Goal: Task Accomplishment & Management: Manage account settings

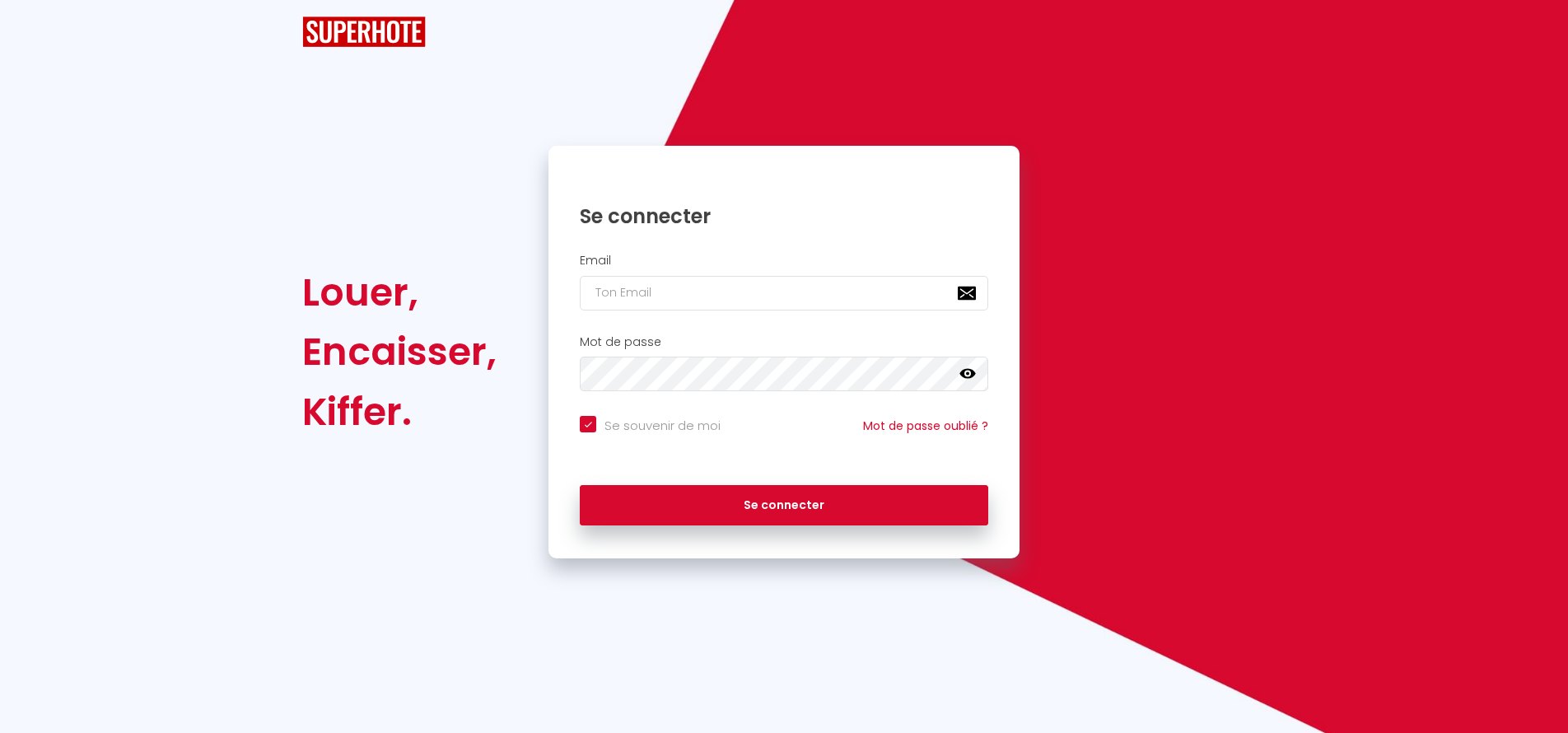
checkbox input "true"
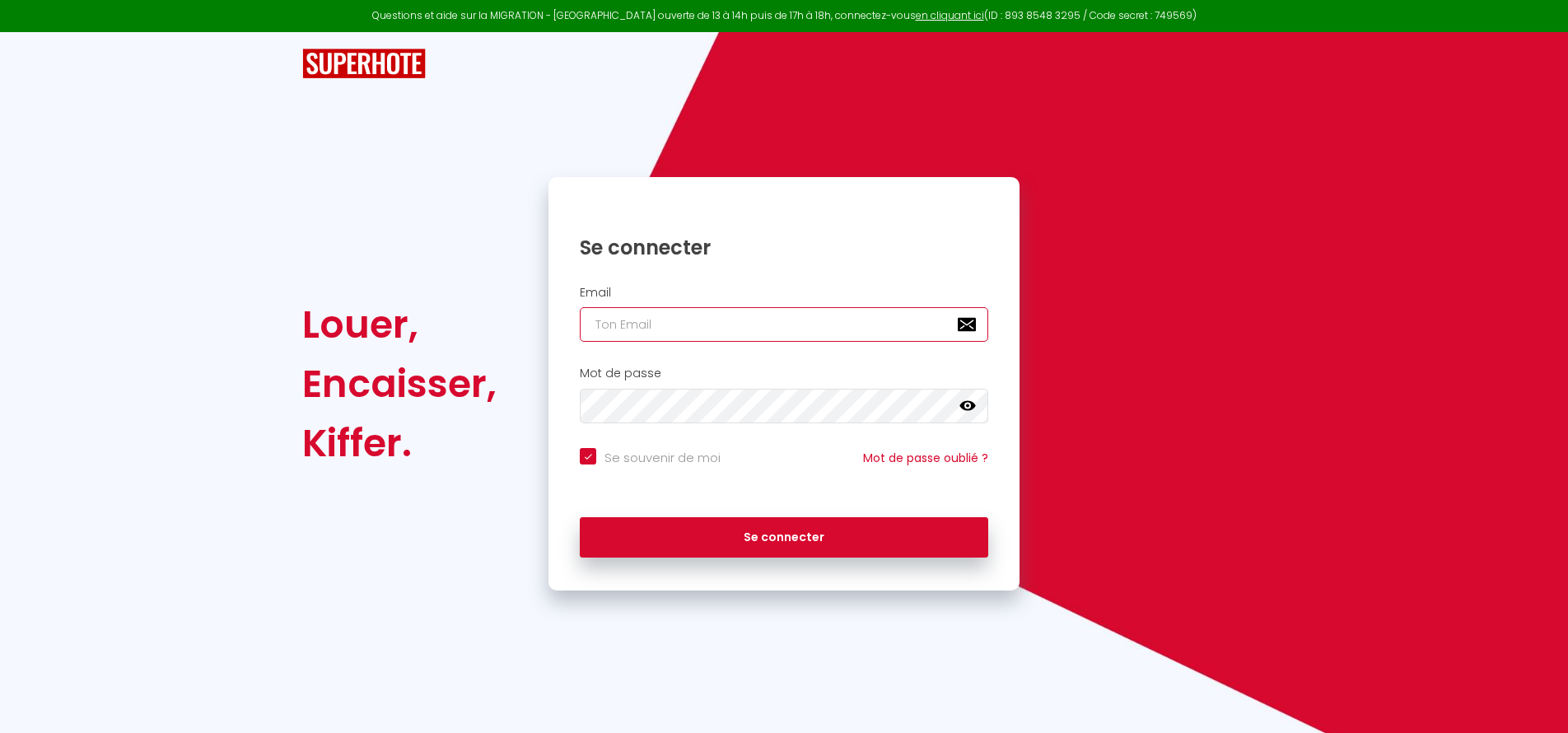
click at [667, 325] on input "email" at bounding box center [784, 325] width 408 height 34
type input "[EMAIL_ADDRESS][DOMAIN_NAME]"
click at [580, 517] on button "Se connecter" at bounding box center [784, 538] width 408 height 41
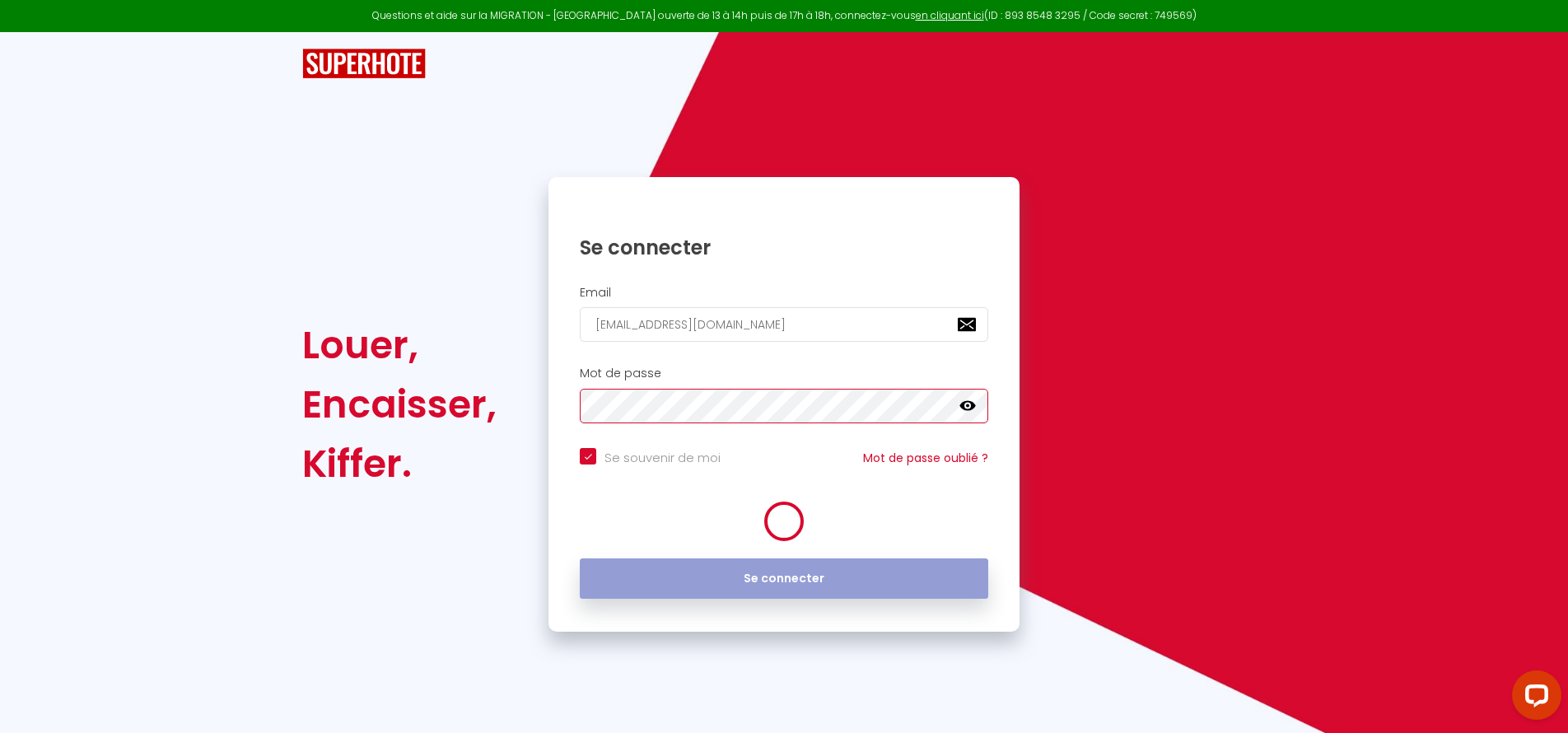
checkbox input "true"
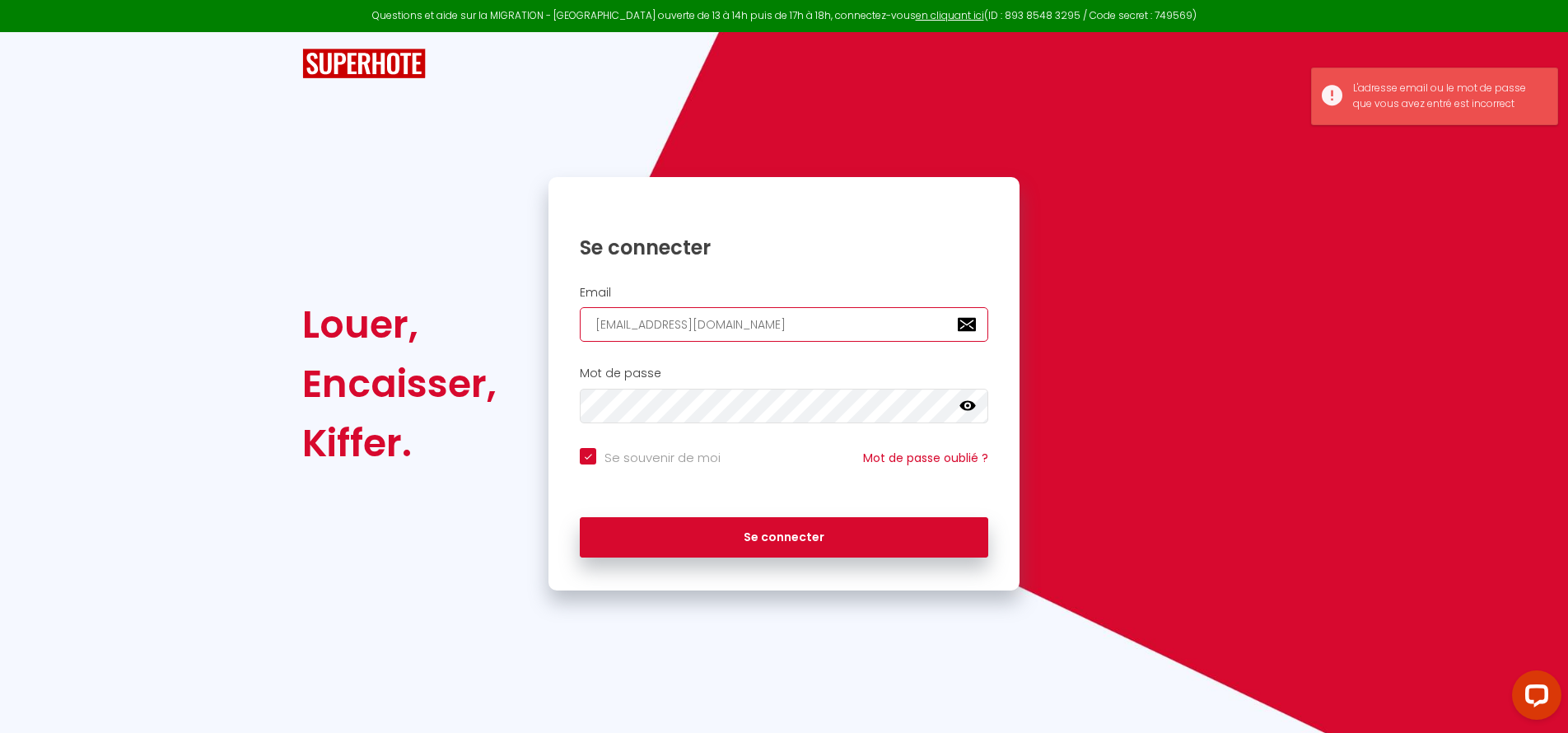
click at [772, 318] on input "[EMAIL_ADDRESS][DOMAIN_NAME]" at bounding box center [784, 325] width 408 height 34
drag, startPoint x: 772, startPoint y: 318, endPoint x: 278, endPoint y: 309, distance: 494.1
click at [278, 309] on div "Louer, Encaisser, Kiffer. Se connecter Email [EMAIL_ADDRESS][DOMAIN_NAME] Mot d…" at bounding box center [784, 311] width 1568 height 559
type input "v"
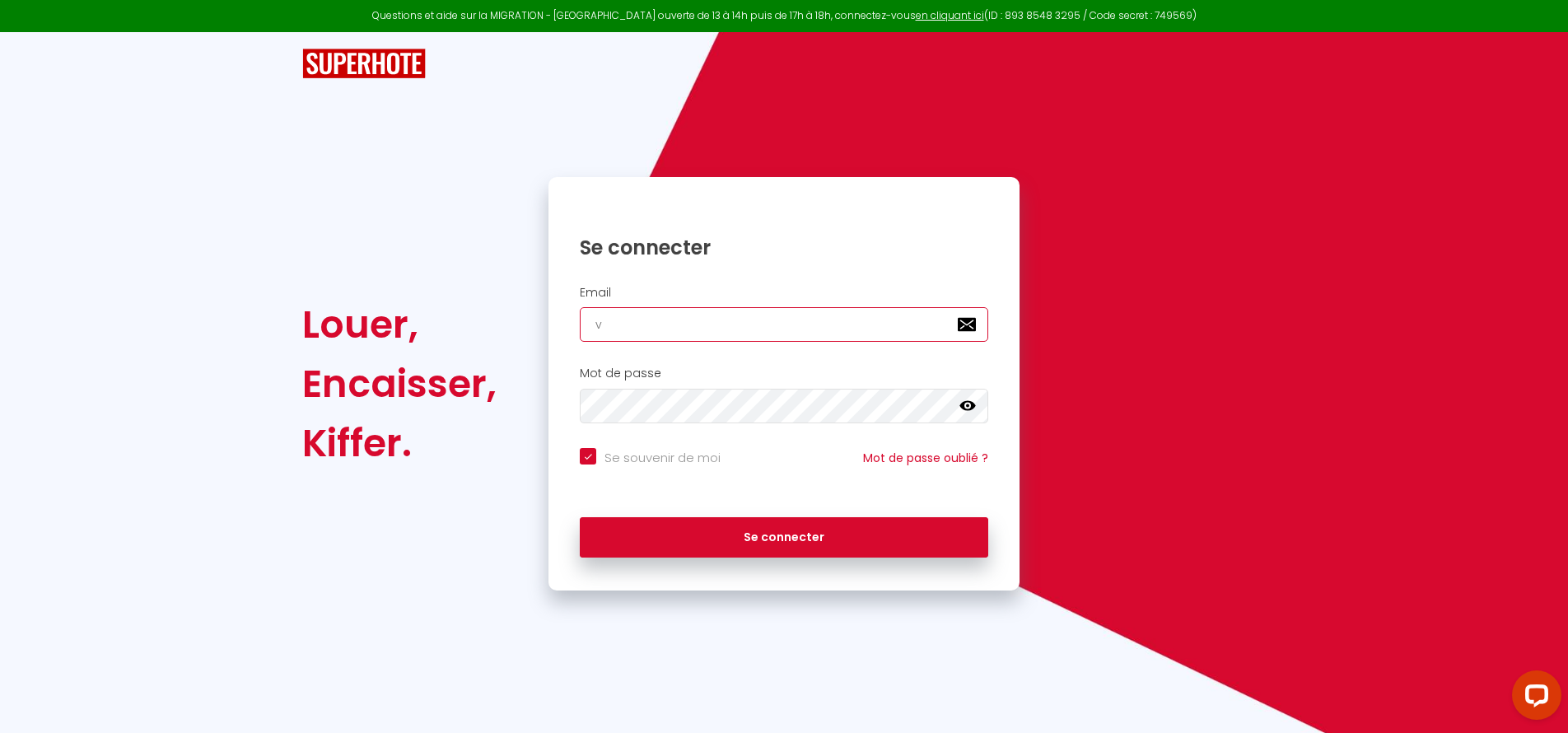
checkbox input "true"
type input "va"
checkbox input "true"
type input "van"
checkbox input "true"
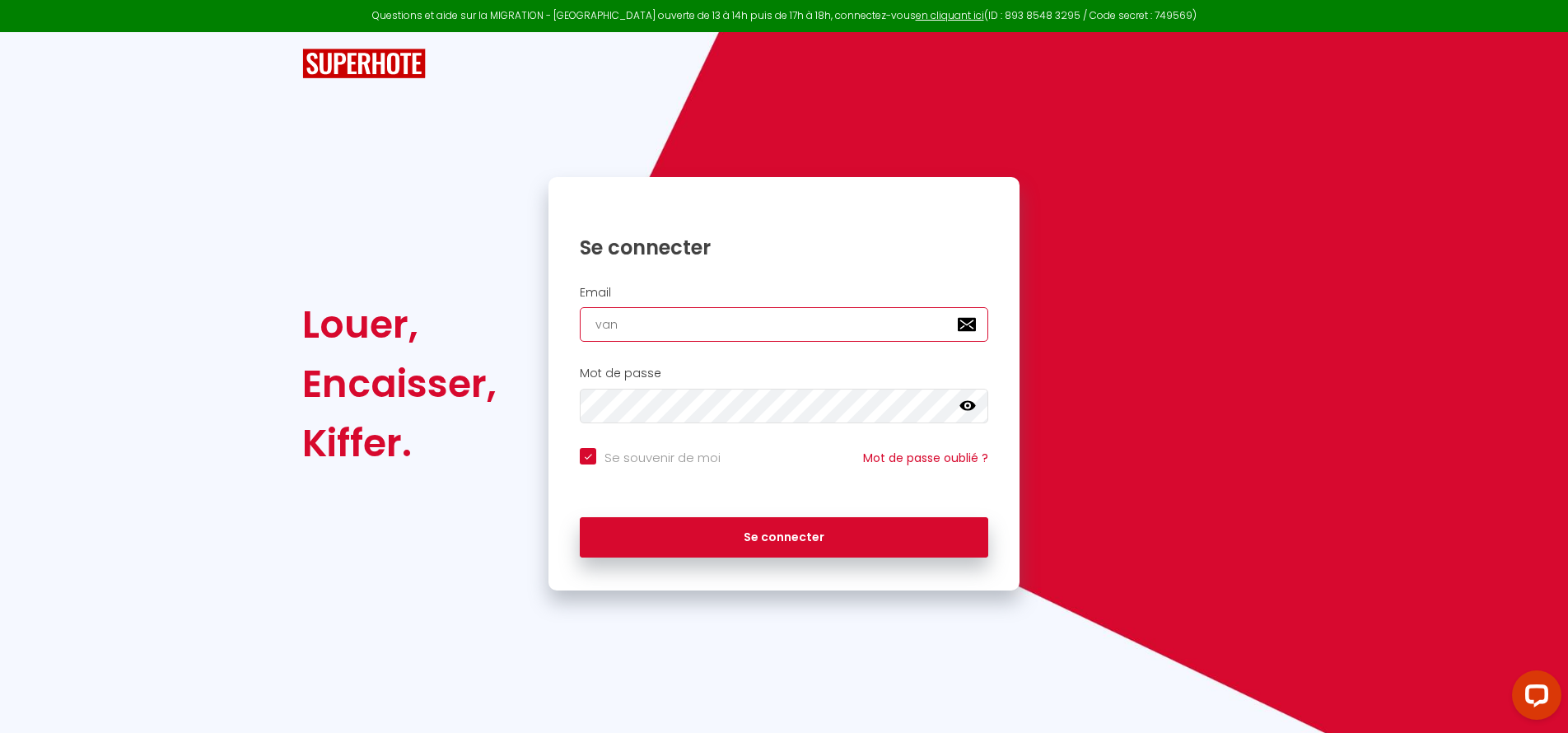
type input "vana"
checkbox input "true"
type input "vanar"
checkbox input "true"
type input "vana"
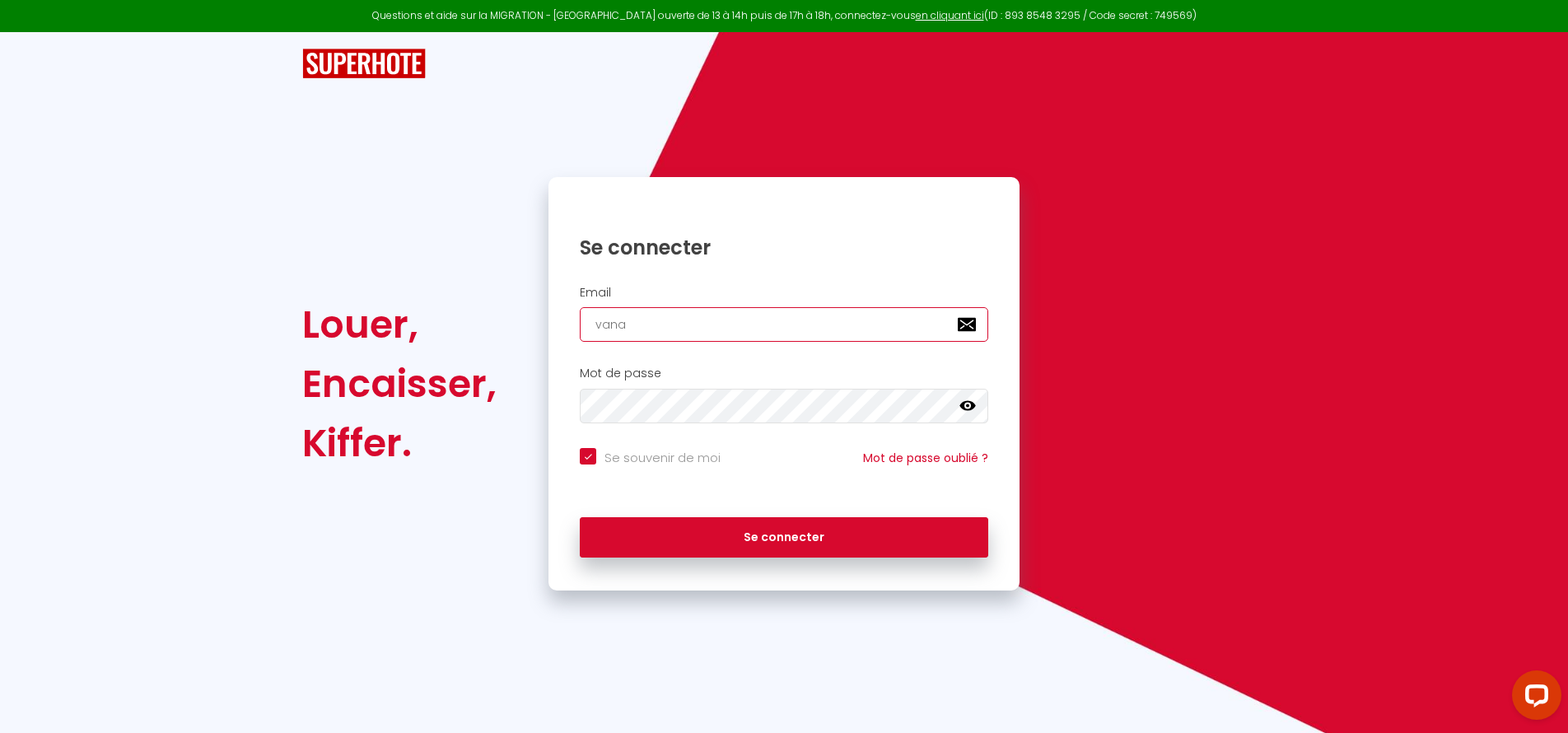
checkbox input "true"
type input "van"
checkbox input "true"
type input "va"
checkbox input "true"
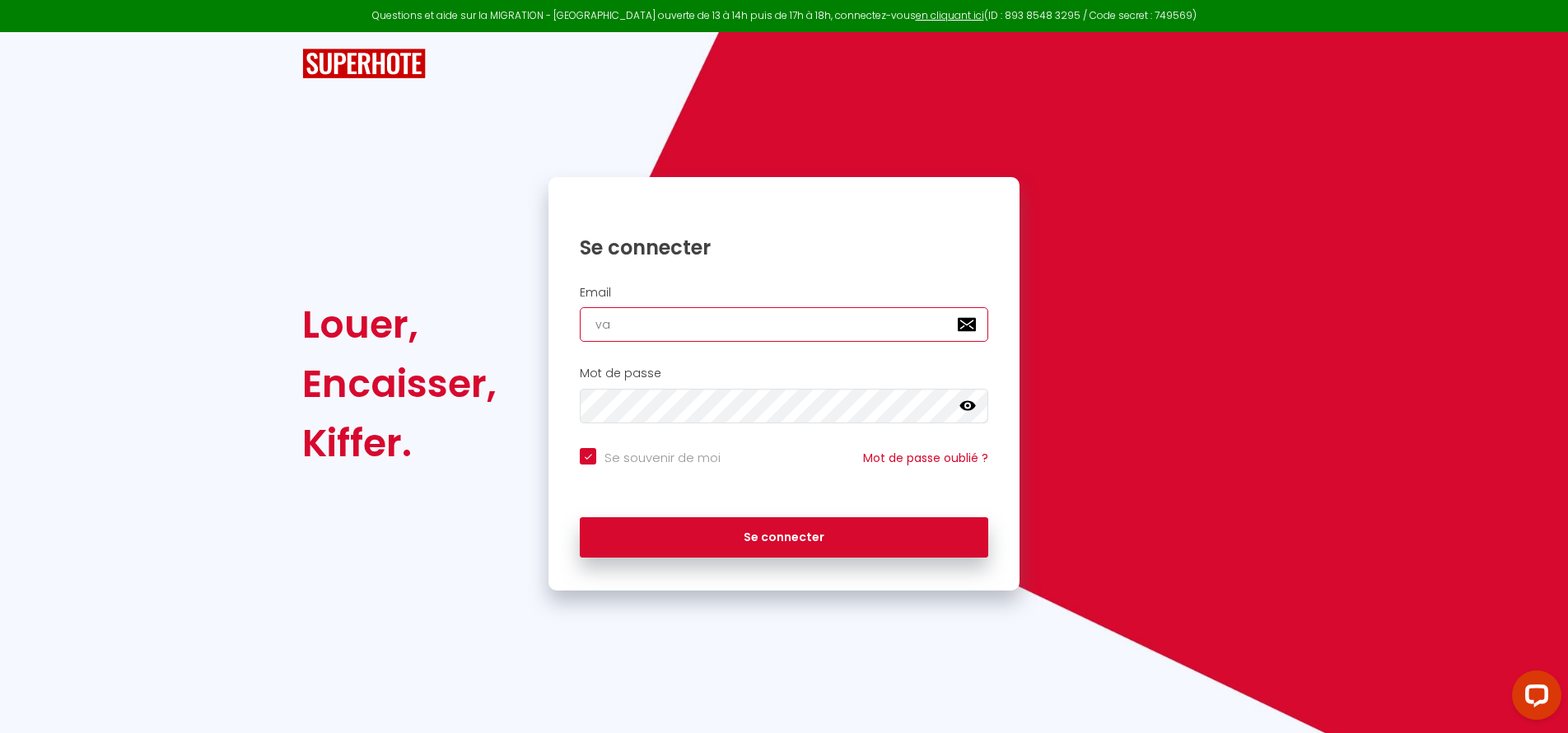
type input "v"
checkbox input "true"
type input "[EMAIL_ADDRESS][DOMAIN_NAME]"
click at [972, 400] on icon at bounding box center [967, 405] width 16 height 16
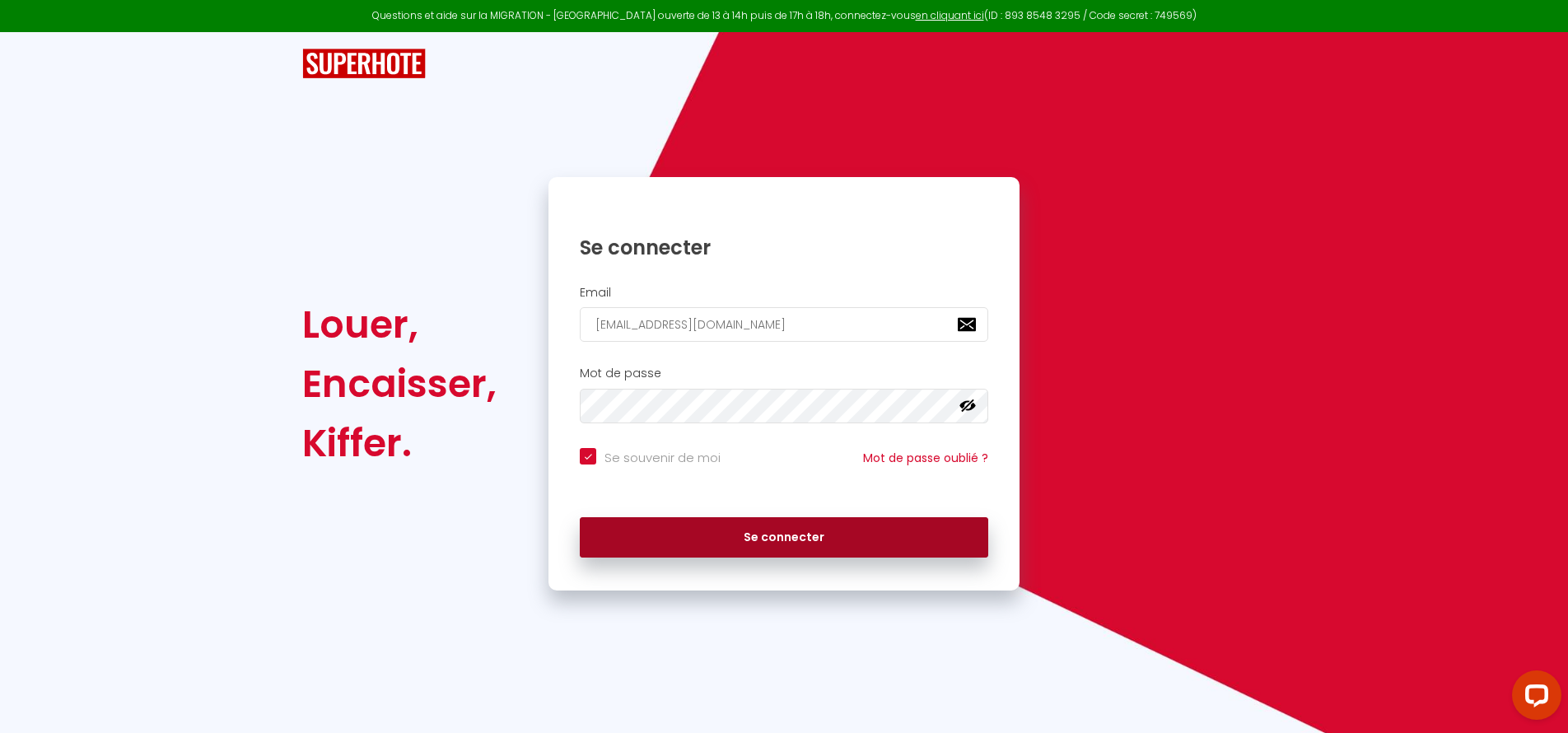
click at [793, 531] on button "Se connecter" at bounding box center [784, 538] width 408 height 41
checkbox input "true"
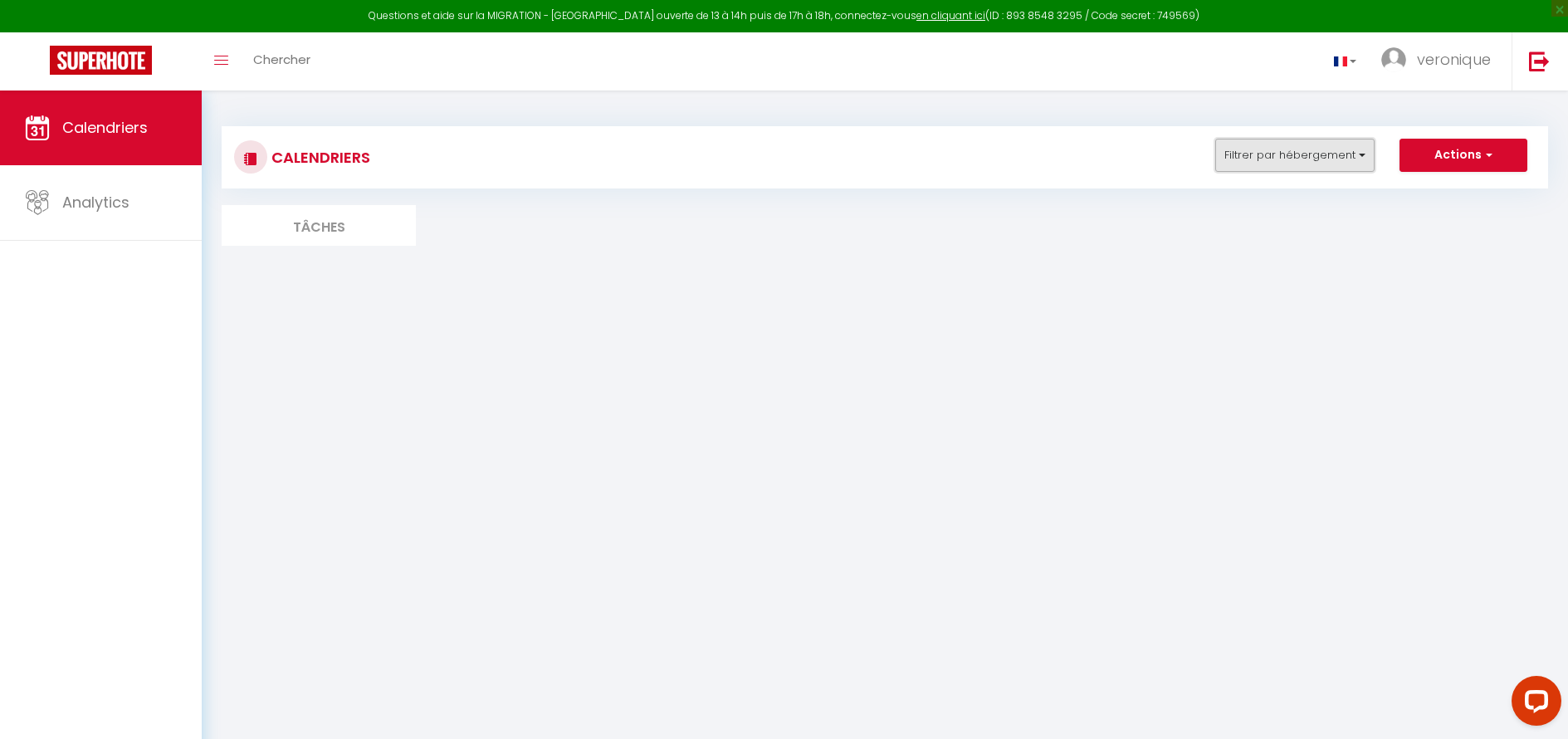
click at [1349, 169] on button "Filtrer par hébergement" at bounding box center [1294, 156] width 159 height 33
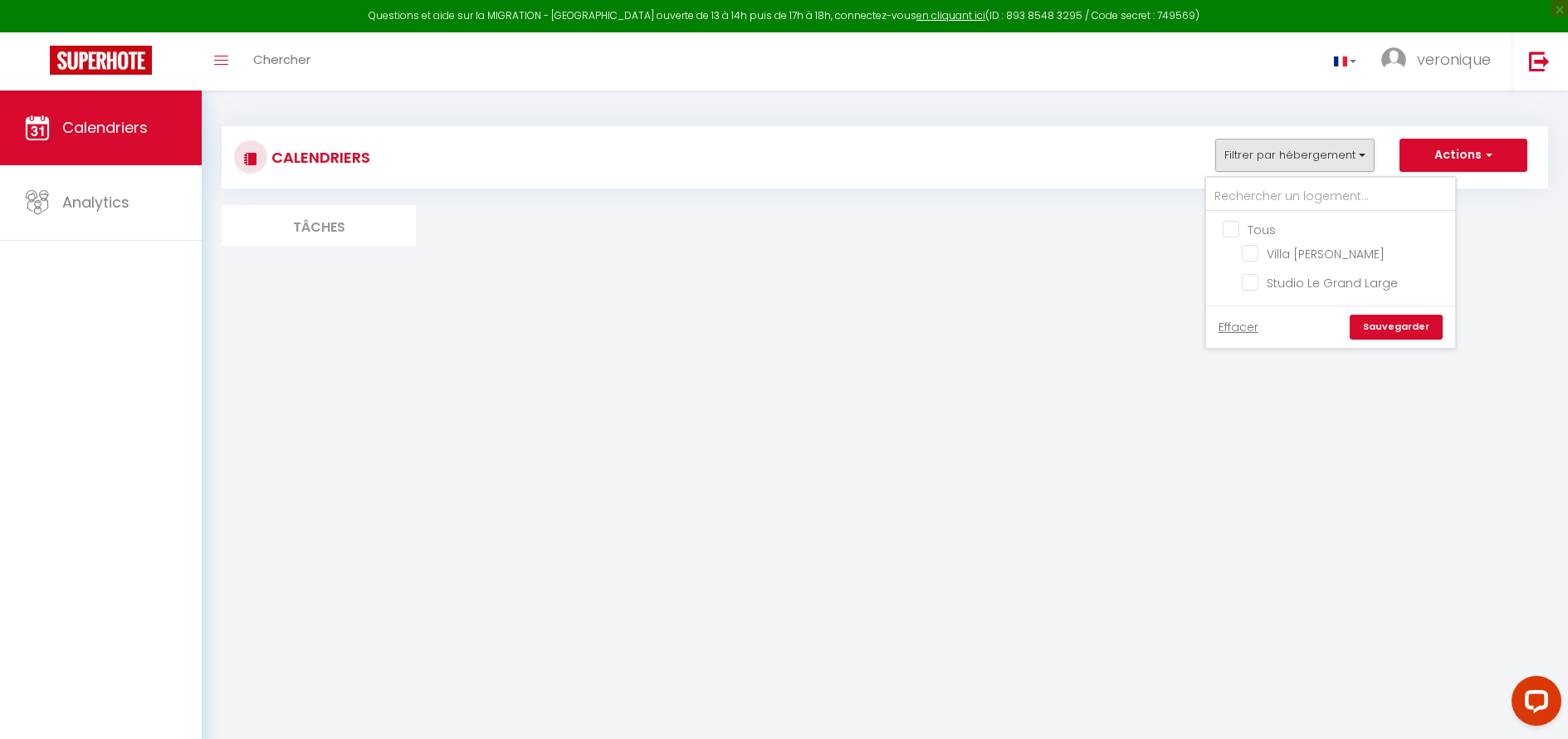
click at [1242, 287] on ul "Tous Villa [PERSON_NAME] Studio Le Grand Large" at bounding box center [1330, 259] width 249 height 95
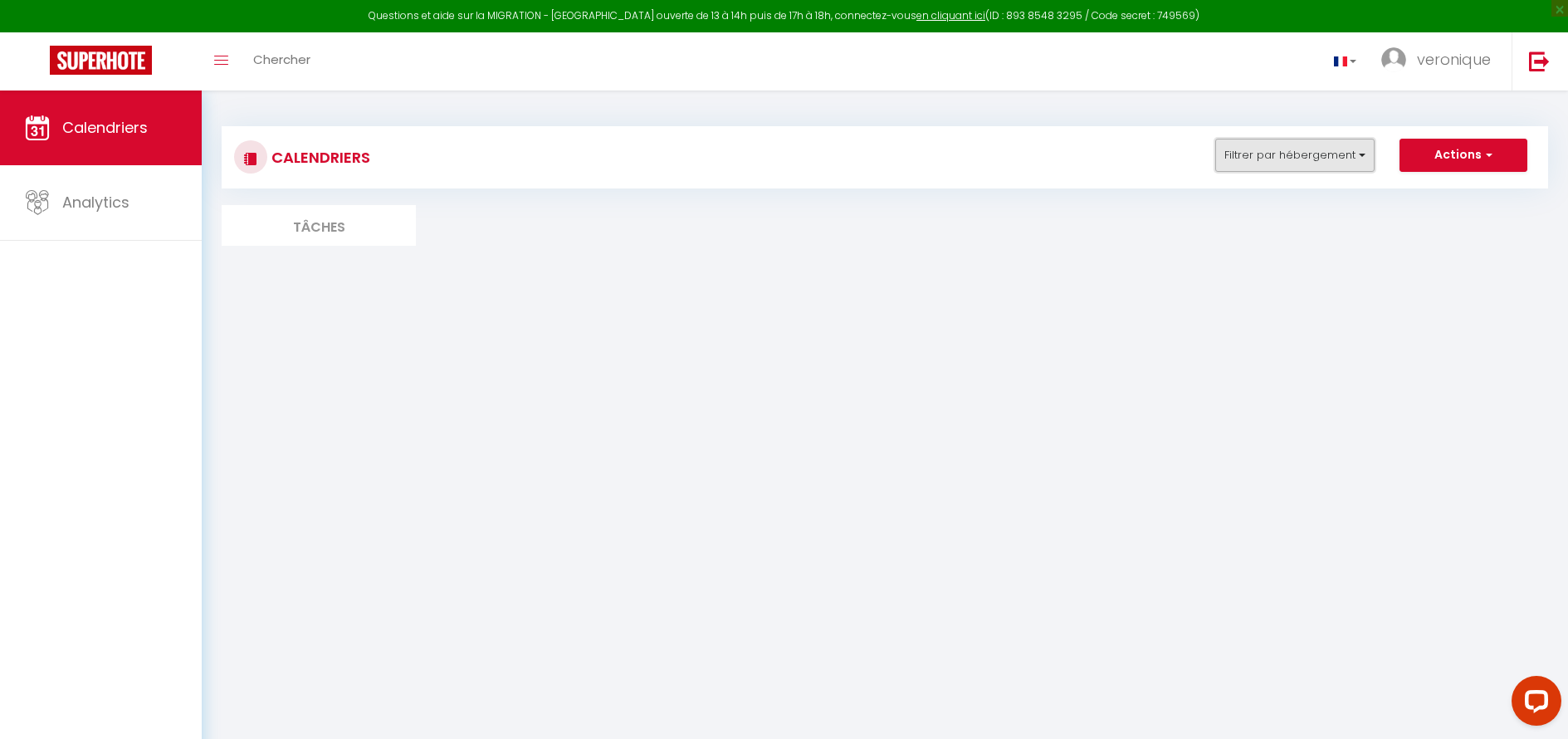
click at [1308, 157] on button "Filtrer par hébergement" at bounding box center [1294, 156] width 159 height 33
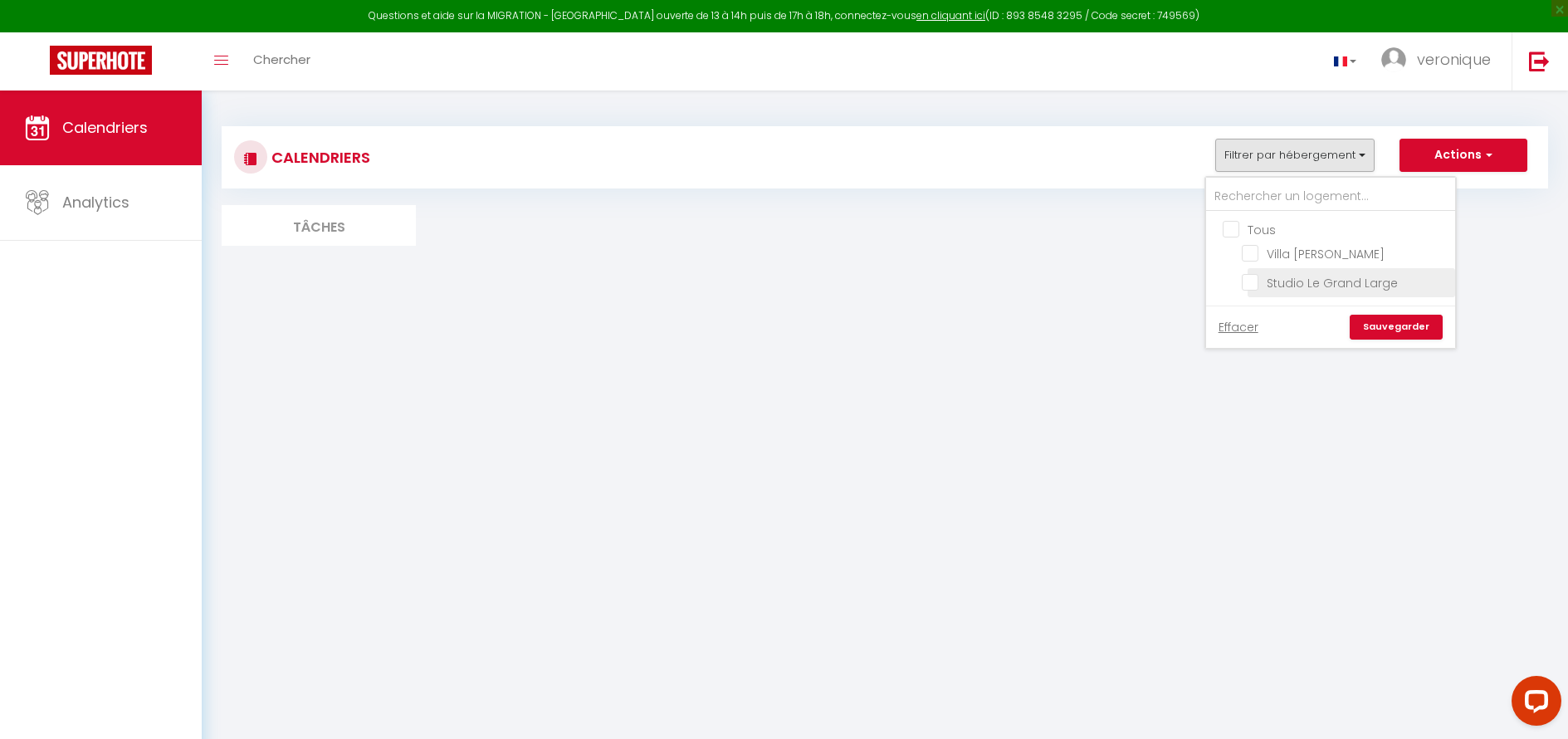
click at [1255, 286] on input "Studio Le Grand Large" at bounding box center [1345, 281] width 208 height 16
checkbox input "true"
checkbox input "false"
click at [1411, 327] on link "Sauvegarder" at bounding box center [1395, 327] width 93 height 25
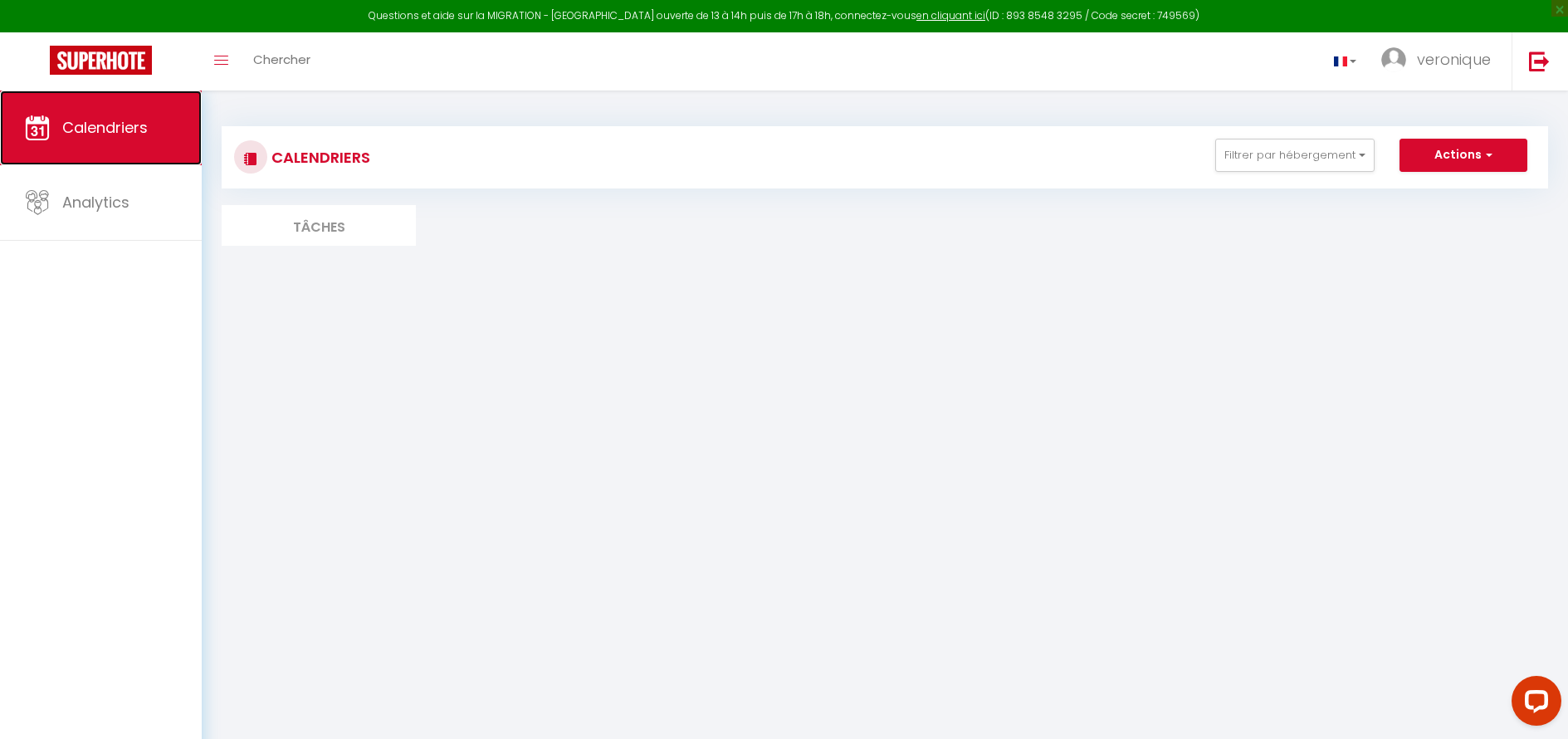
click at [111, 130] on span "Calendriers" at bounding box center [104, 127] width 86 height 20
click at [1457, 157] on button "Actions" at bounding box center [1463, 156] width 127 height 33
click at [1398, 387] on body "Questions et aide sur la MIGRATION - [GEOGRAPHIC_DATA] ouverte de 13 à 14h puis…" at bounding box center [784, 460] width 1568 height 739
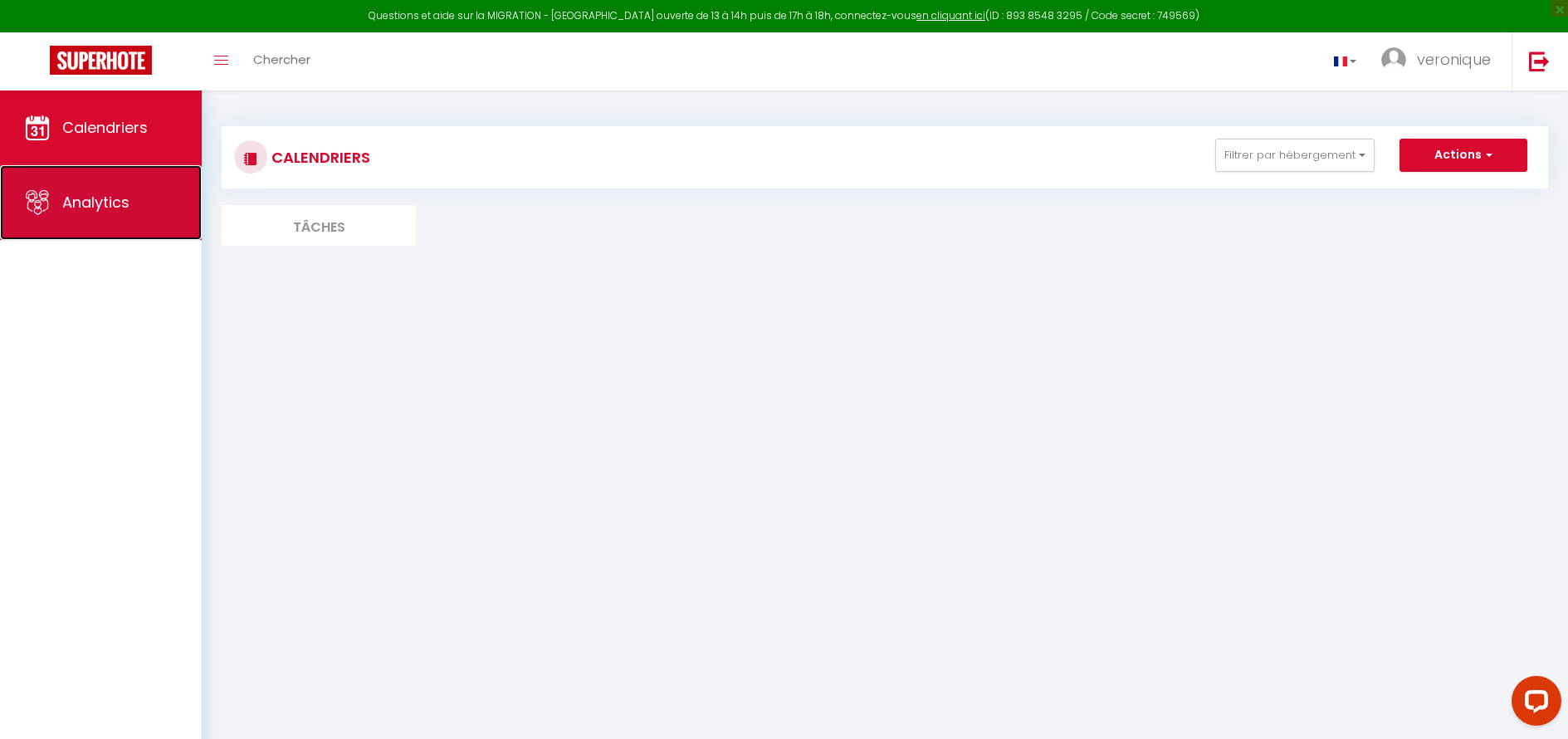
click at [135, 209] on link "Analytics" at bounding box center [100, 202] width 202 height 74
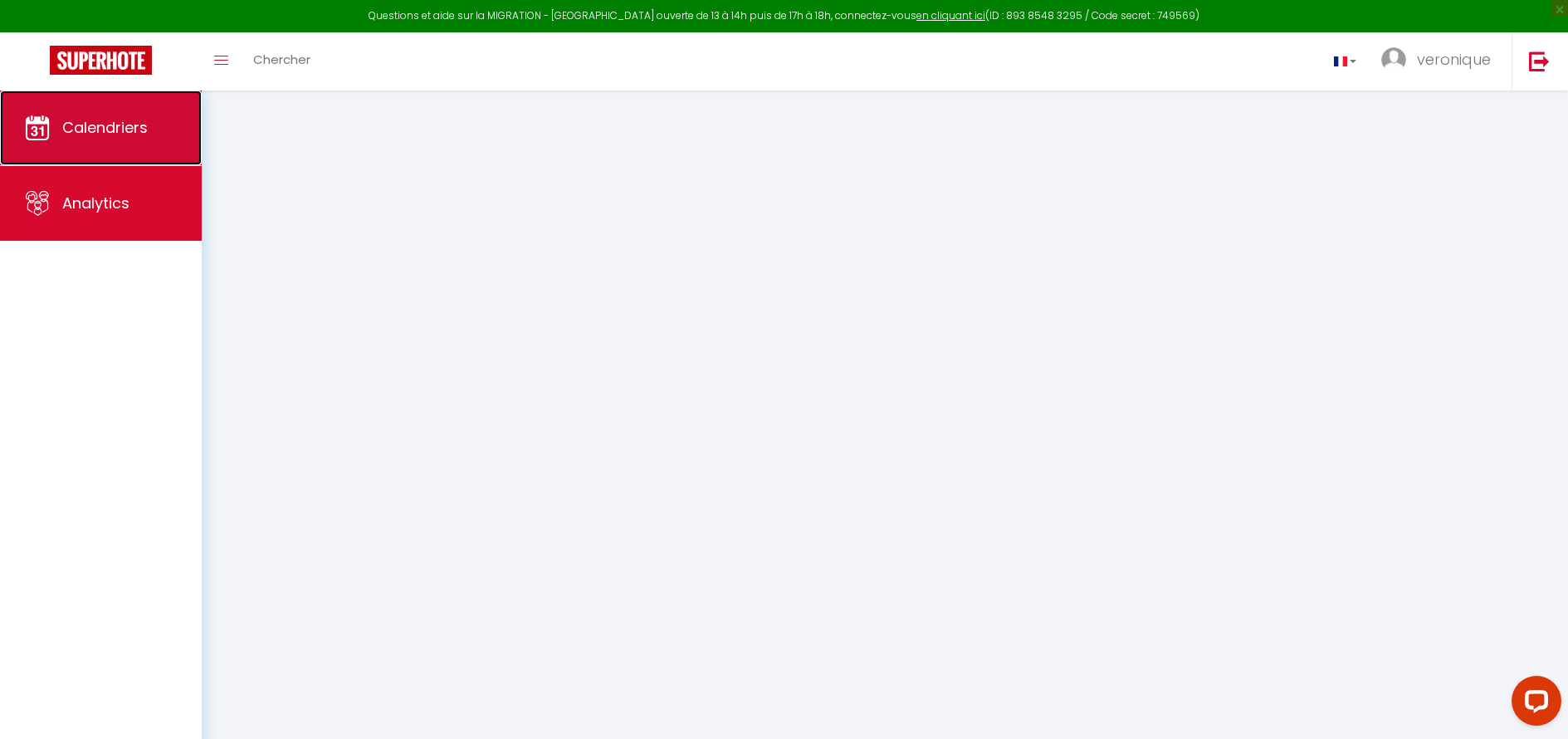
click at [132, 145] on link "Calendriers" at bounding box center [100, 128] width 202 height 74
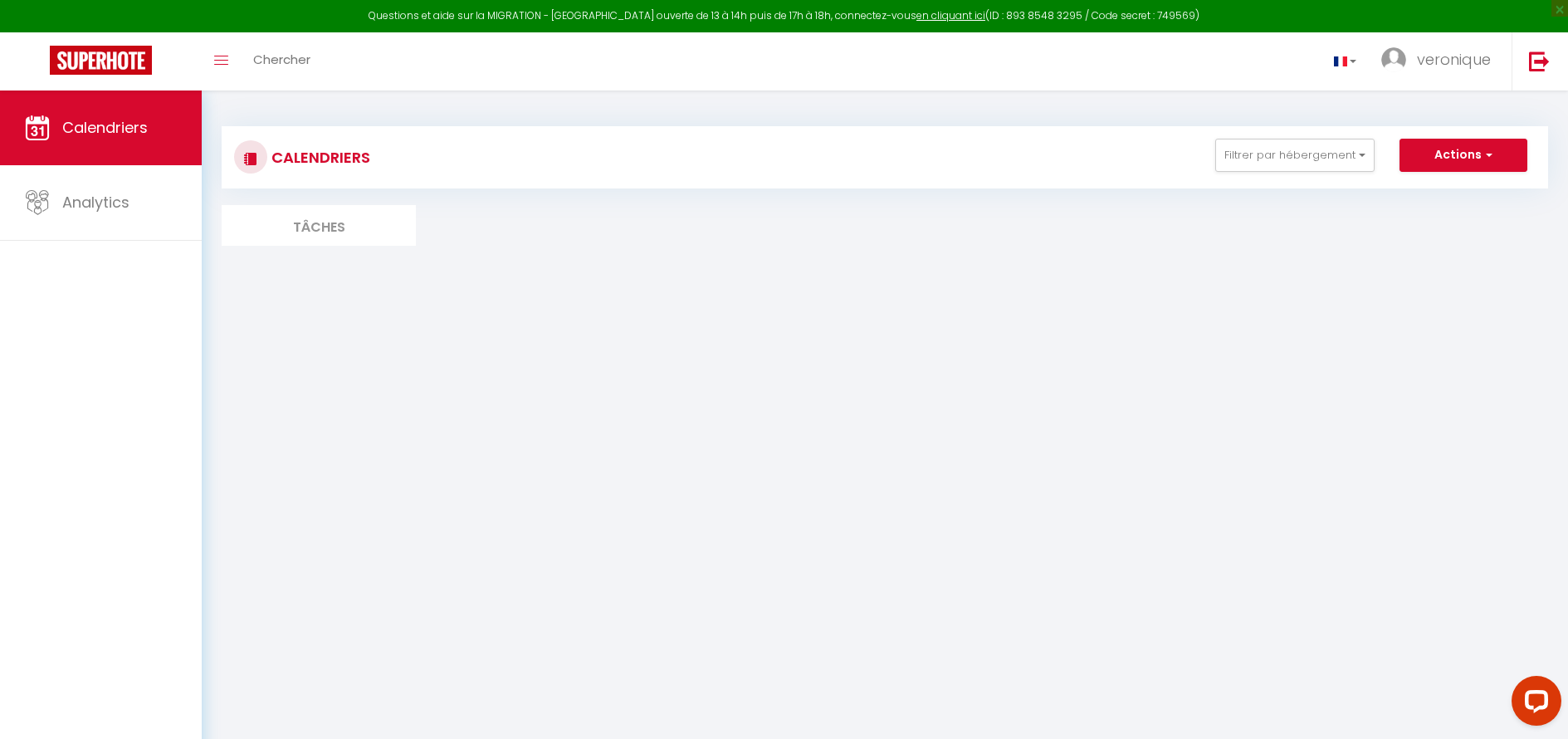
click at [328, 227] on li "Tâches" at bounding box center [318, 225] width 194 height 41
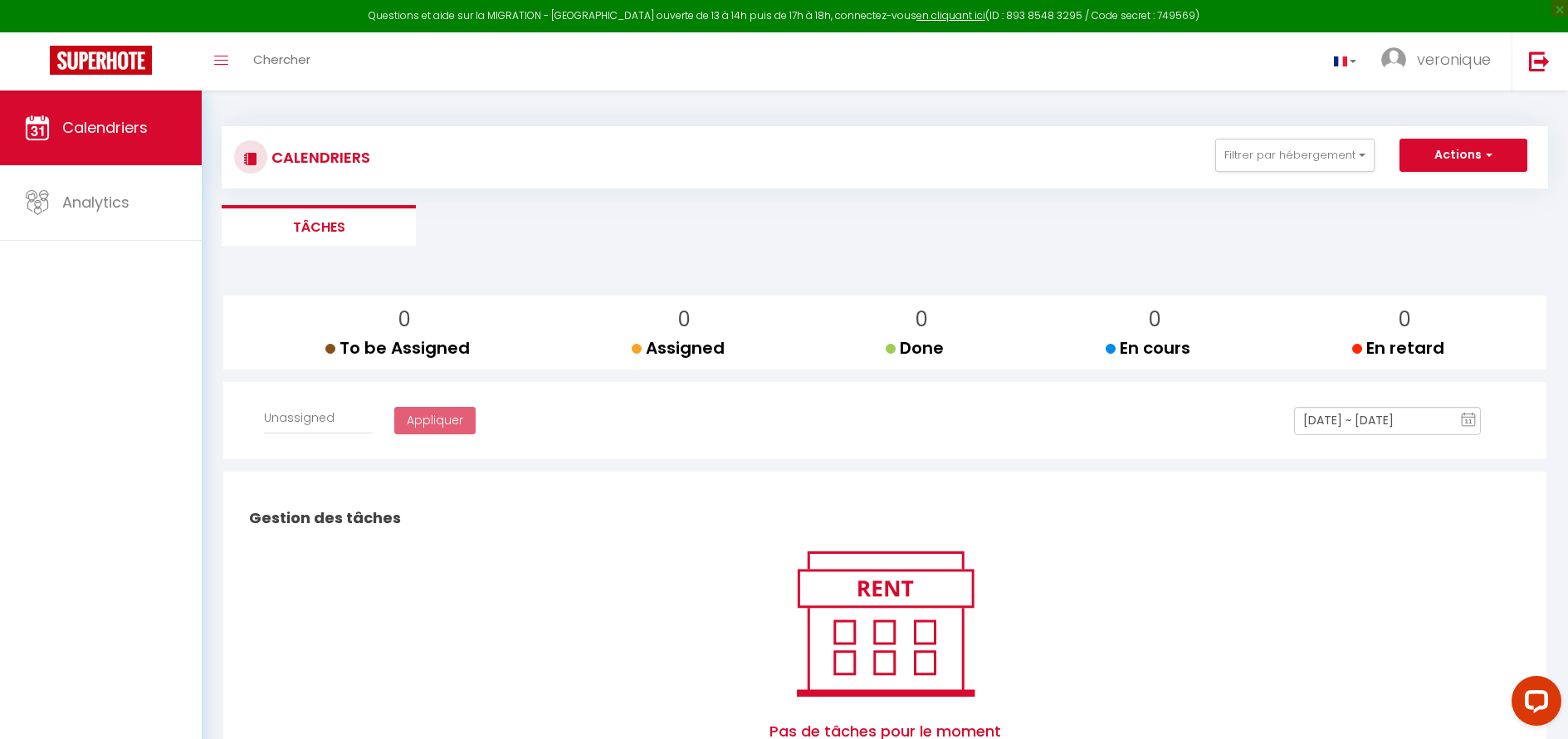
select select
click at [217, 58] on icon "Toggle menubar" at bounding box center [221, 61] width 14 height 10
click at [279, 58] on span "Chercher" at bounding box center [281, 59] width 57 height 17
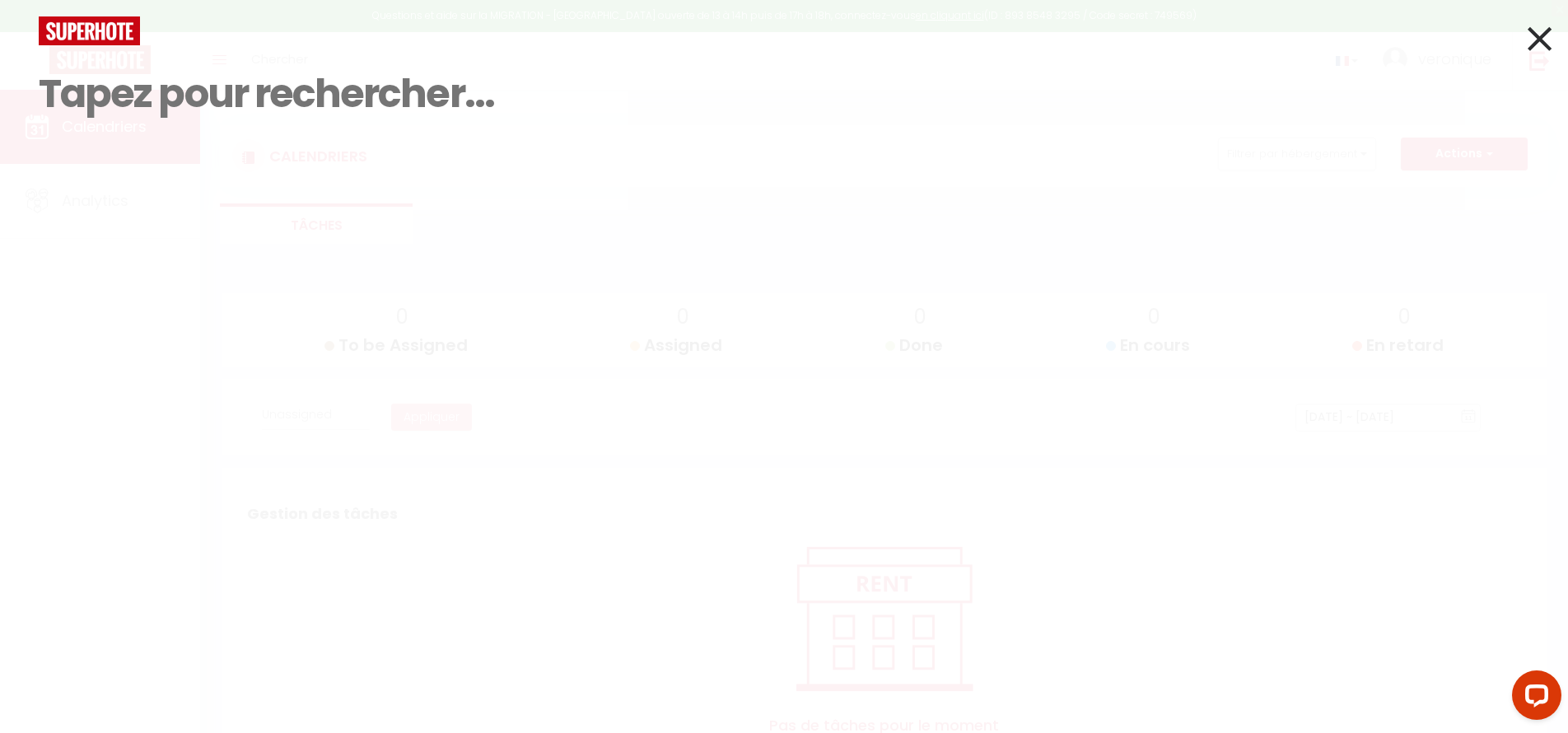
click at [1545, 21] on icon at bounding box center [1539, 38] width 24 height 41
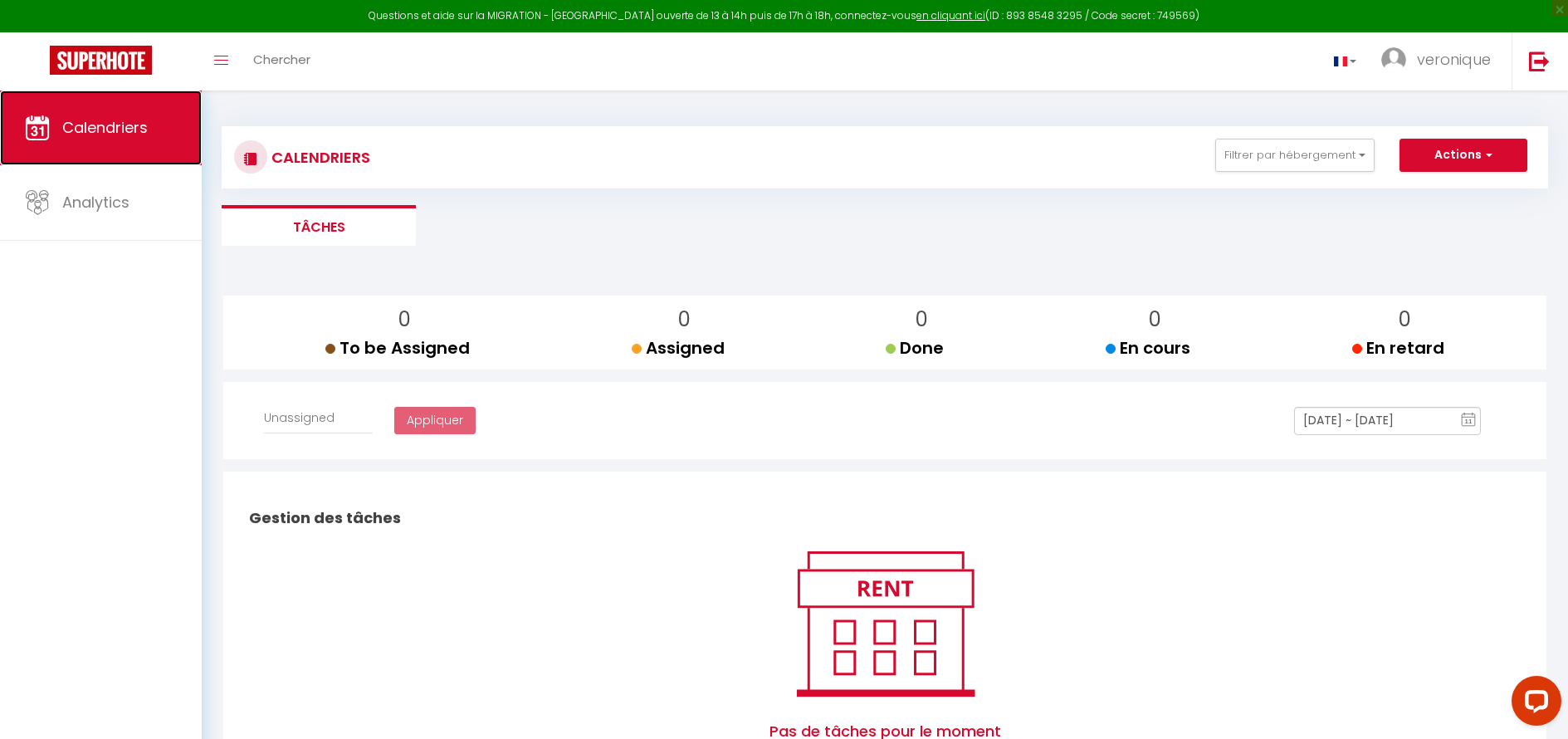
click at [121, 126] on span "Calendriers" at bounding box center [104, 127] width 86 height 20
click at [246, 157] on img at bounding box center [251, 158] width 14 height 14
click at [1452, 159] on button "Actions" at bounding box center [1463, 156] width 127 height 33
click at [1449, 189] on link "Créer une tâche" at bounding box center [1426, 193] width 106 height 25
select select
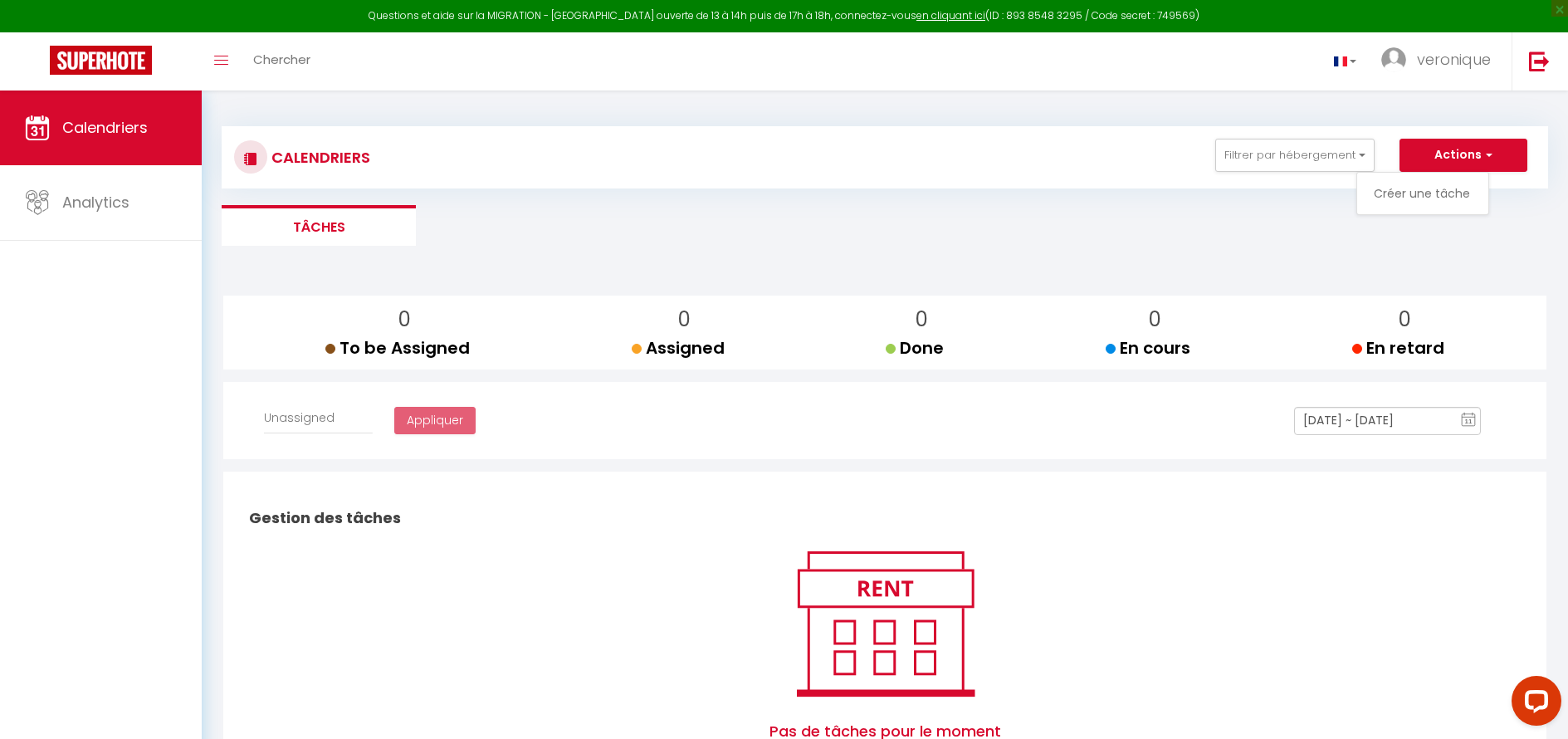
select select
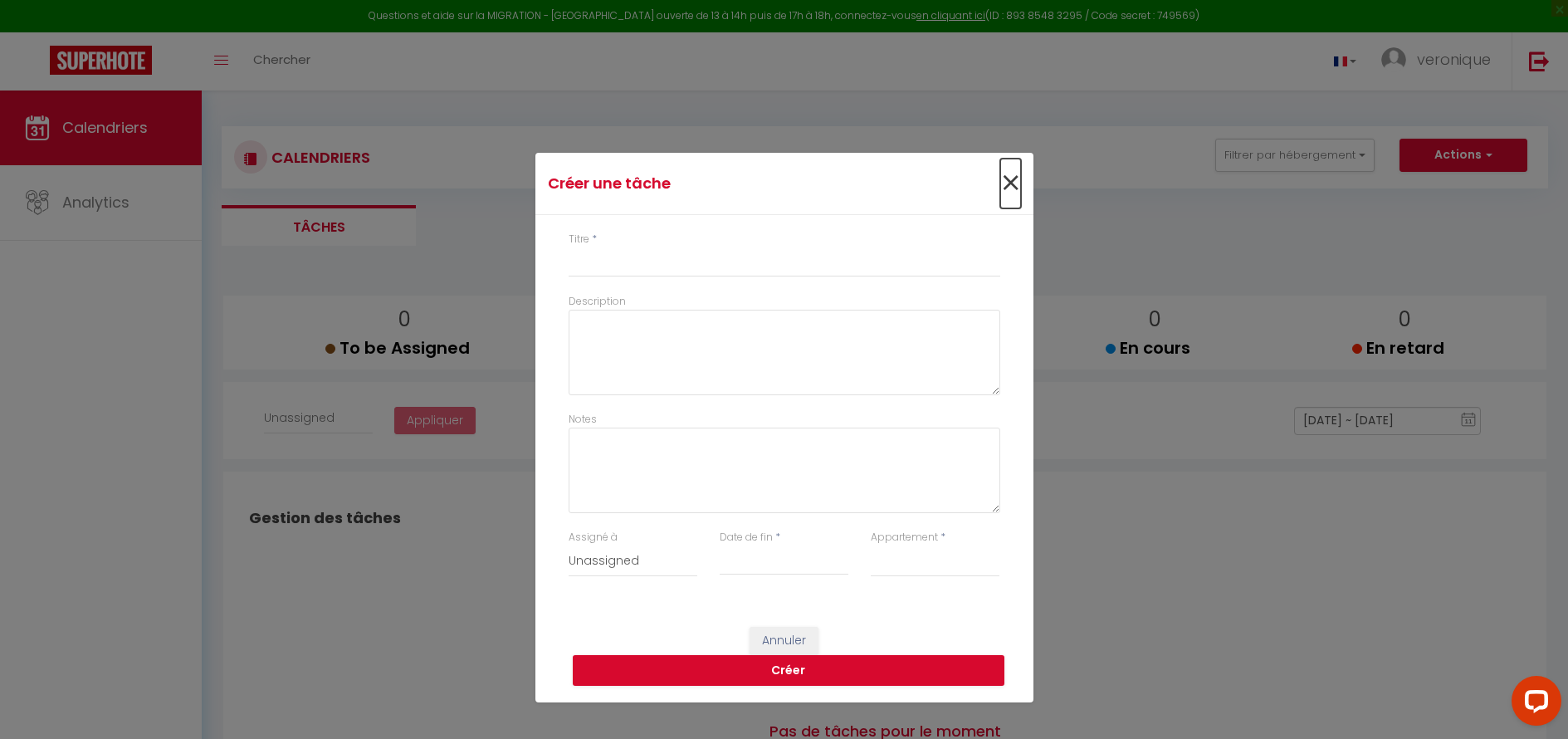
click at [1010, 186] on span "×" at bounding box center [1010, 184] width 20 height 50
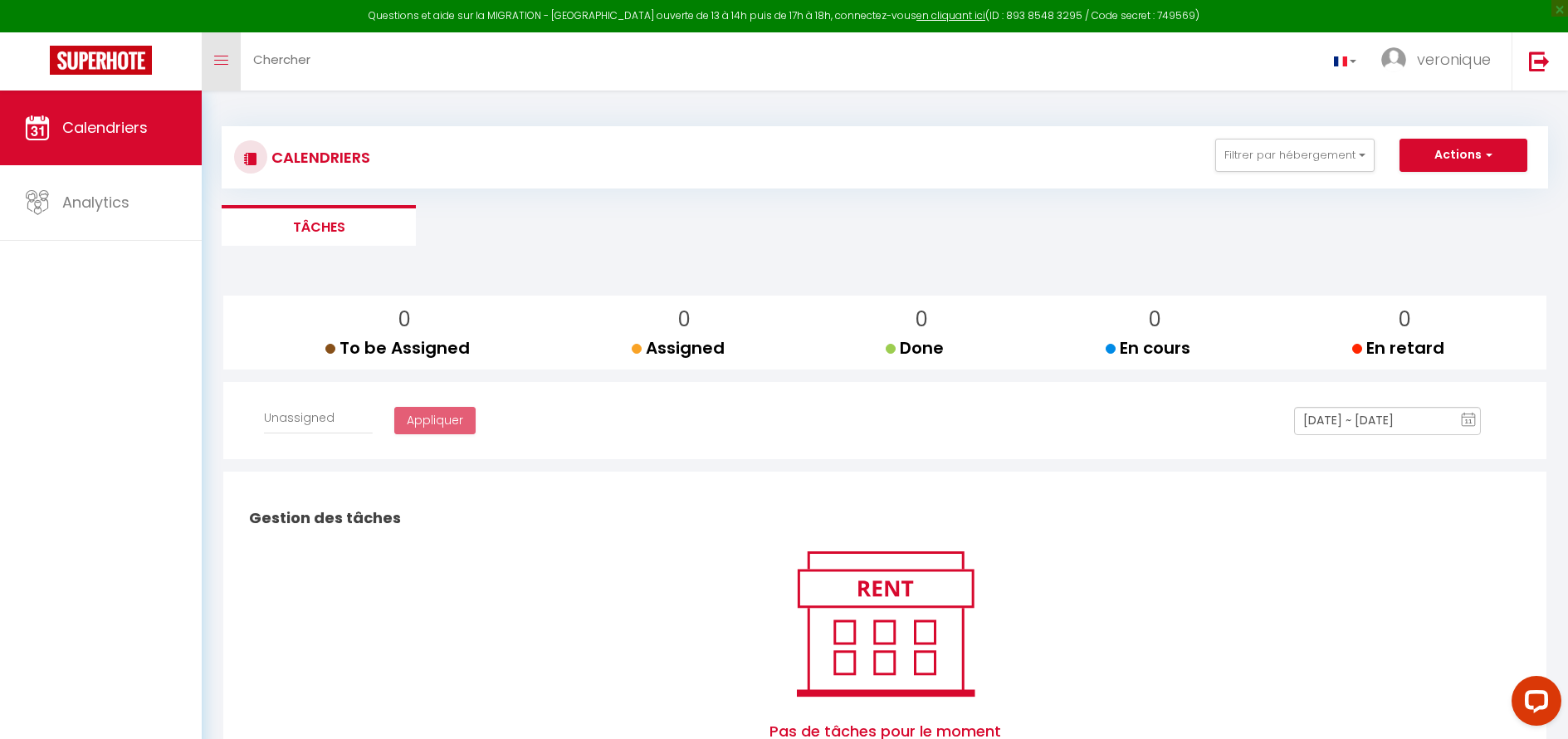
click at [224, 56] on icon "Toggle menubar" at bounding box center [221, 61] width 14 height 10
click at [1469, 150] on button "Actions" at bounding box center [1463, 156] width 127 height 33
click at [1430, 63] on span "veronique" at bounding box center [1453, 59] width 73 height 20
click at [1462, 264] on section at bounding box center [883, 262] width 1326 height 16
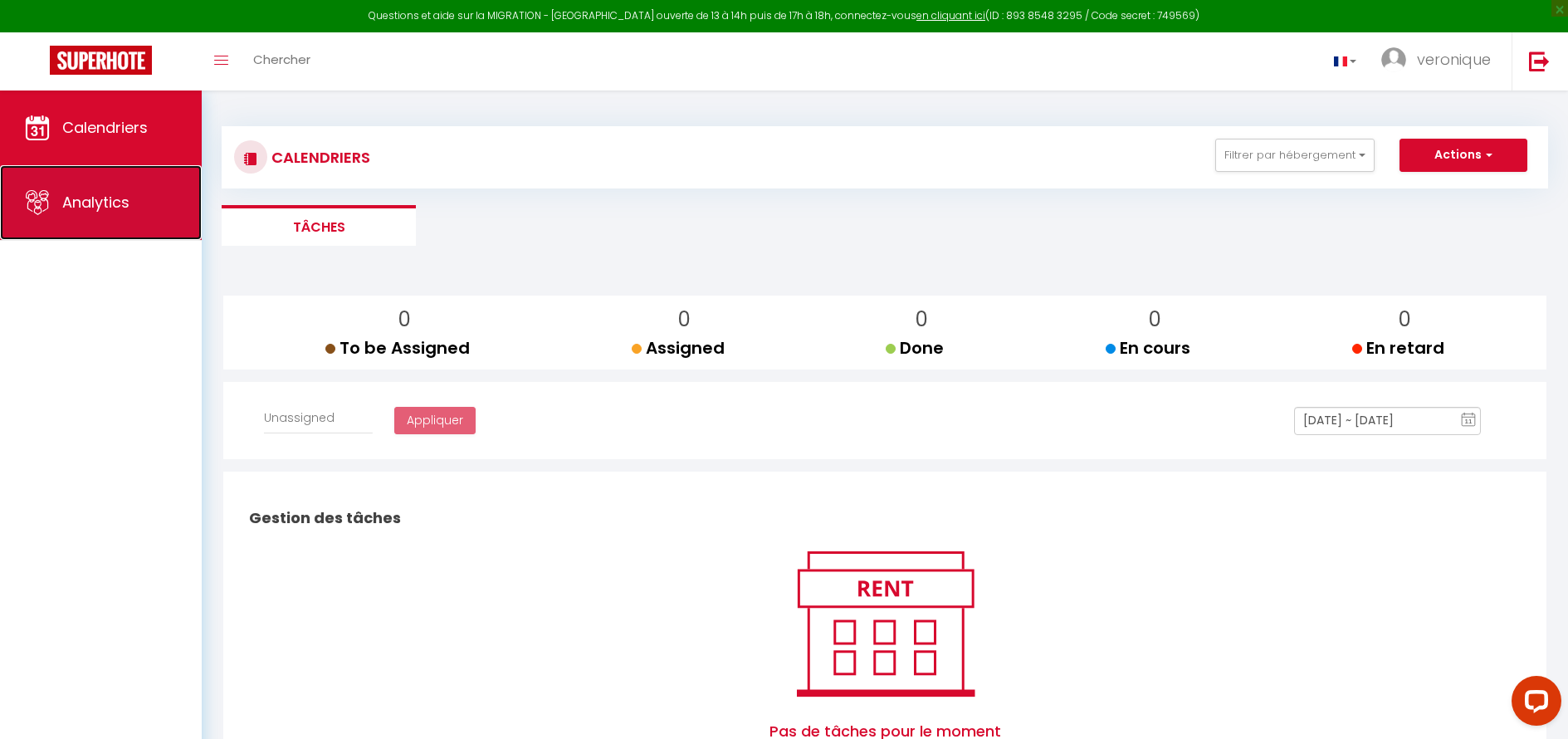
click at [69, 215] on link "Analytics" at bounding box center [100, 202] width 202 height 74
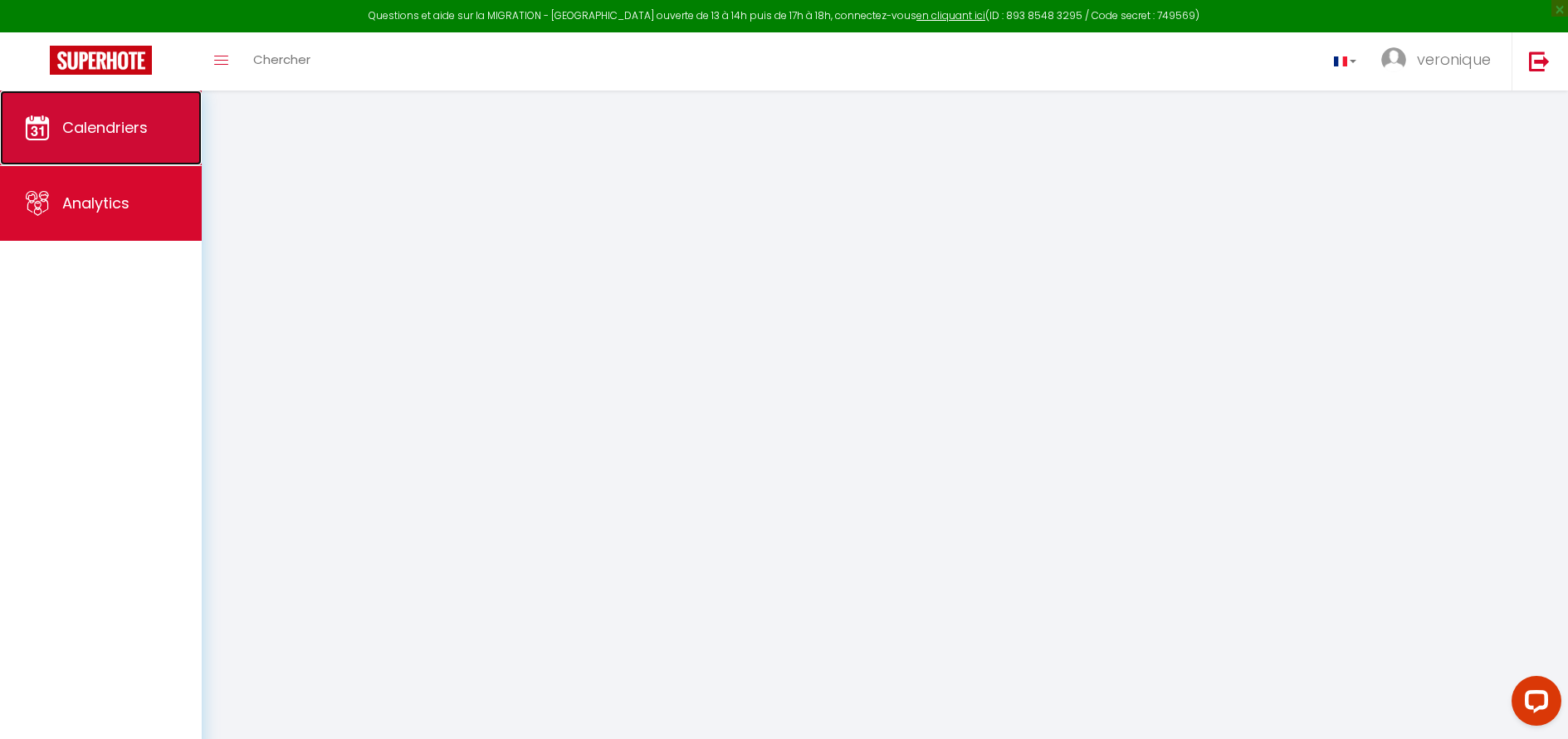
click at [117, 115] on link "Calendriers" at bounding box center [100, 128] width 202 height 74
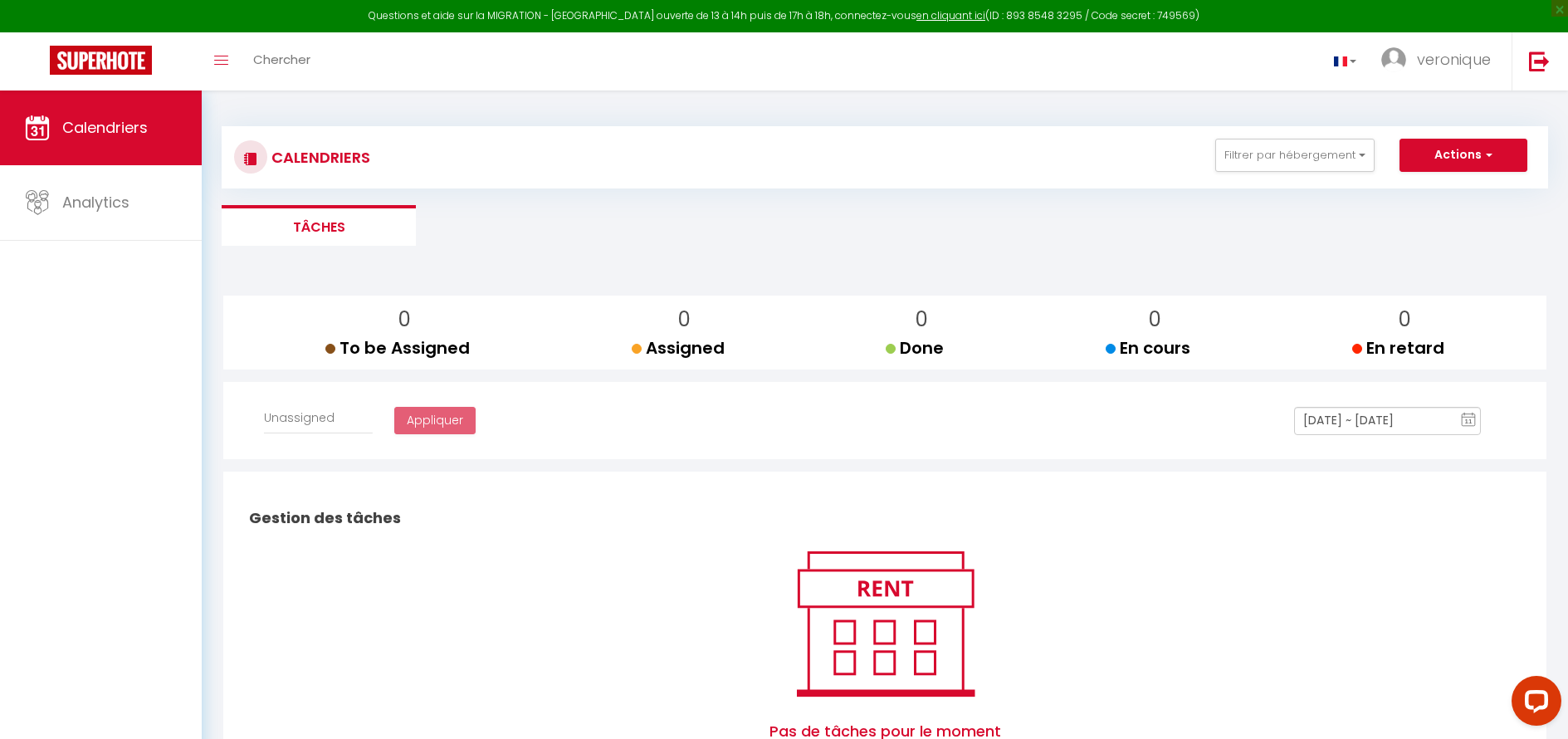
select select
click at [274, 226] on li "Tâches" at bounding box center [318, 225] width 194 height 41
select select
click at [1333, 422] on input "[DATE] ~ [DATE]" at bounding box center [1386, 420] width 186 height 28
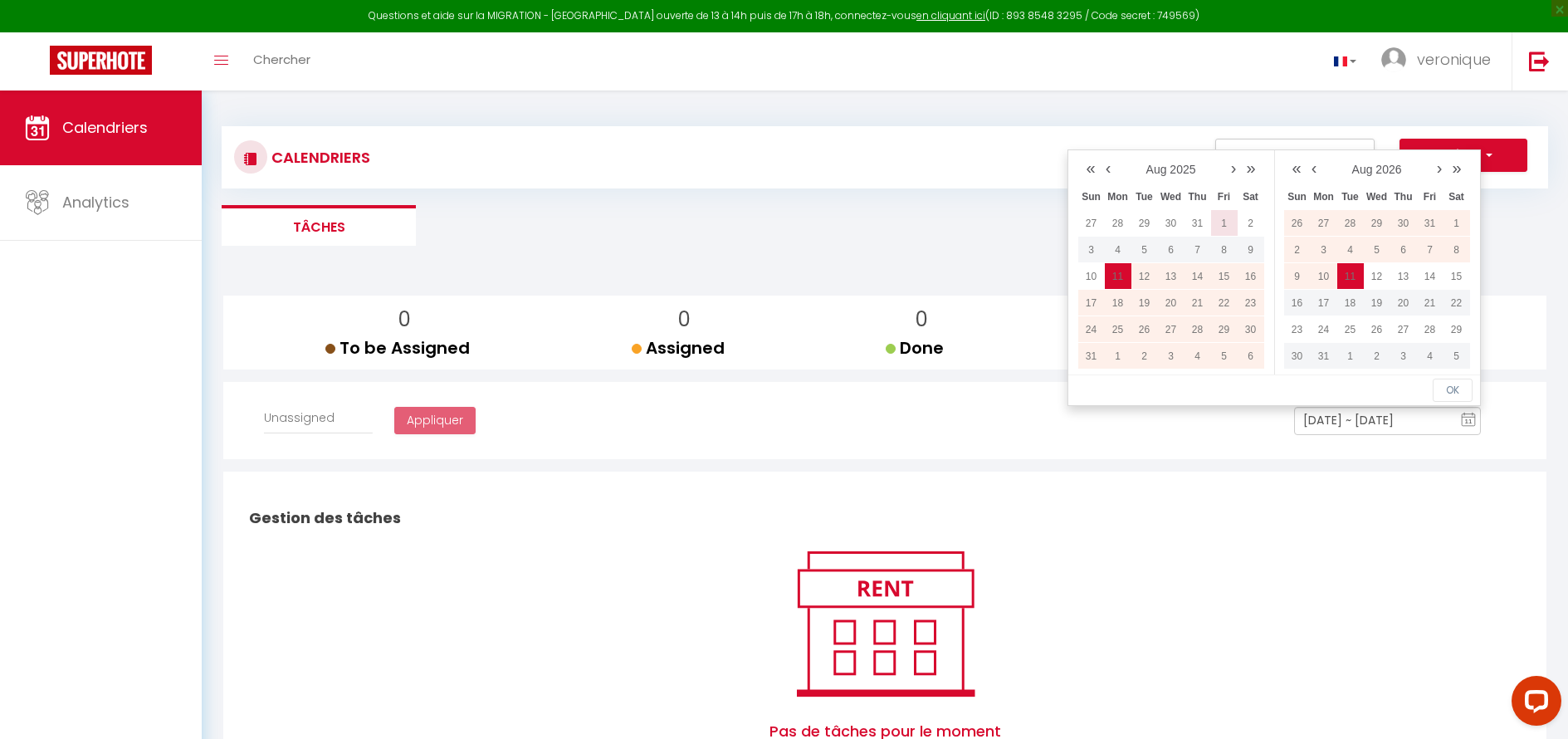
click at [1225, 221] on td "1" at bounding box center [1224, 223] width 27 height 27
click at [1325, 355] on td "31" at bounding box center [1324, 356] width 27 height 27
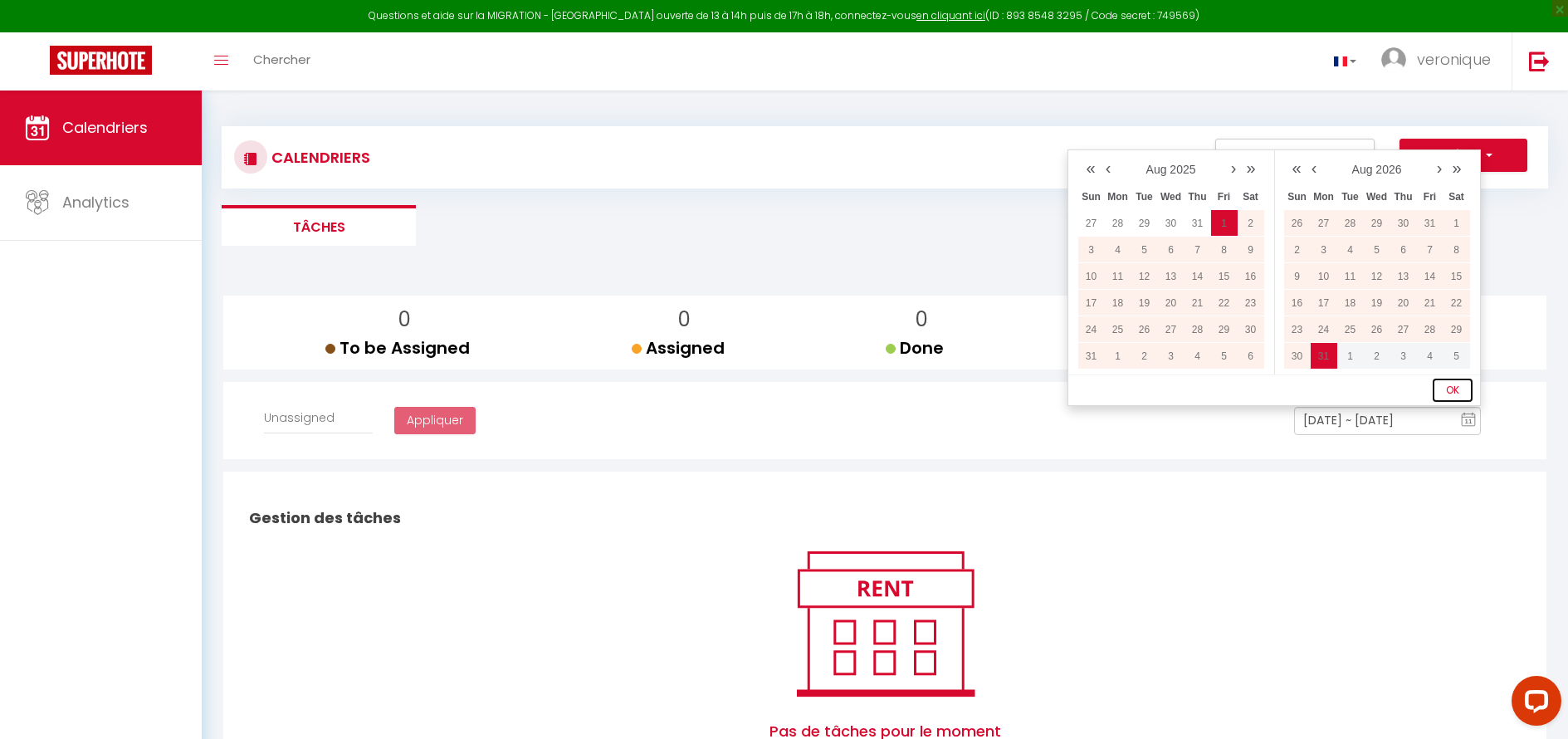
click at [1449, 393] on button "OK" at bounding box center [1451, 390] width 40 height 23
select select
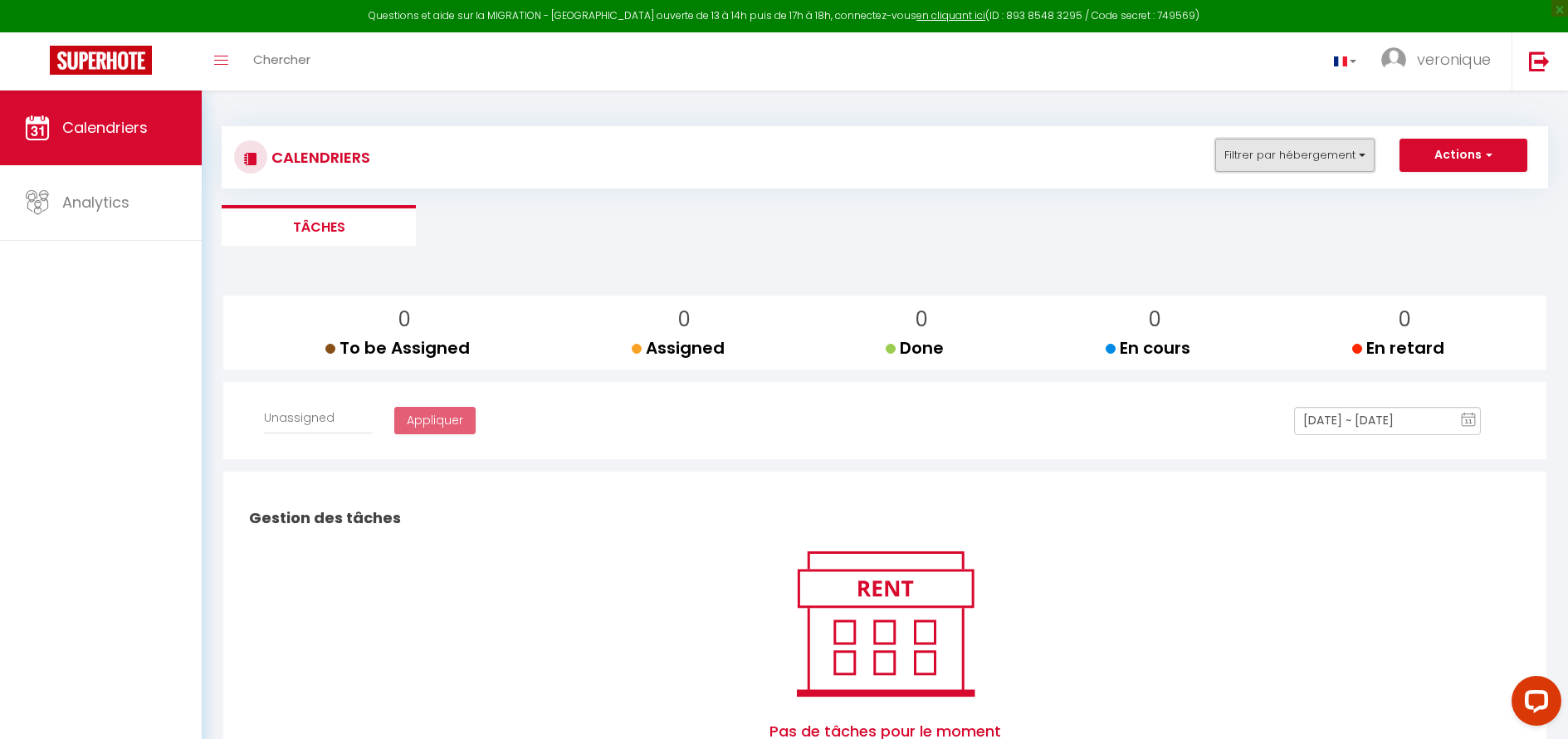
click at [1348, 156] on button "Filtrer par hébergement" at bounding box center [1294, 156] width 159 height 33
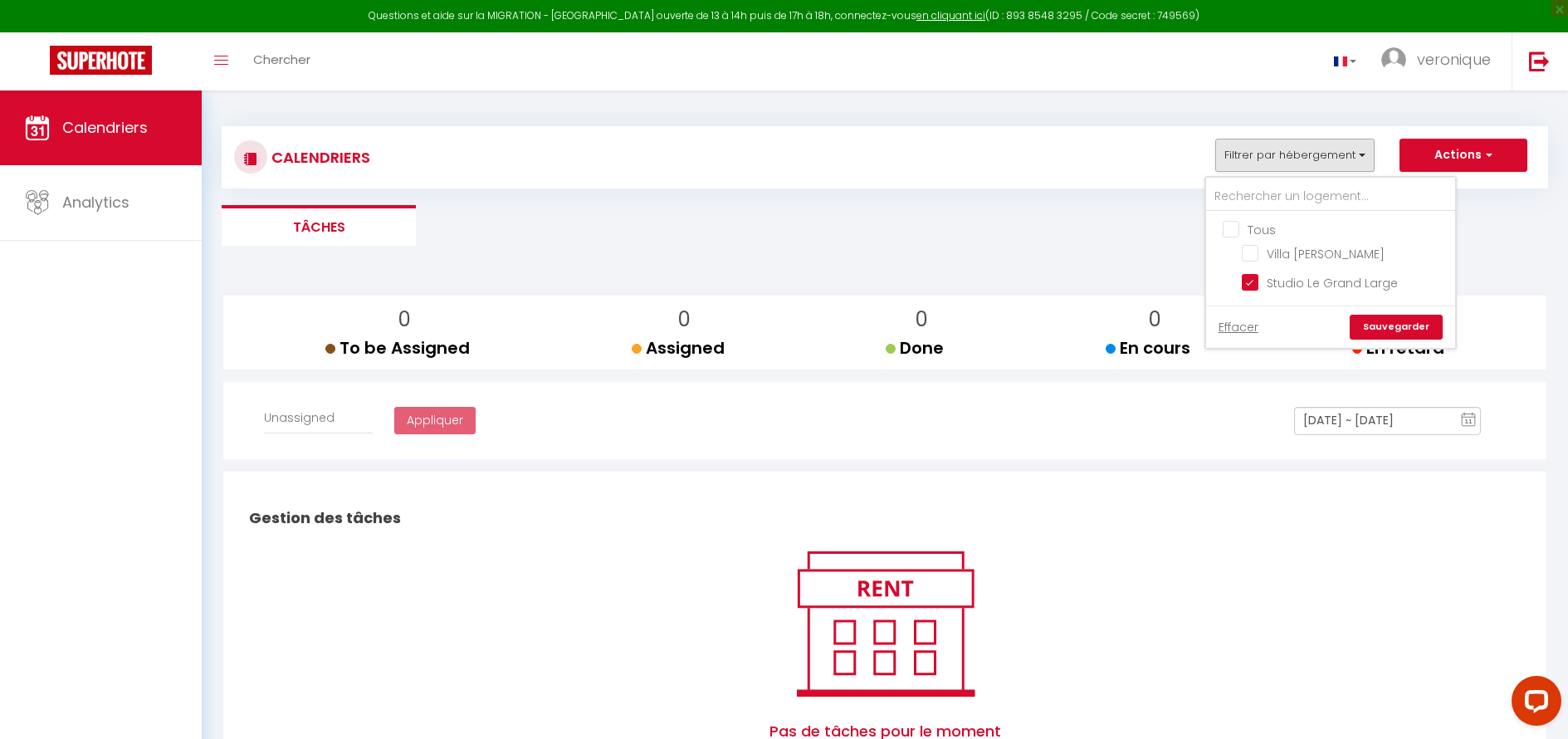
click at [1254, 235] on input "Tous" at bounding box center [1347, 228] width 249 height 16
checkbox input "true"
select select
click at [1248, 251] on input "Villa [PERSON_NAME]" at bounding box center [1345, 252] width 208 height 16
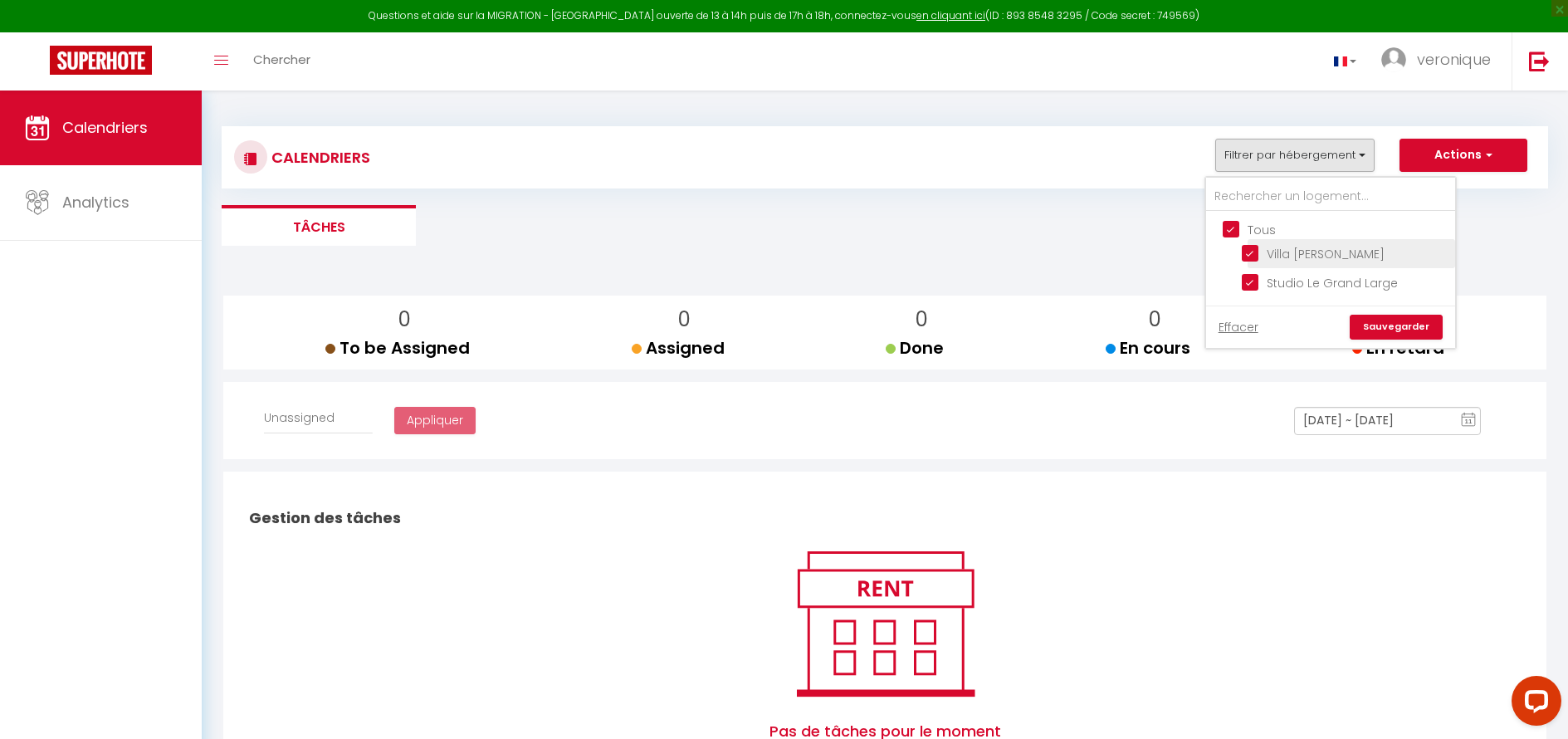
checkbox input "false"
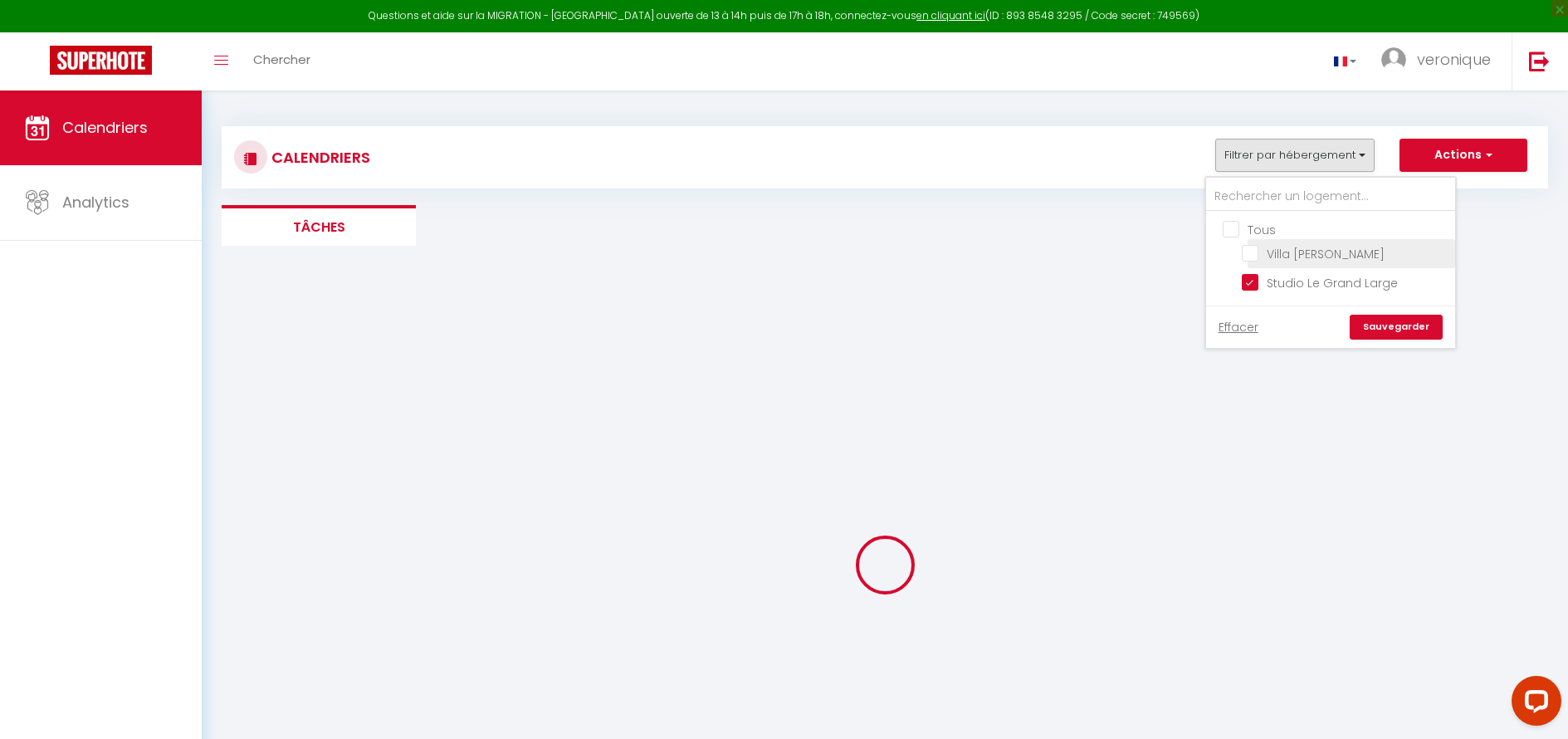
select select
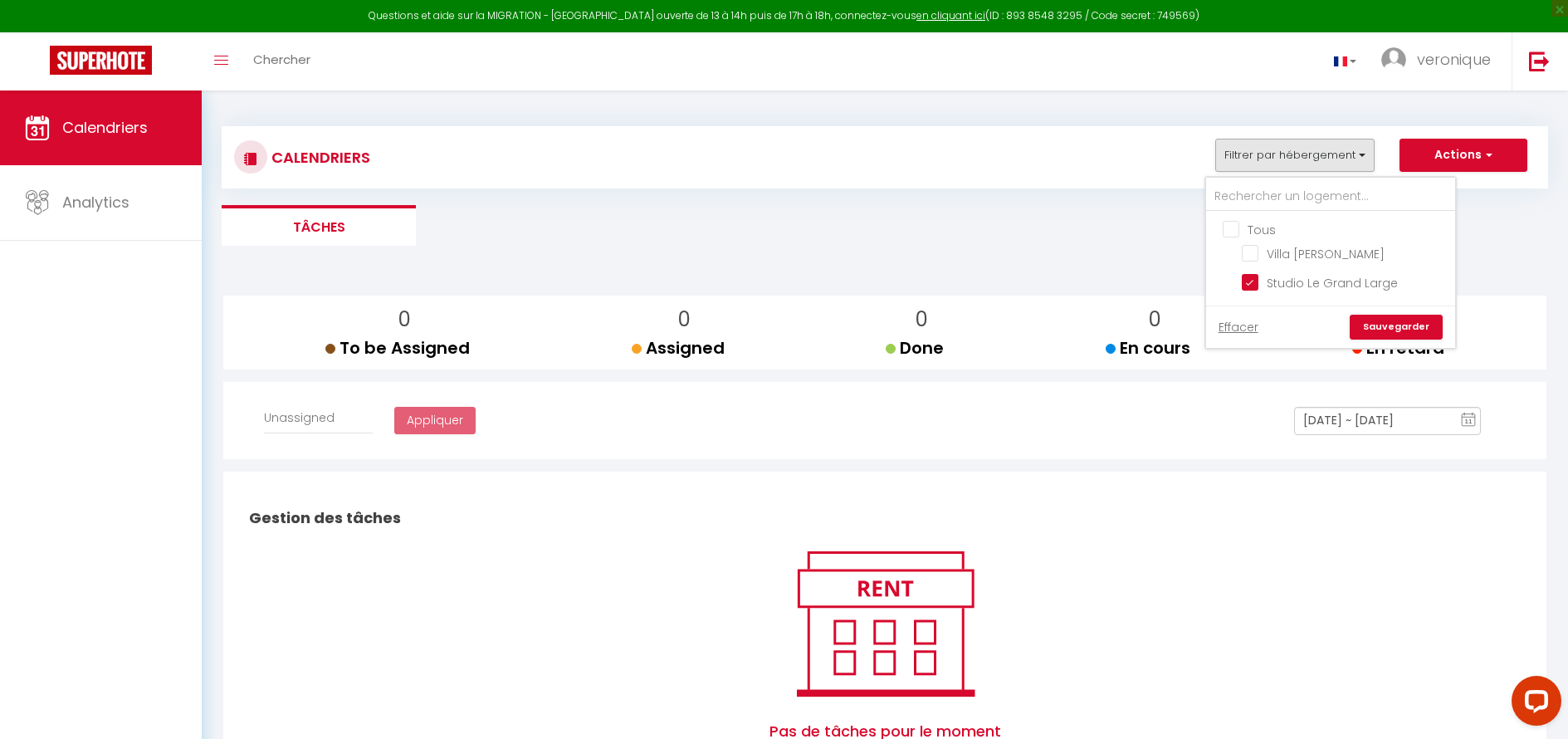
click at [1403, 331] on link "Sauvegarder" at bounding box center [1395, 327] width 93 height 25
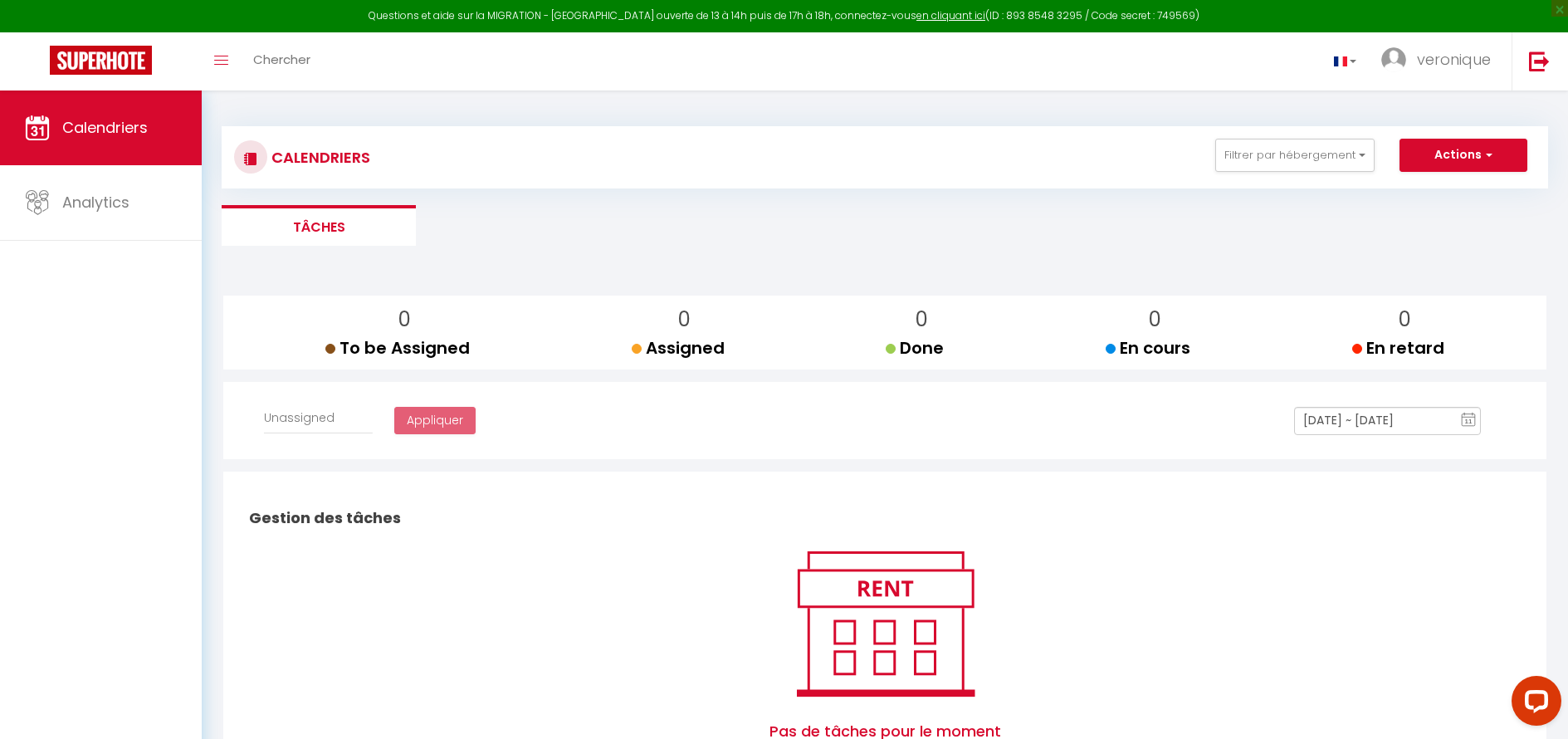
select select
click at [1454, 151] on button "Actions" at bounding box center [1463, 156] width 127 height 33
click at [1458, 273] on div "0 To be Assigned 0 Assigned 0 Done 0 En cours 0 En retard Affecter à Unassigned…" at bounding box center [883, 553] width 1326 height 564
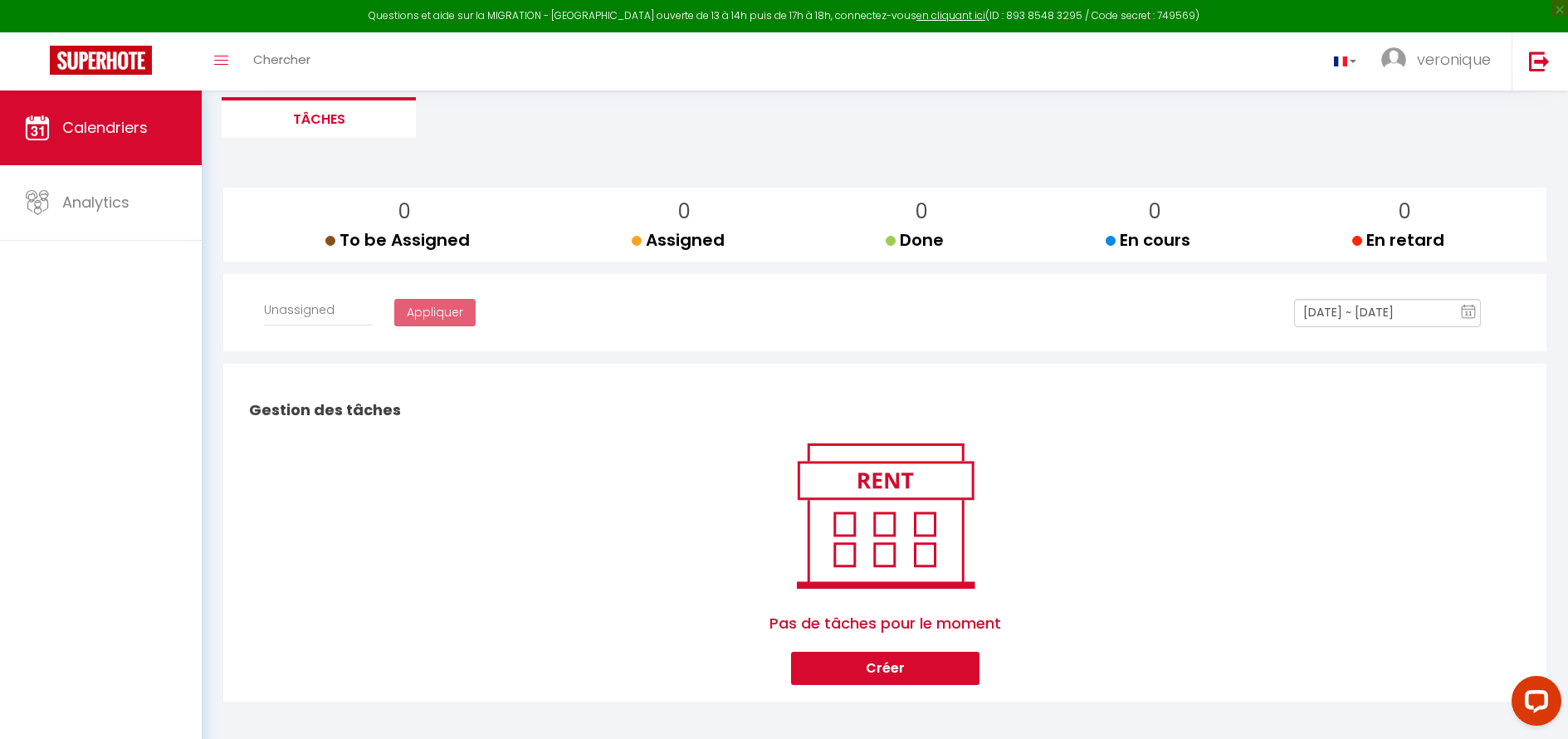
scroll to position [115, 0]
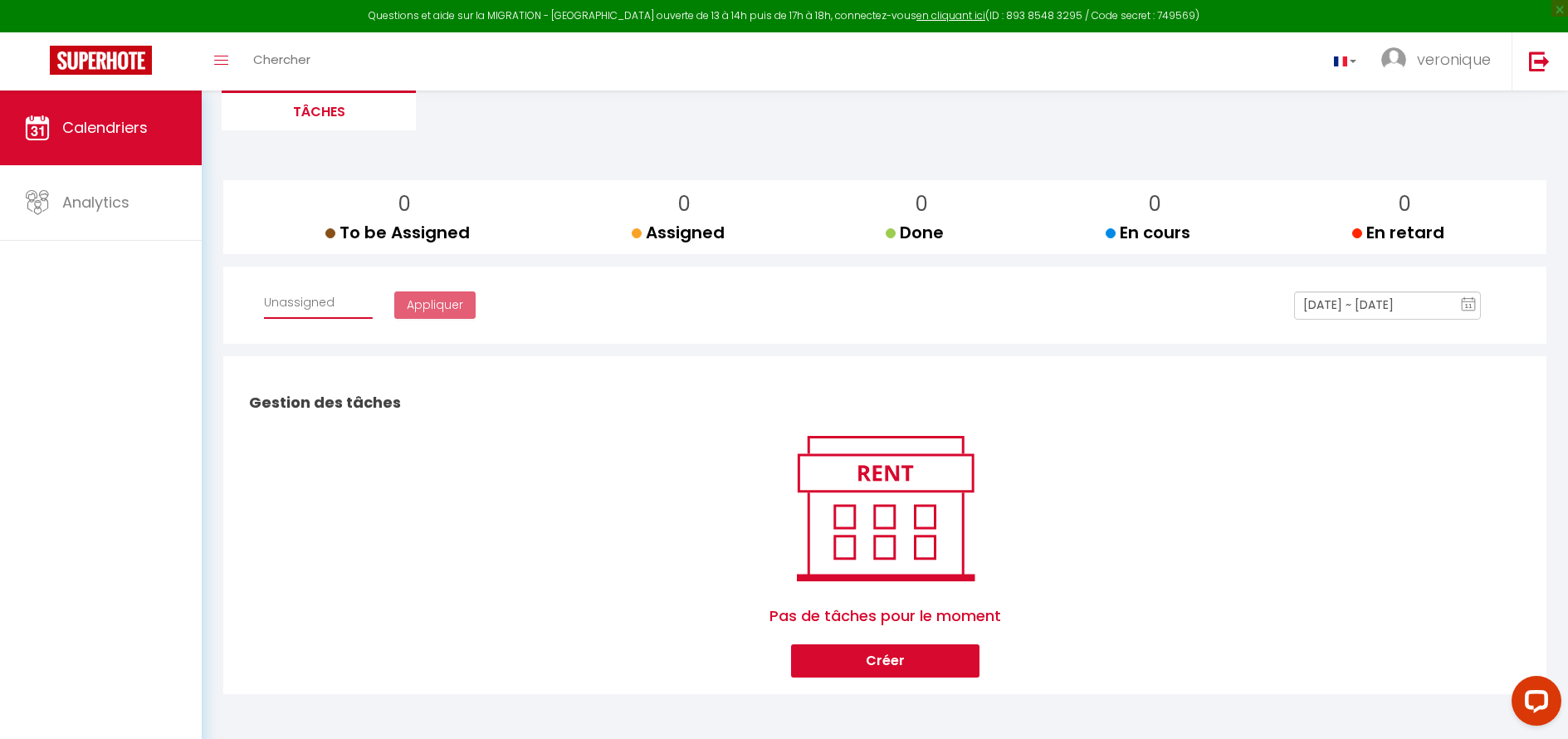
click at [310, 310] on select "Affecter à Unassigned" at bounding box center [318, 302] width 109 height 32
click at [472, 303] on div "Affecter à Unassigned Appliquer [DATE] ~ [DATE] 11 « ‹ » › [DATE] [PHONE_NUMBER…" at bounding box center [884, 311] width 1296 height 49
click at [677, 293] on div "Affecter à Unassigned Appliquer [DATE] ~ [DATE] 11 « ‹ » › [DATE] [PHONE_NUMBER…" at bounding box center [884, 311] width 1296 height 49
click at [1418, 307] on input "[DATE] ~ [DATE]" at bounding box center [1386, 305] width 186 height 28
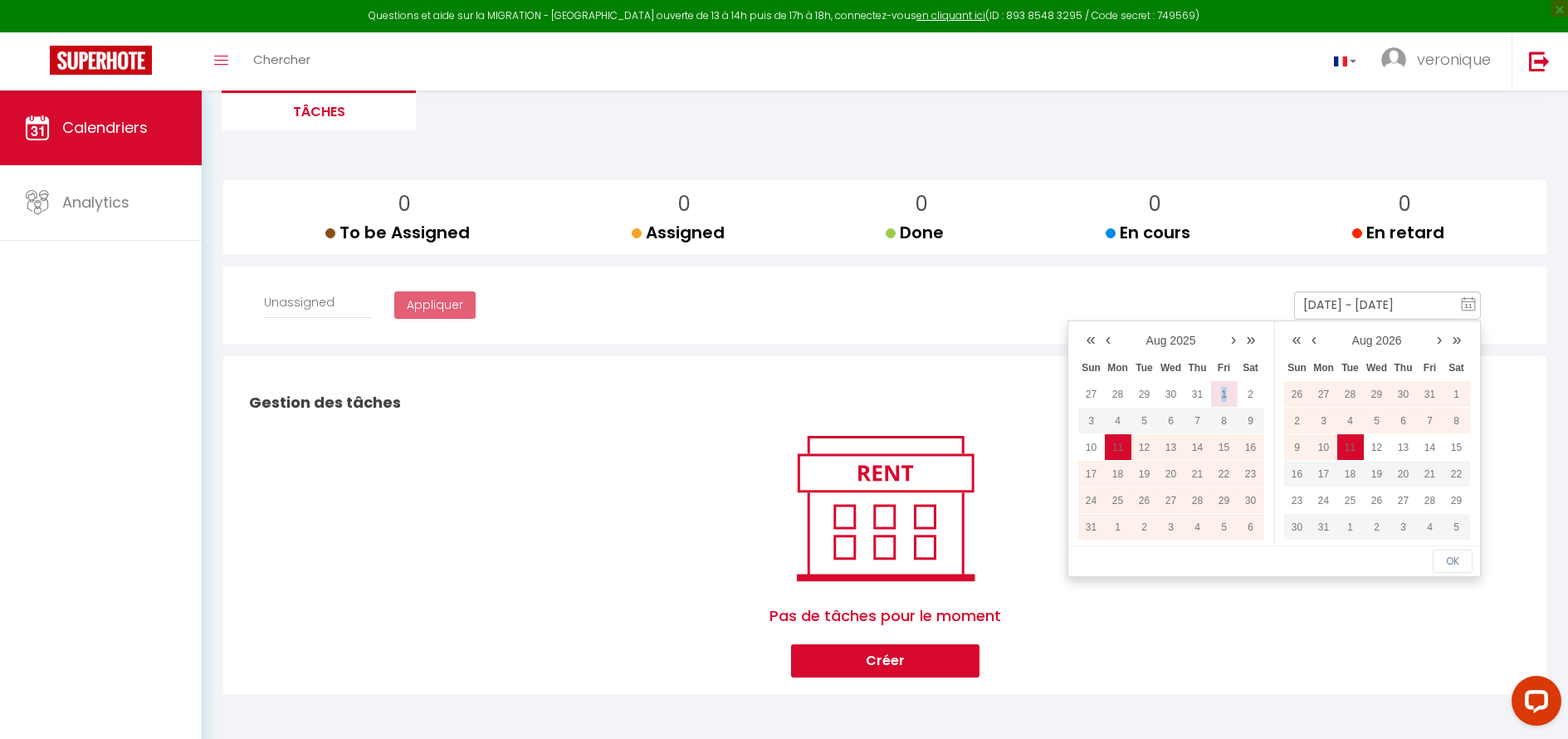
click at [1224, 391] on td "1" at bounding box center [1224, 394] width 27 height 27
click at [1329, 528] on td "31" at bounding box center [1324, 527] width 27 height 27
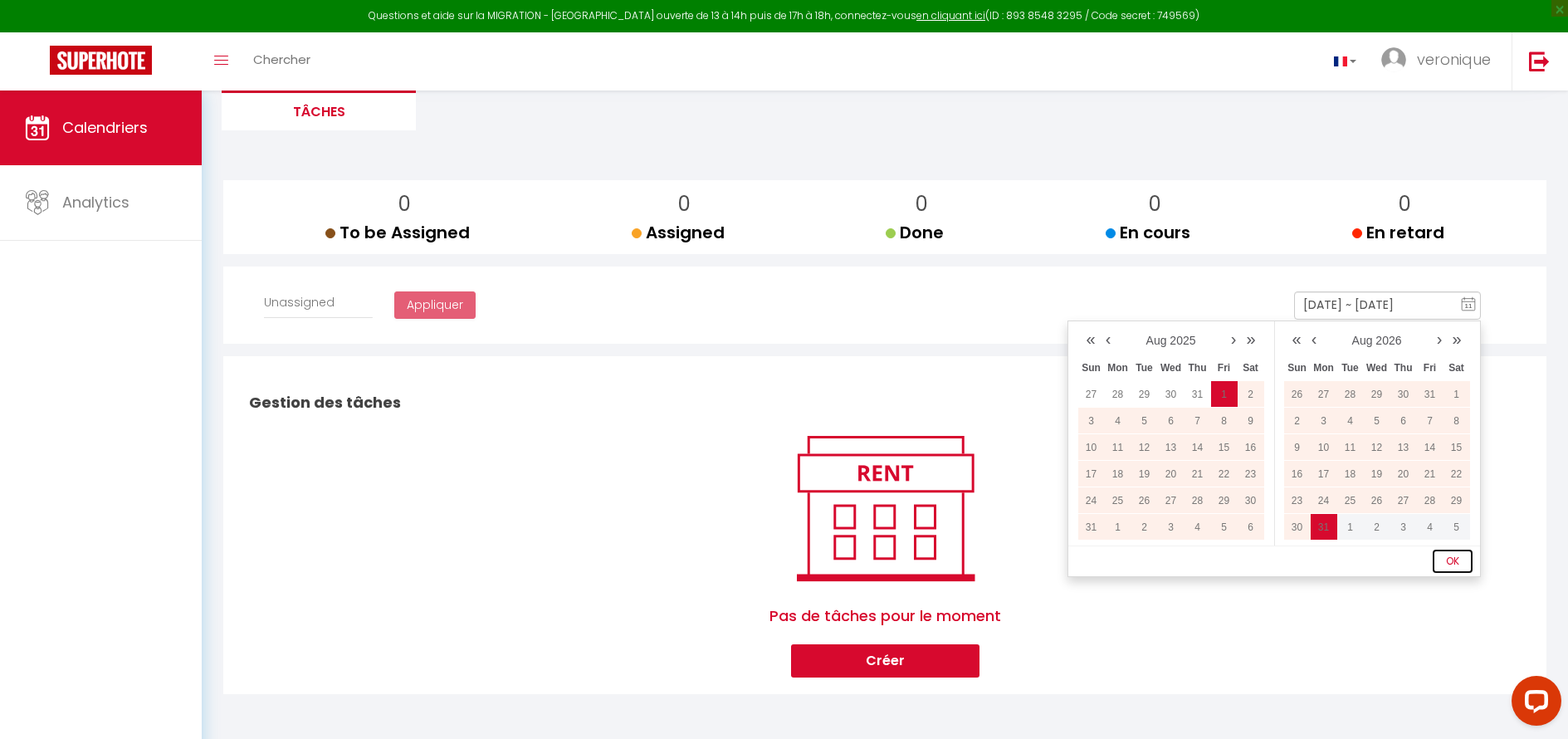
click at [1452, 568] on button "OK" at bounding box center [1451, 561] width 40 height 23
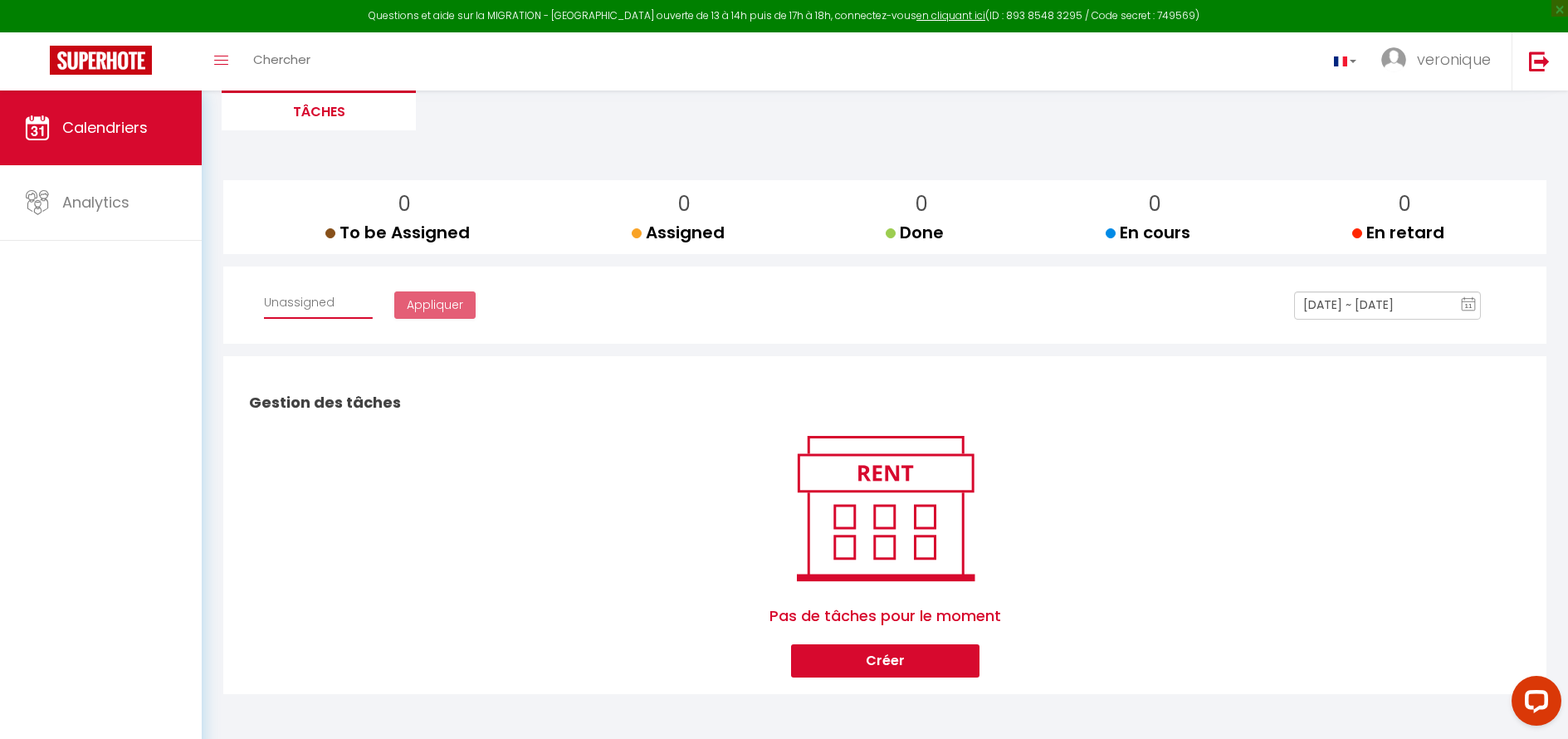
click at [264, 310] on select "Affecter à Unassigned" at bounding box center [318, 302] width 109 height 32
select select
click at [264, 287] on select "Affecter à Unassigned" at bounding box center [318, 302] width 109 height 32
click at [57, 37] on link at bounding box center [100, 62] width 202 height 58
click at [86, 57] on img at bounding box center [101, 60] width 102 height 29
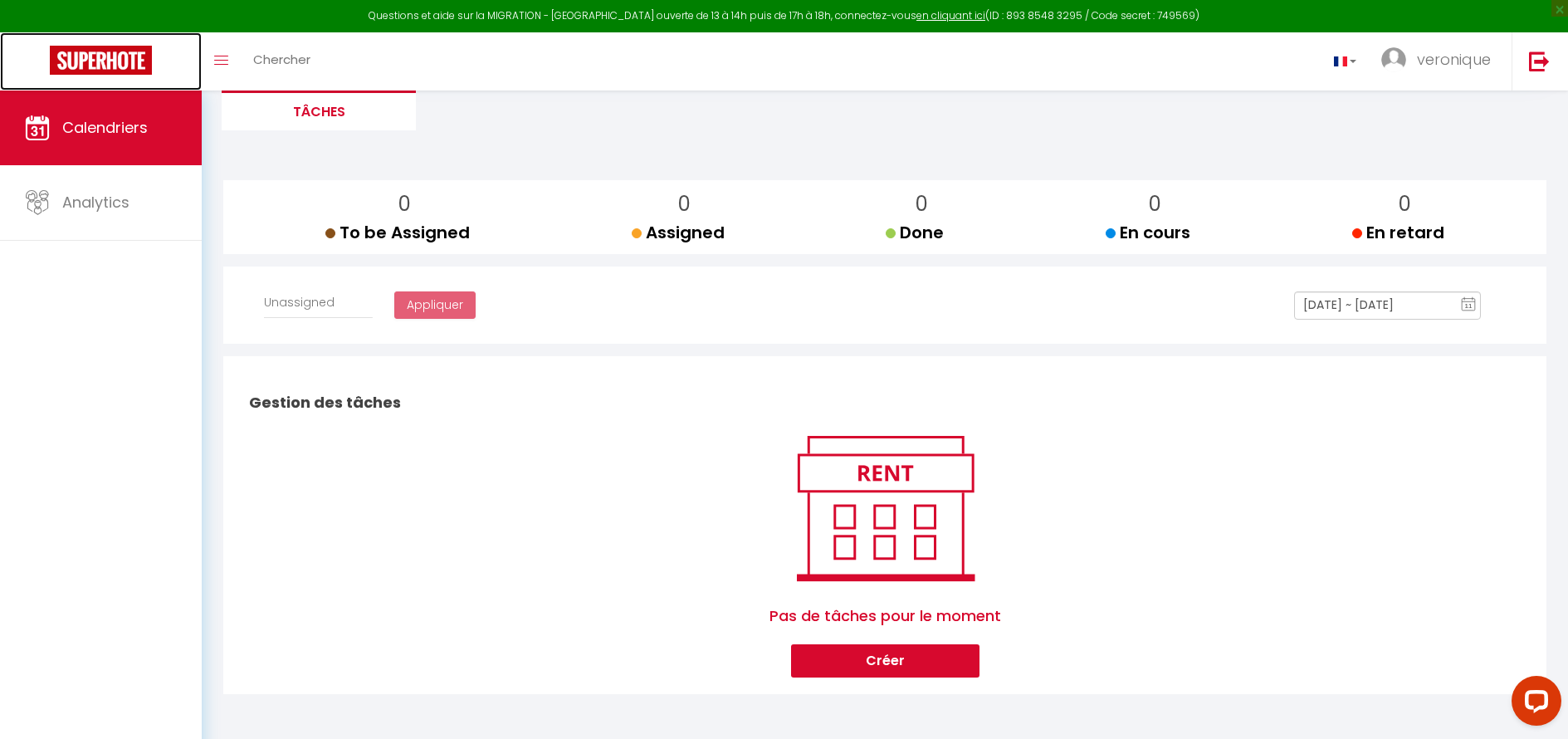
click at [86, 57] on img at bounding box center [101, 60] width 102 height 29
click at [275, 56] on span "Chercher" at bounding box center [281, 59] width 57 height 17
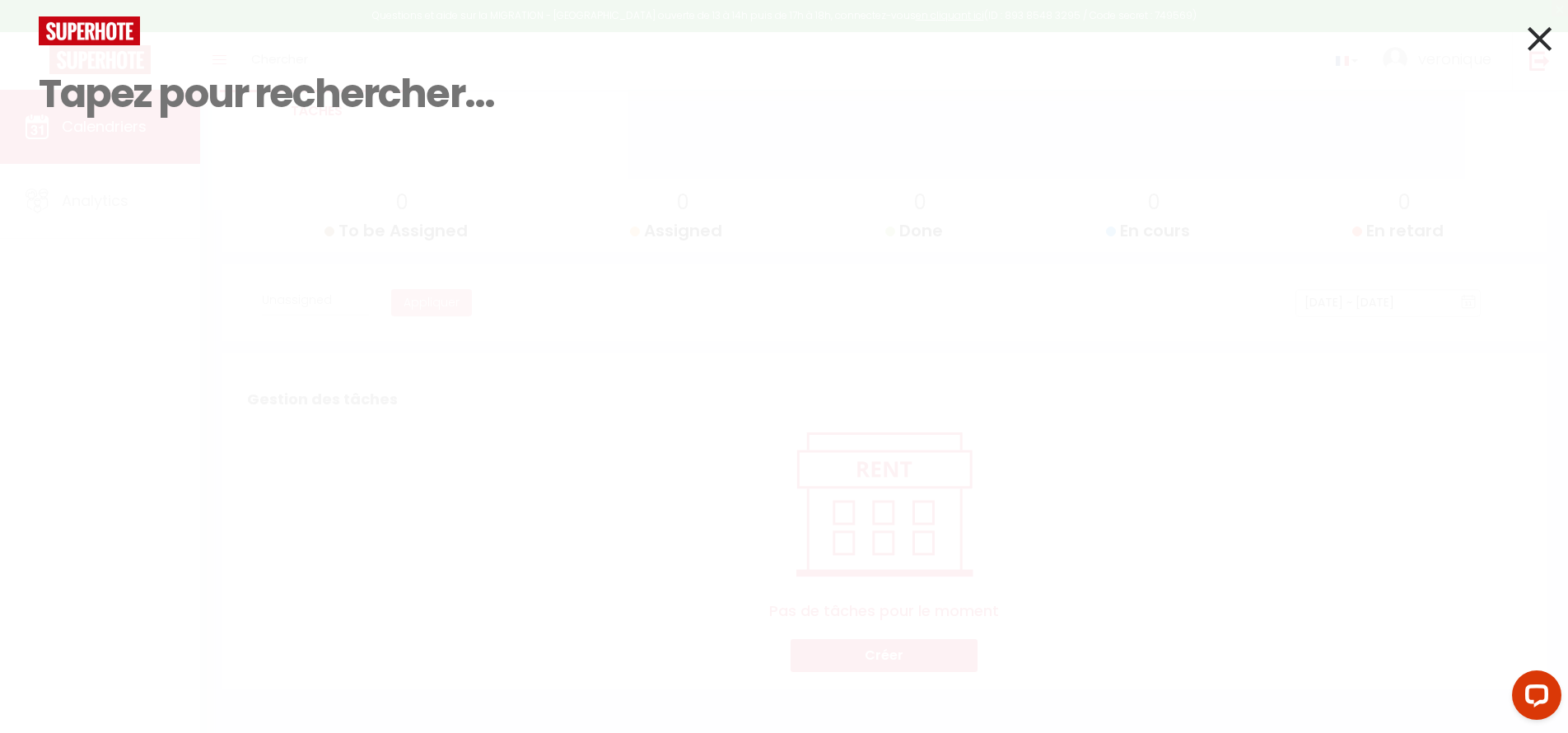
click at [107, 29] on img at bounding box center [89, 31] width 102 height 29
click at [761, 344] on div "Résultat de la recherche Id Appart Voyageur Checkin Checkout Nuits Pers. Platef…" at bounding box center [784, 366] width 1568 height 733
click at [1542, 30] on icon at bounding box center [1539, 38] width 24 height 41
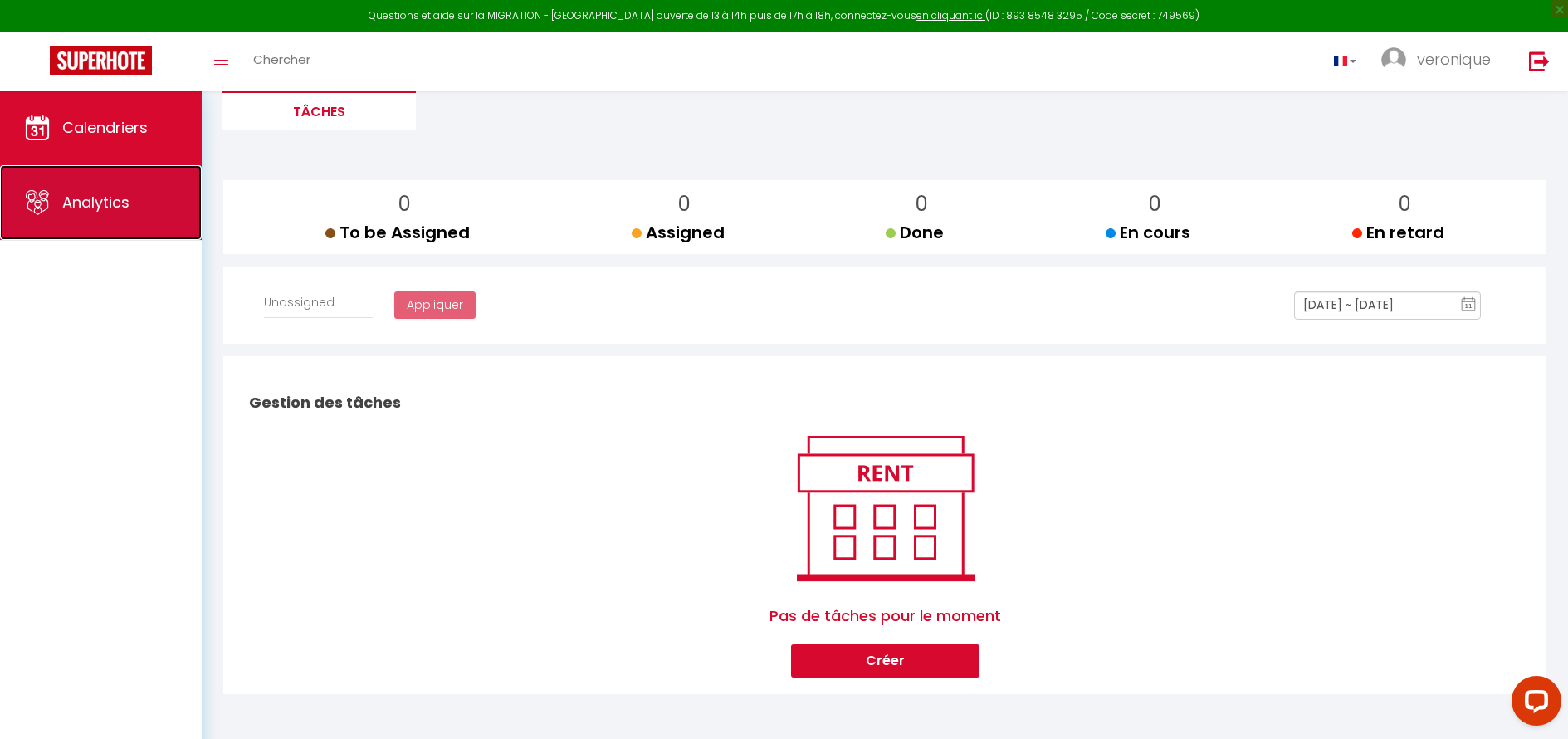
click at [108, 220] on link "Analytics" at bounding box center [100, 202] width 202 height 74
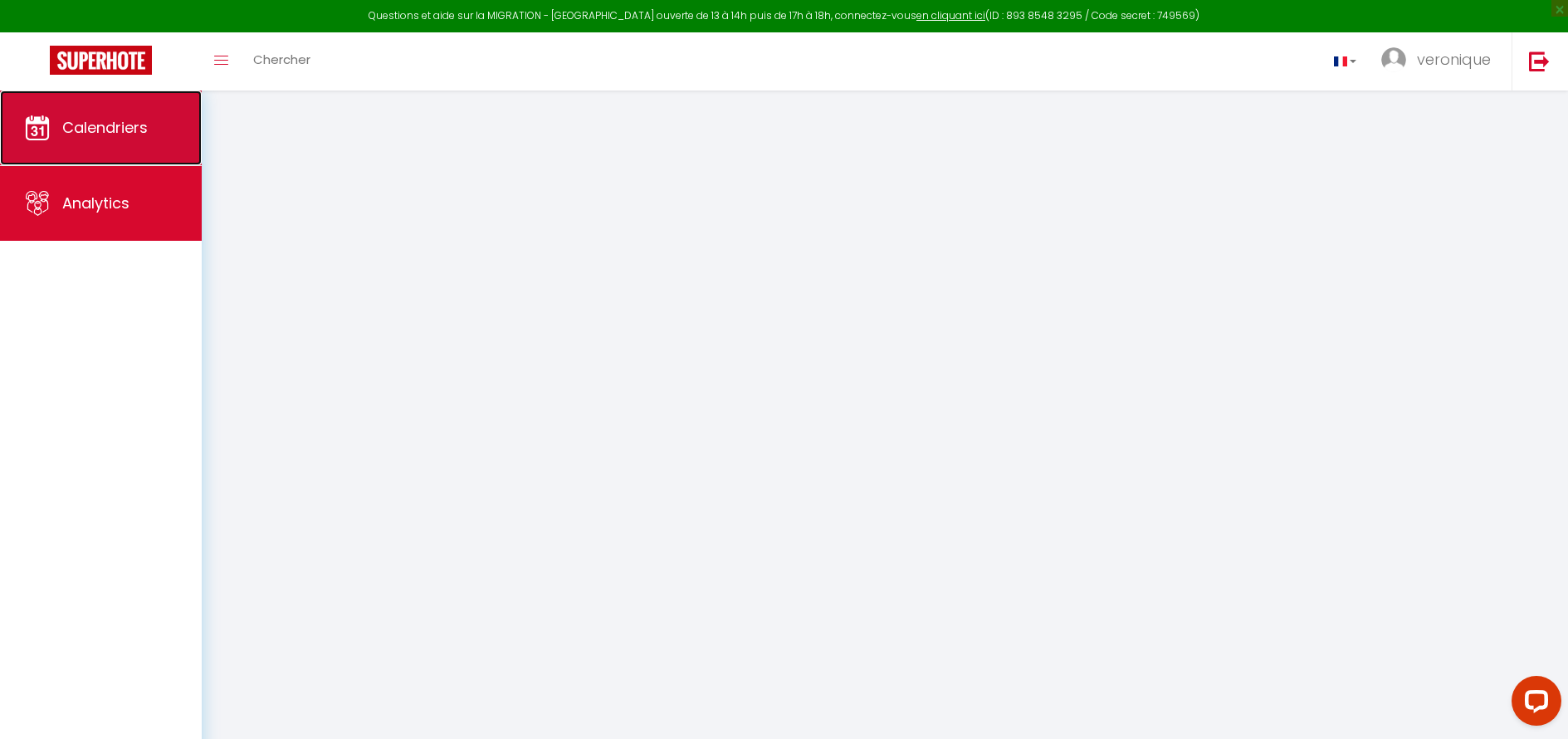
click at [131, 136] on span "Calendriers" at bounding box center [104, 127] width 86 height 20
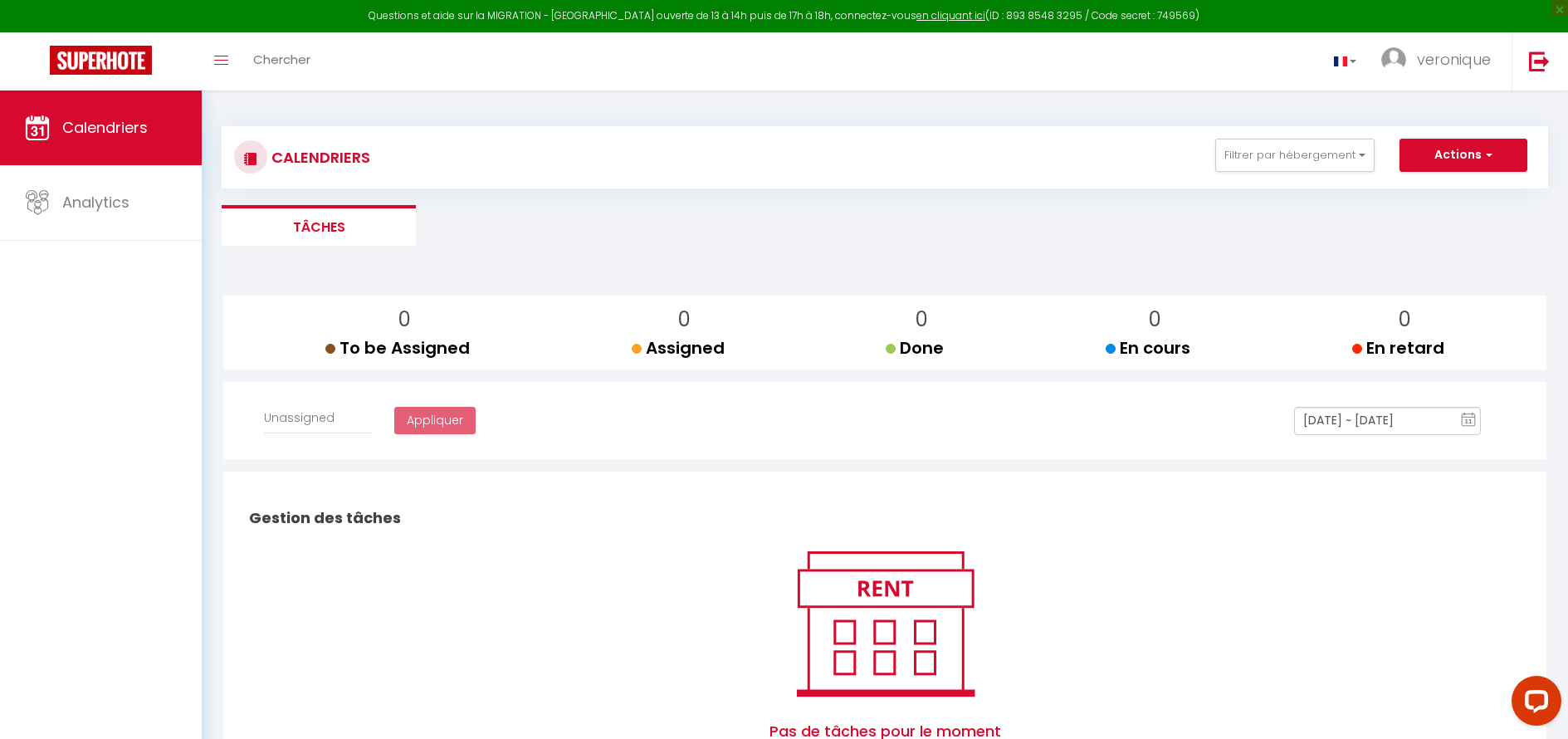
select select
click at [1267, 156] on button "Filtrer par hébergement" at bounding box center [1294, 156] width 159 height 33
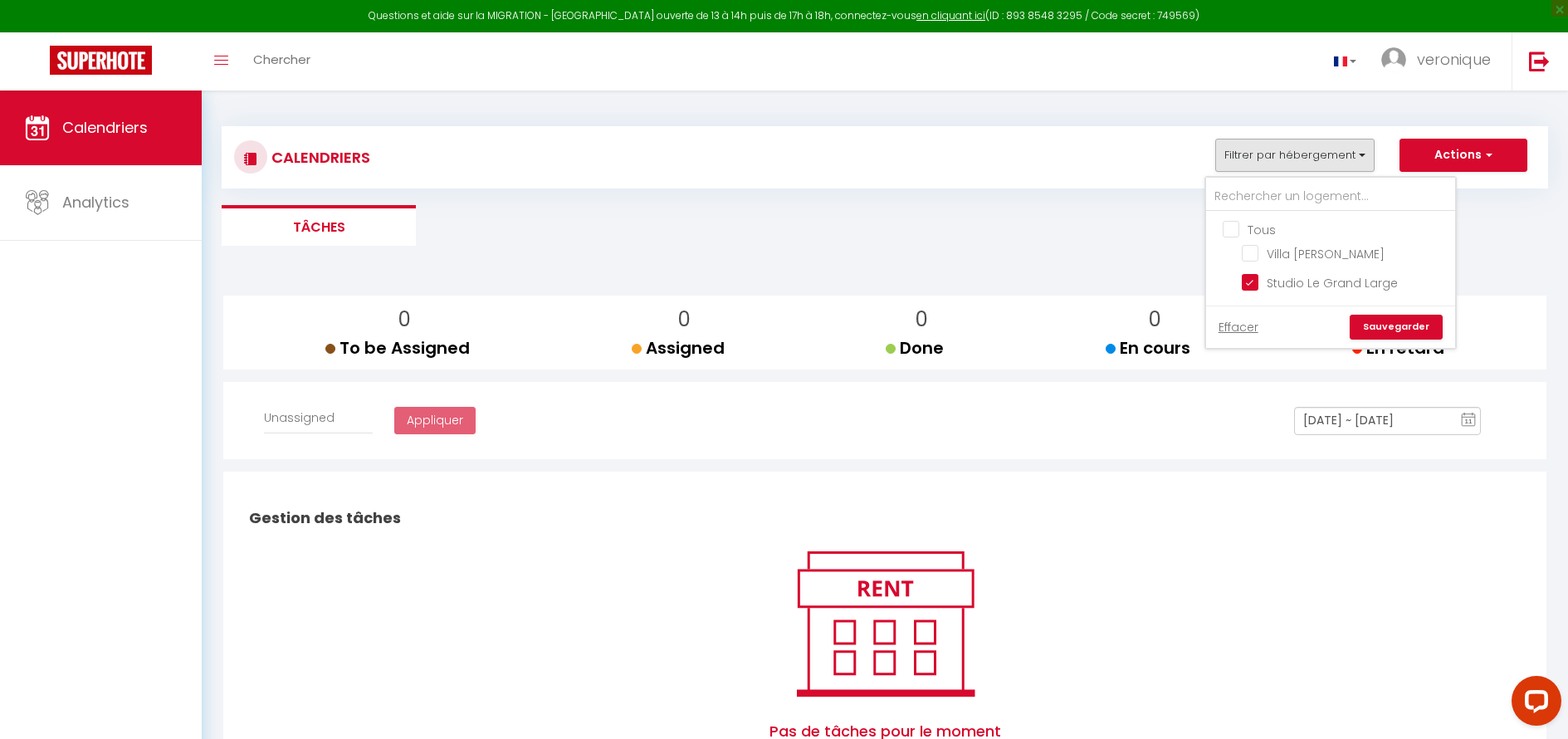
click at [1491, 238] on ul "Tâches" at bounding box center [883, 225] width 1326 height 41
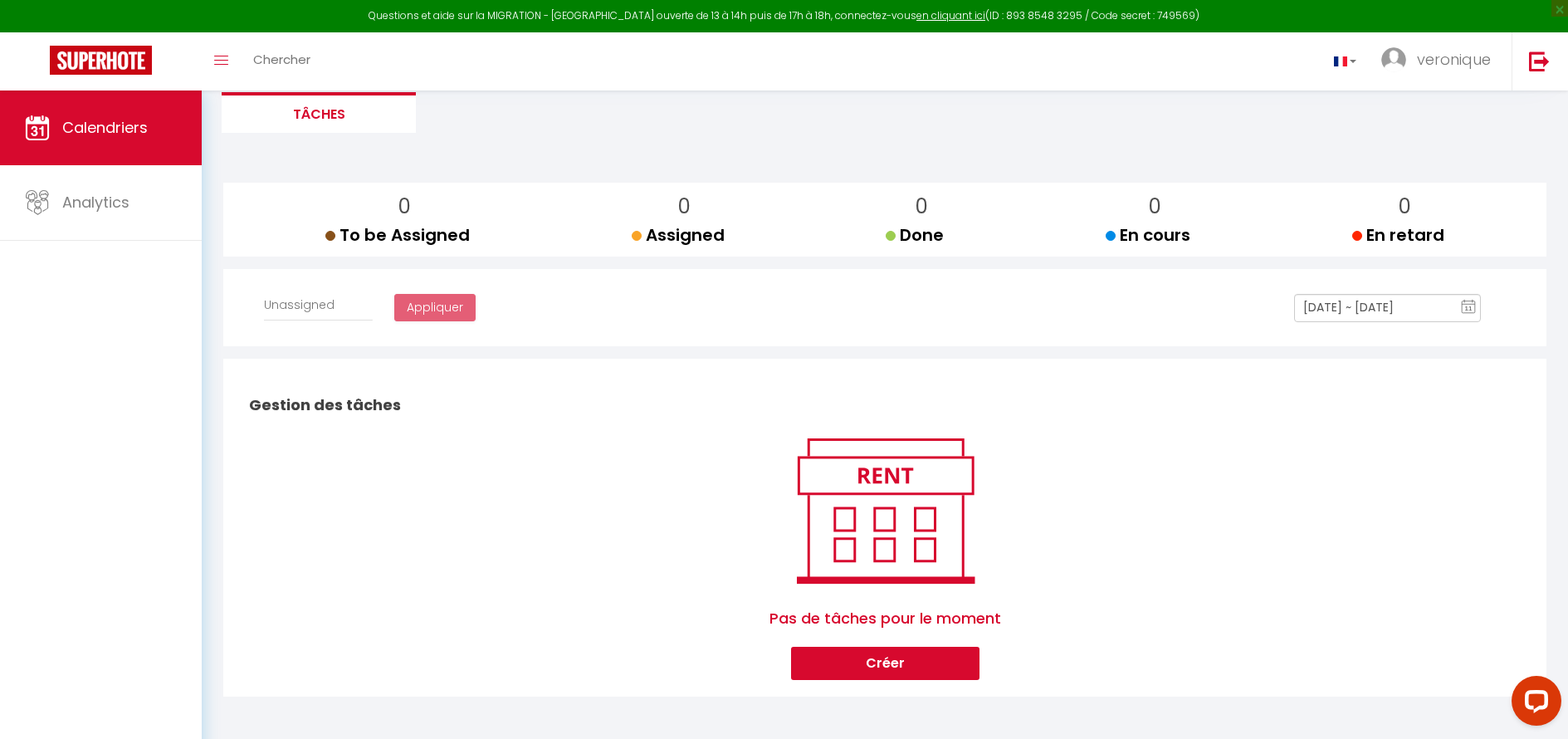
scroll to position [115, 0]
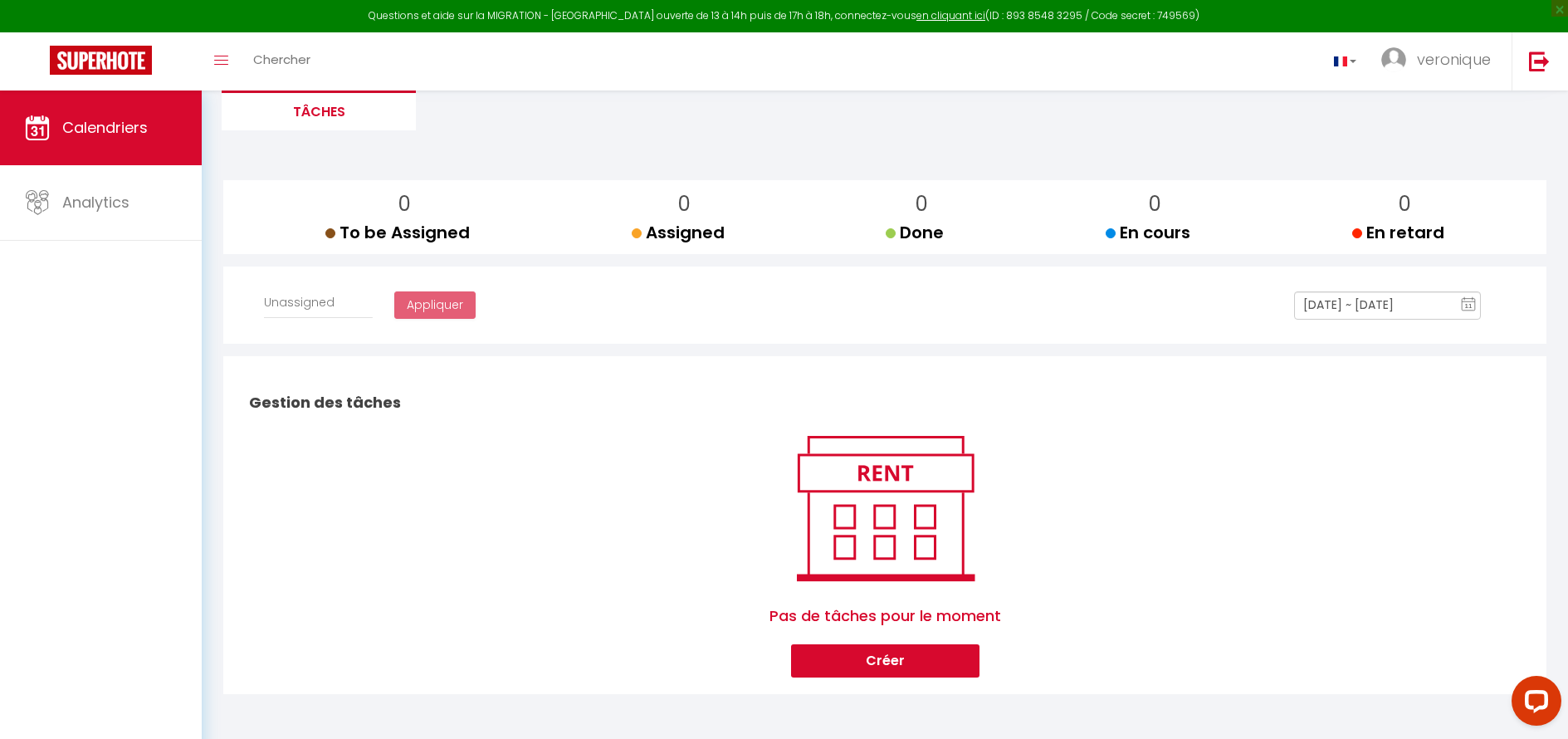
click at [1425, 303] on input "[DATE] ~ [DATE]" at bounding box center [1386, 305] width 186 height 28
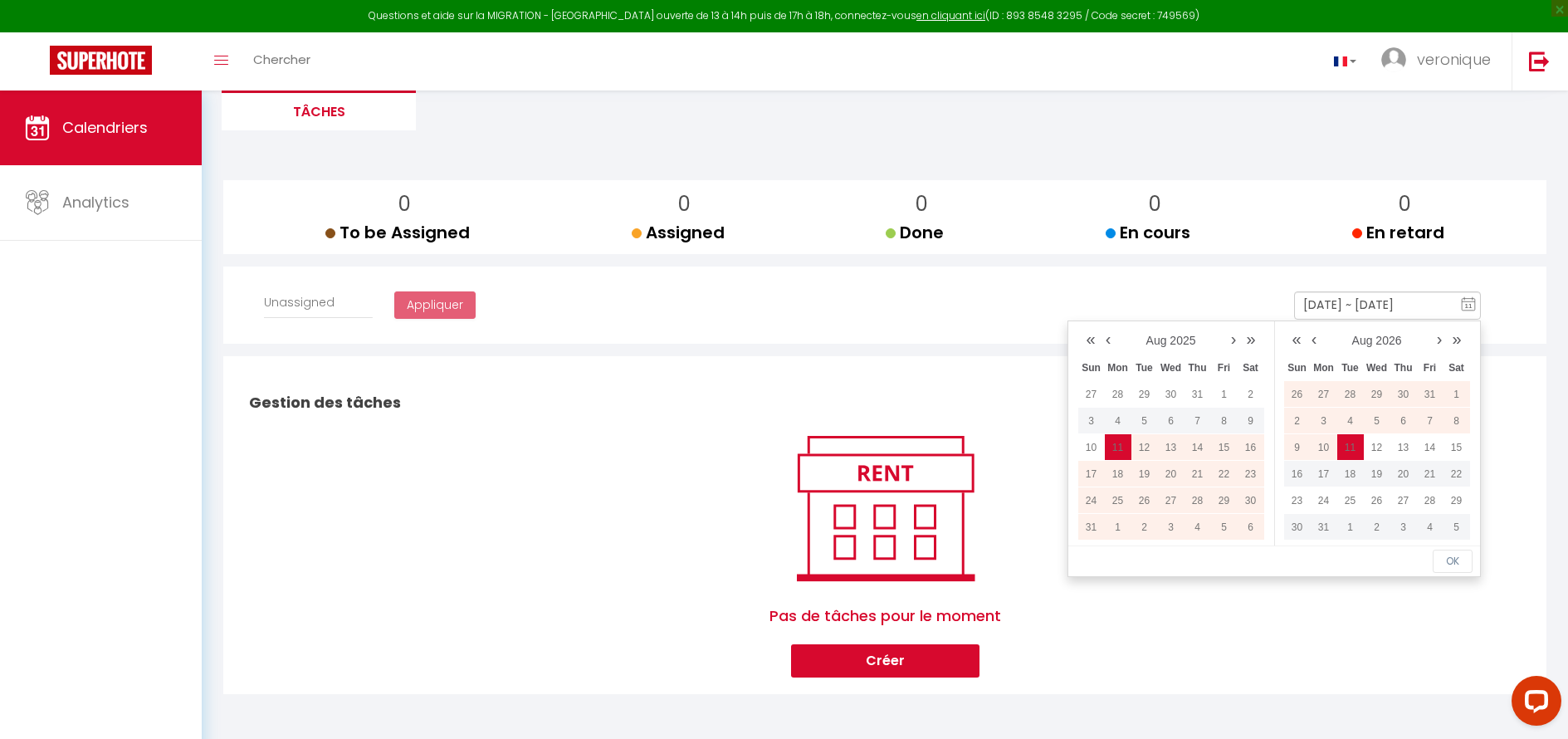
click at [1102, 345] on link "‹" at bounding box center [1108, 339] width 15 height 25
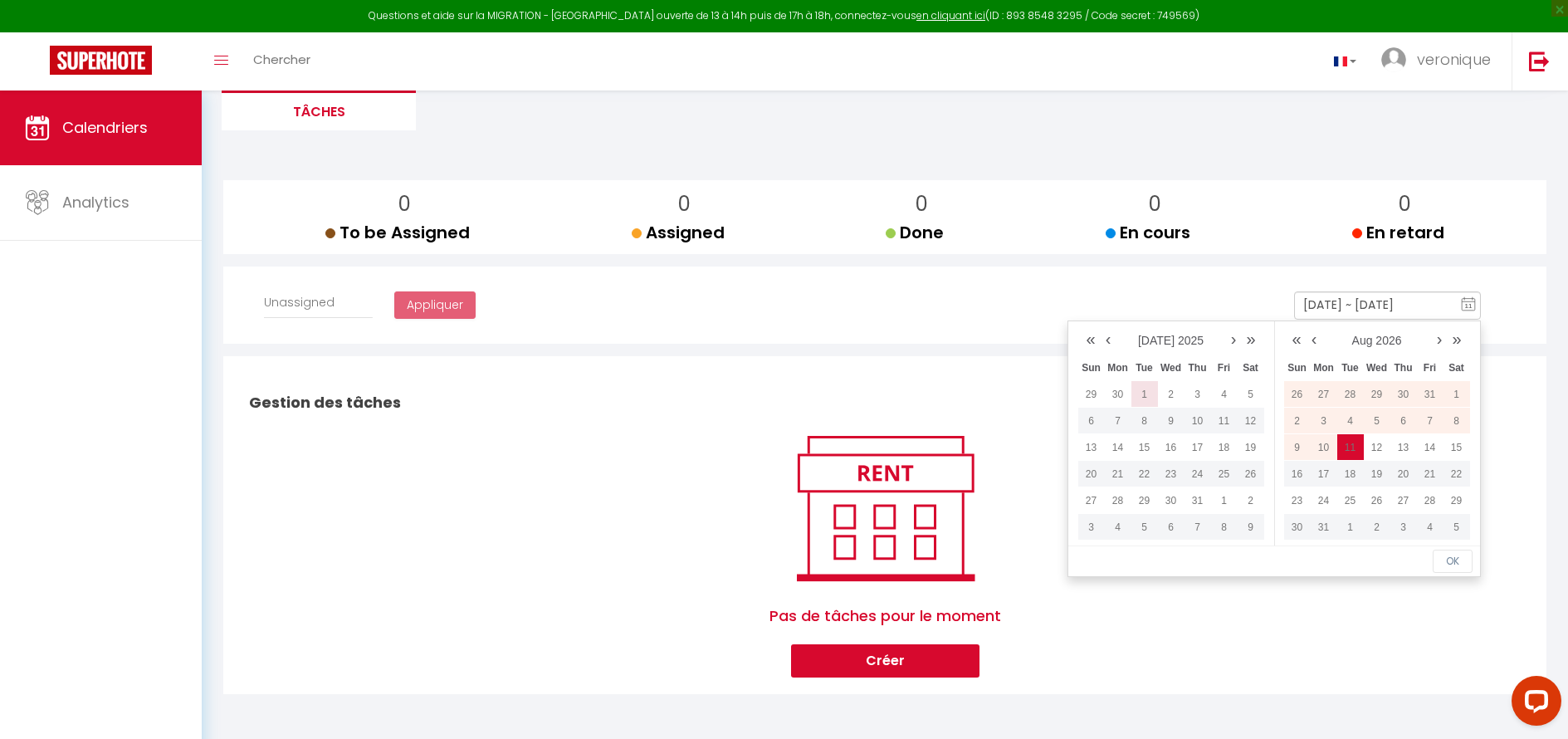
click at [1145, 394] on td "1" at bounding box center [1144, 394] width 27 height 27
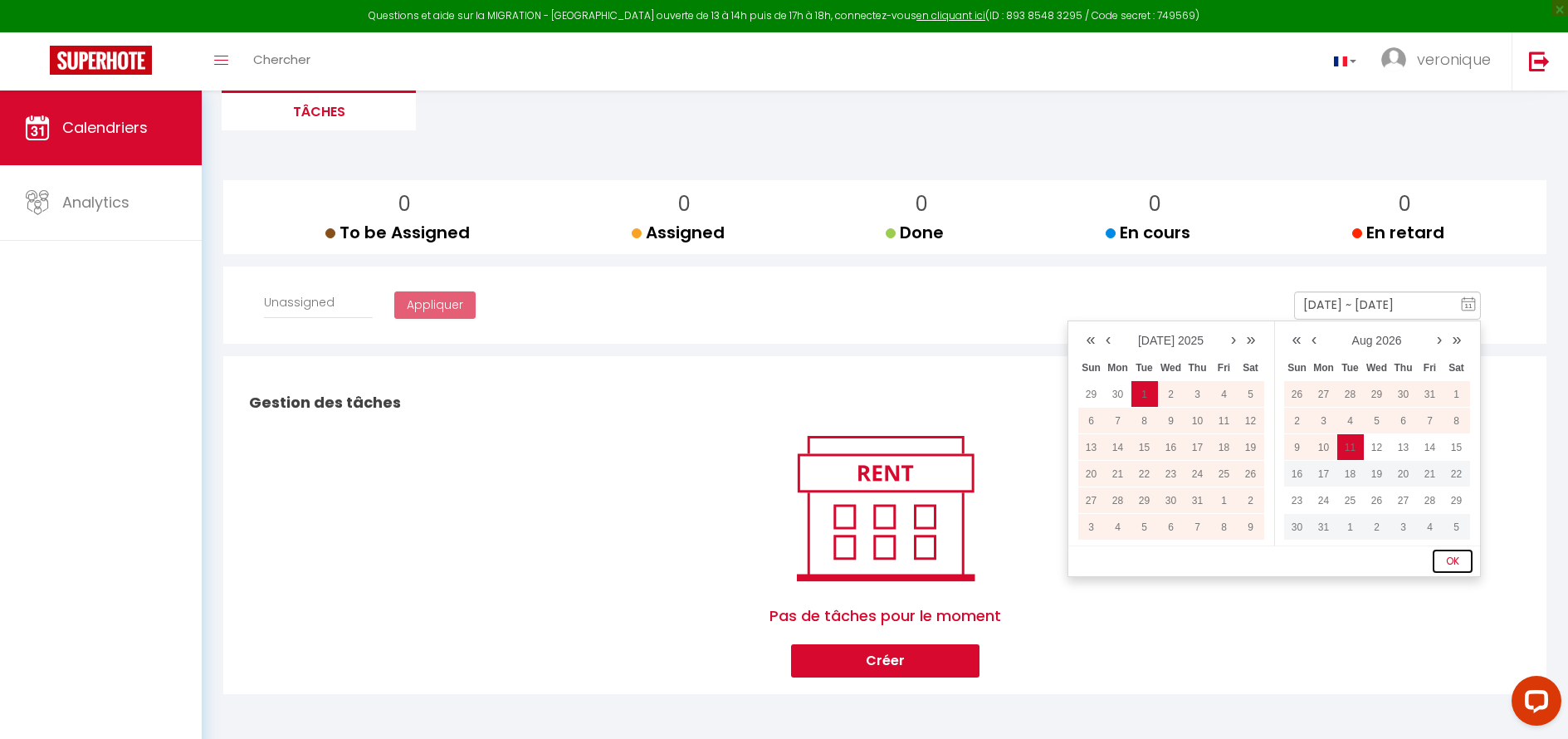
click at [1455, 554] on button "OK" at bounding box center [1451, 561] width 40 height 23
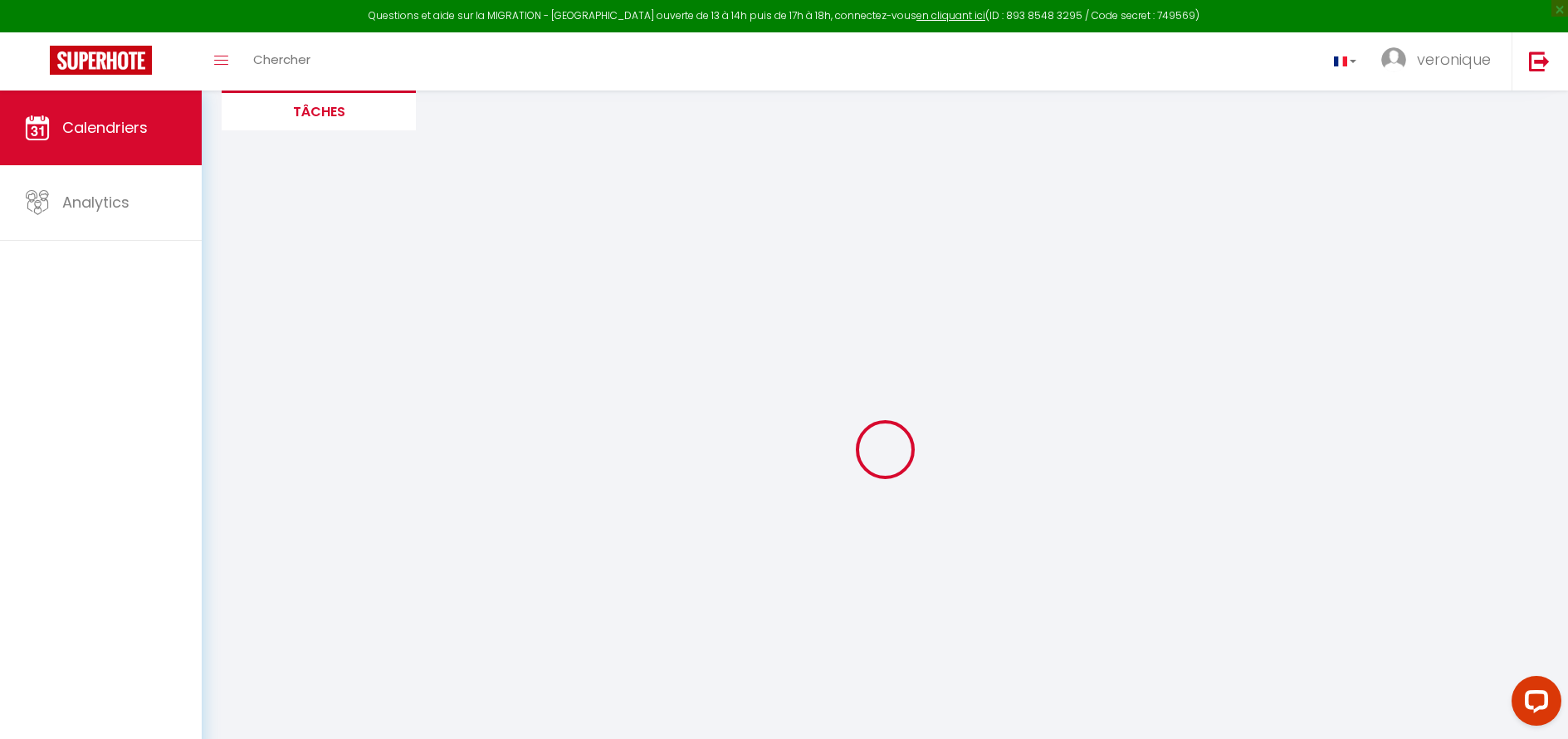
select select
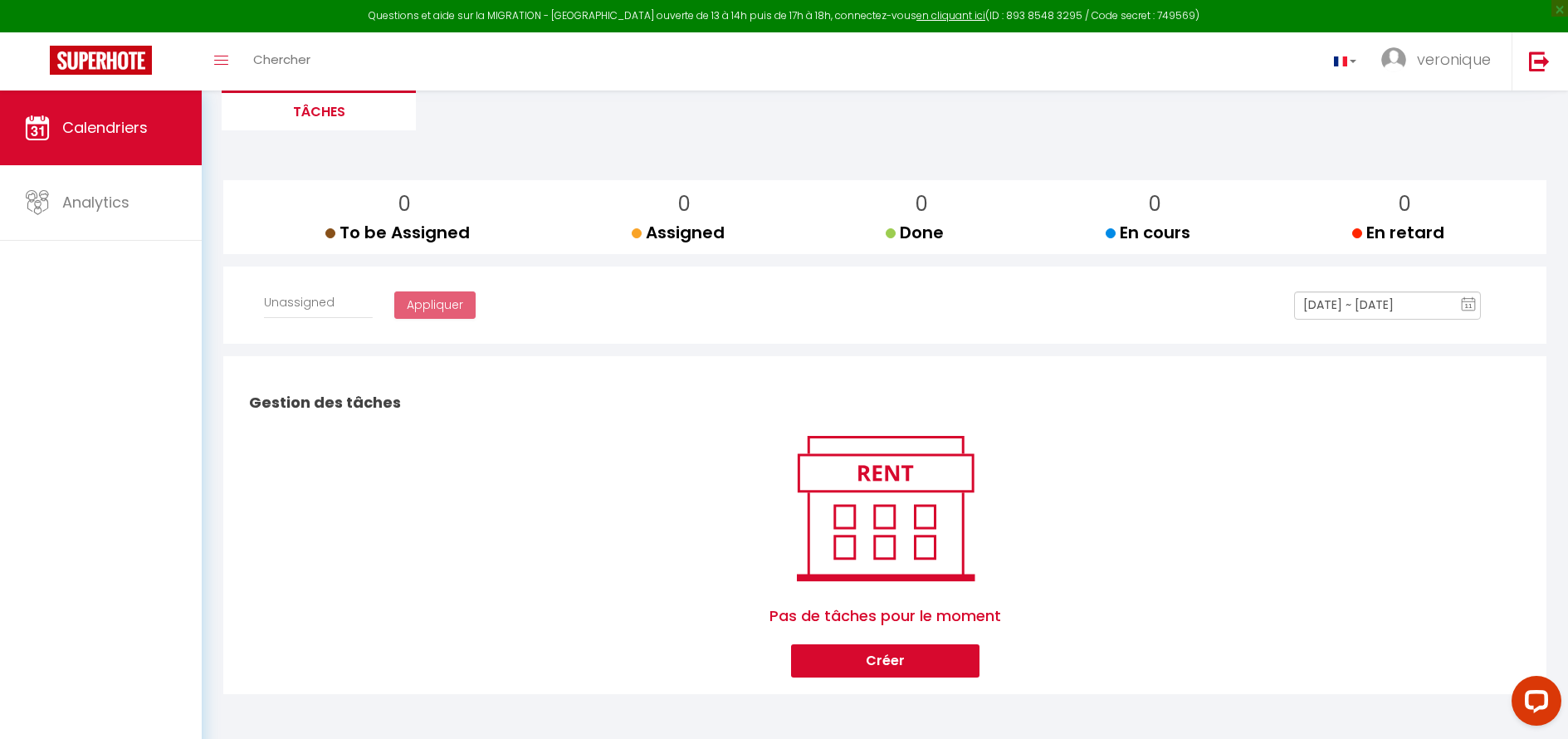
click at [411, 239] on span "To be Assigned" at bounding box center [398, 233] width 145 height 23
click at [641, 226] on span "Assigned" at bounding box center [678, 233] width 93 height 23
click at [917, 227] on span "Done" at bounding box center [914, 233] width 58 height 23
drag, startPoint x: 1134, startPoint y: 226, endPoint x: 1434, endPoint y: 223, distance: 300.0
click at [1135, 226] on span "En cours" at bounding box center [1148, 233] width 85 height 23
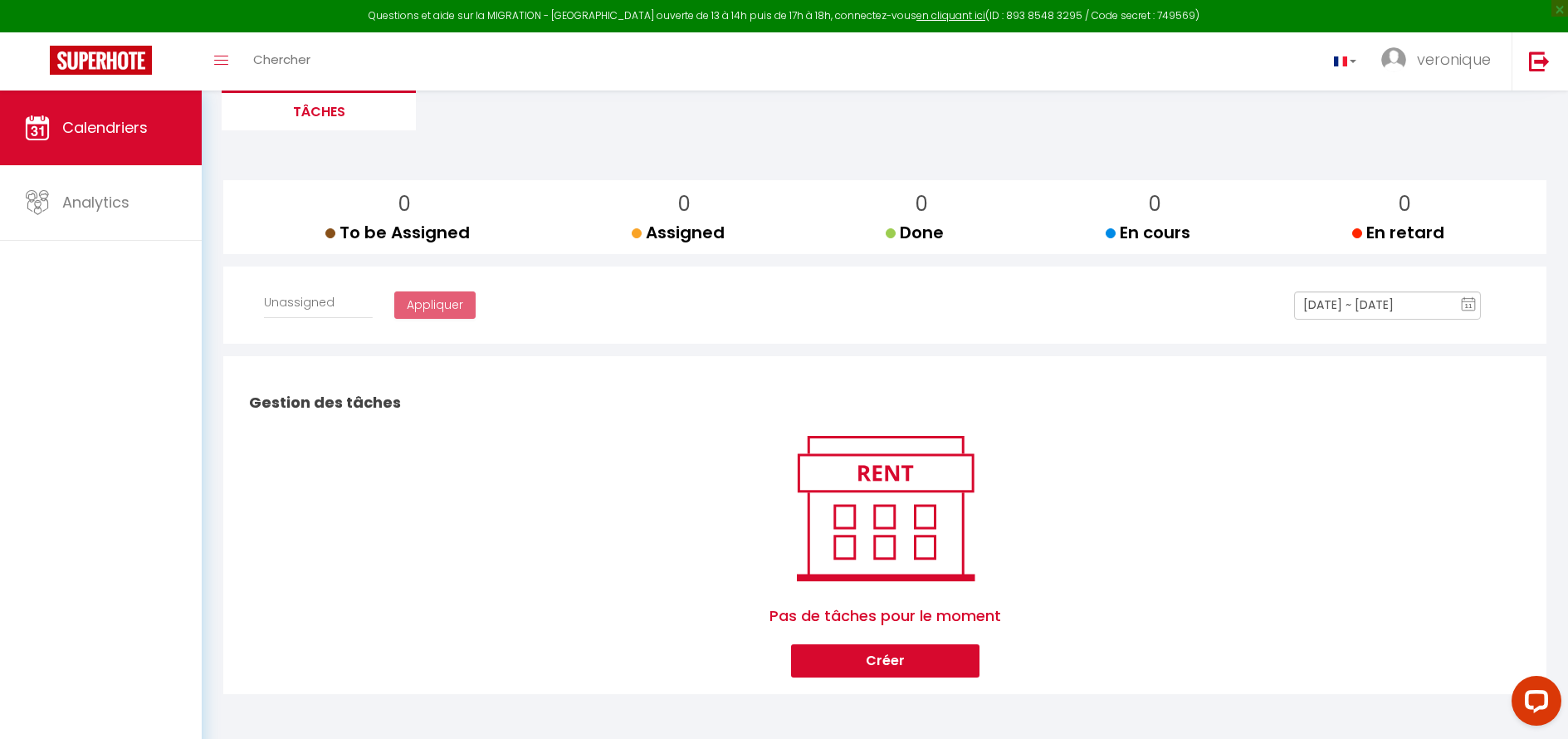
click at [1476, 225] on div "0 To be Assigned 0 Assigned 0 Done 0 En cours 0 En retard" at bounding box center [884, 216] width 1296 height 57
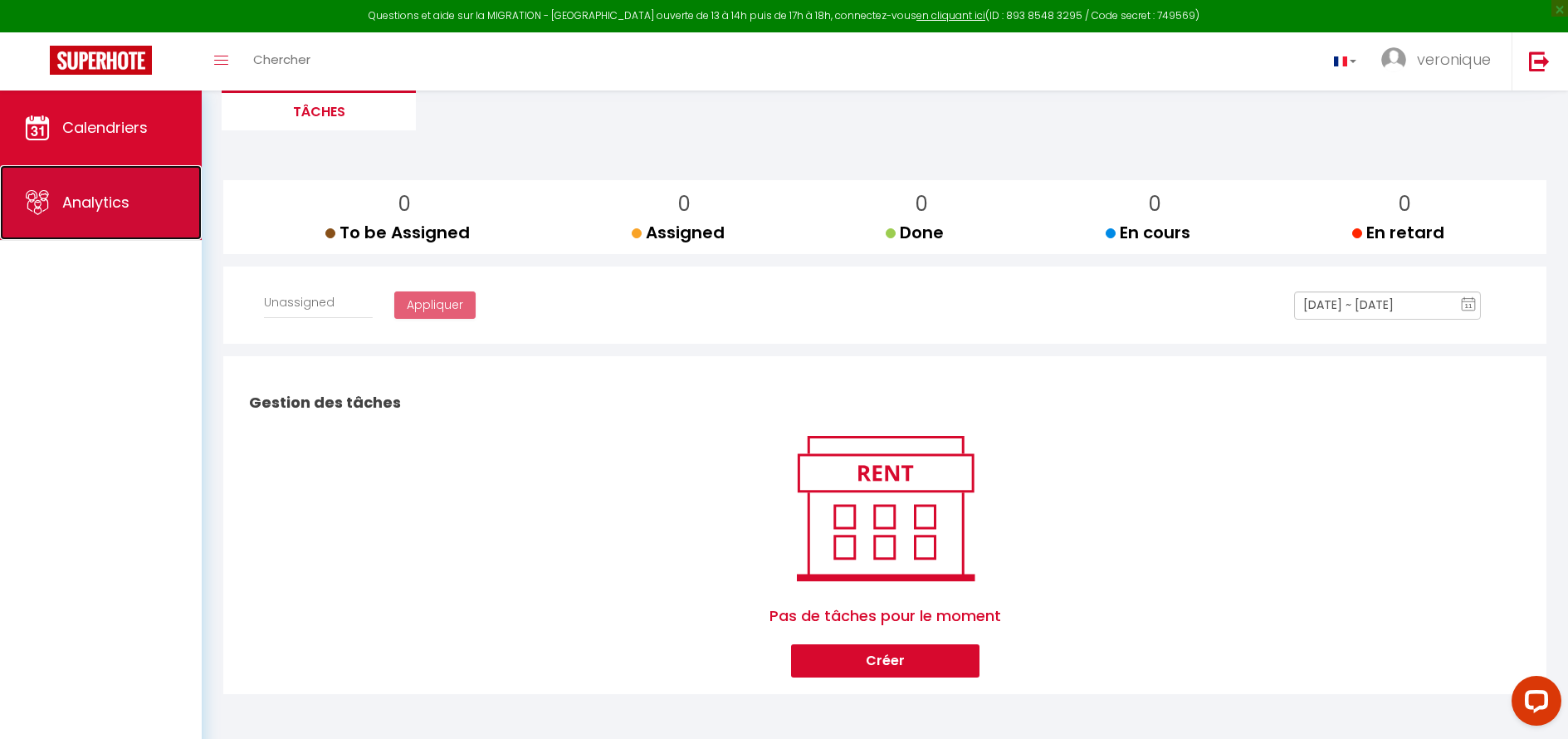
click at [130, 217] on link "Analytics" at bounding box center [100, 202] width 202 height 74
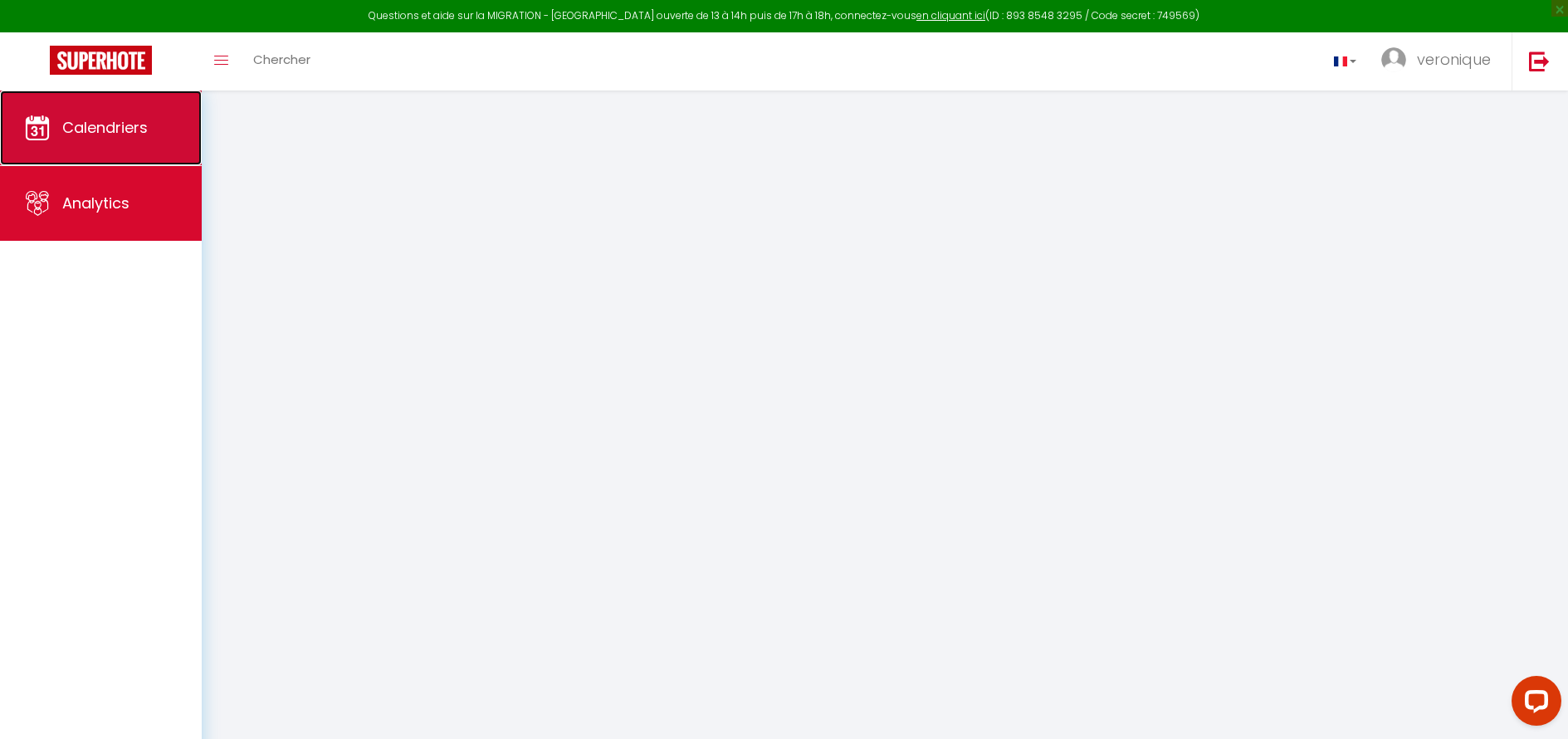
click at [126, 135] on span "Calendriers" at bounding box center [104, 127] width 86 height 20
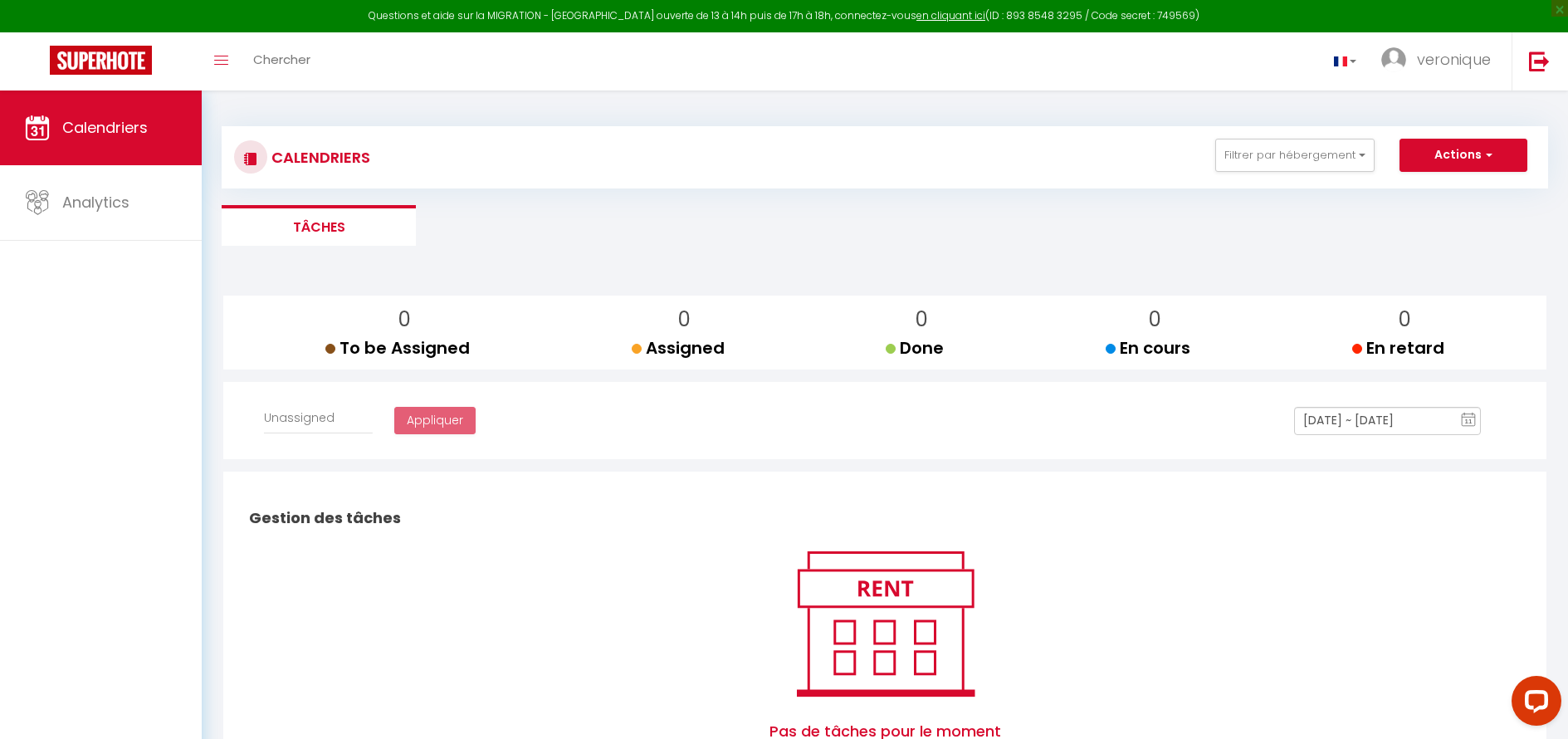
select select
click at [1455, 54] on span "veronique" at bounding box center [1453, 59] width 73 height 20
click at [1441, 119] on link "Paramètres" at bounding box center [1444, 115] width 123 height 28
select select "fr"
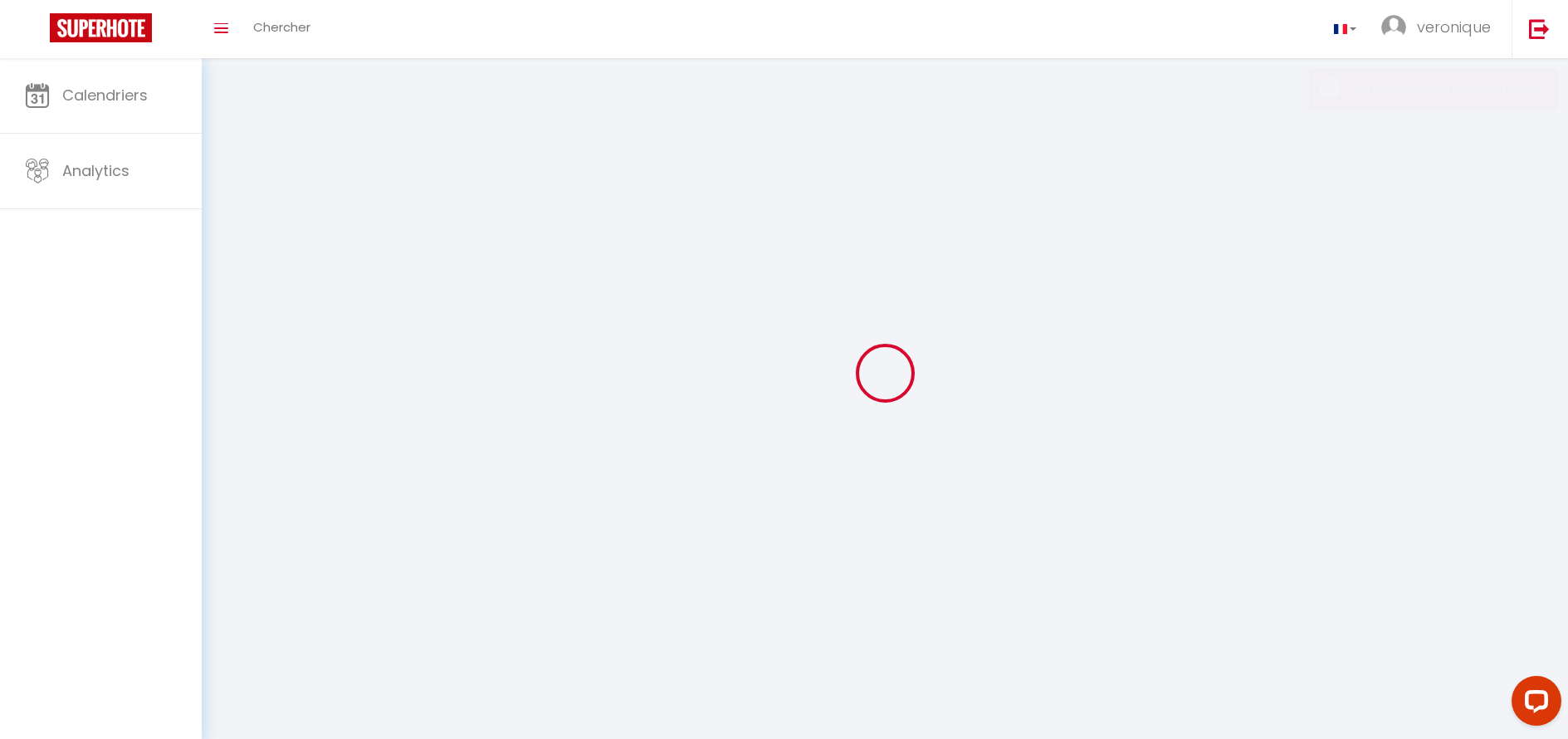
type input "veronique"
type input "danebe"
select select
select select "28"
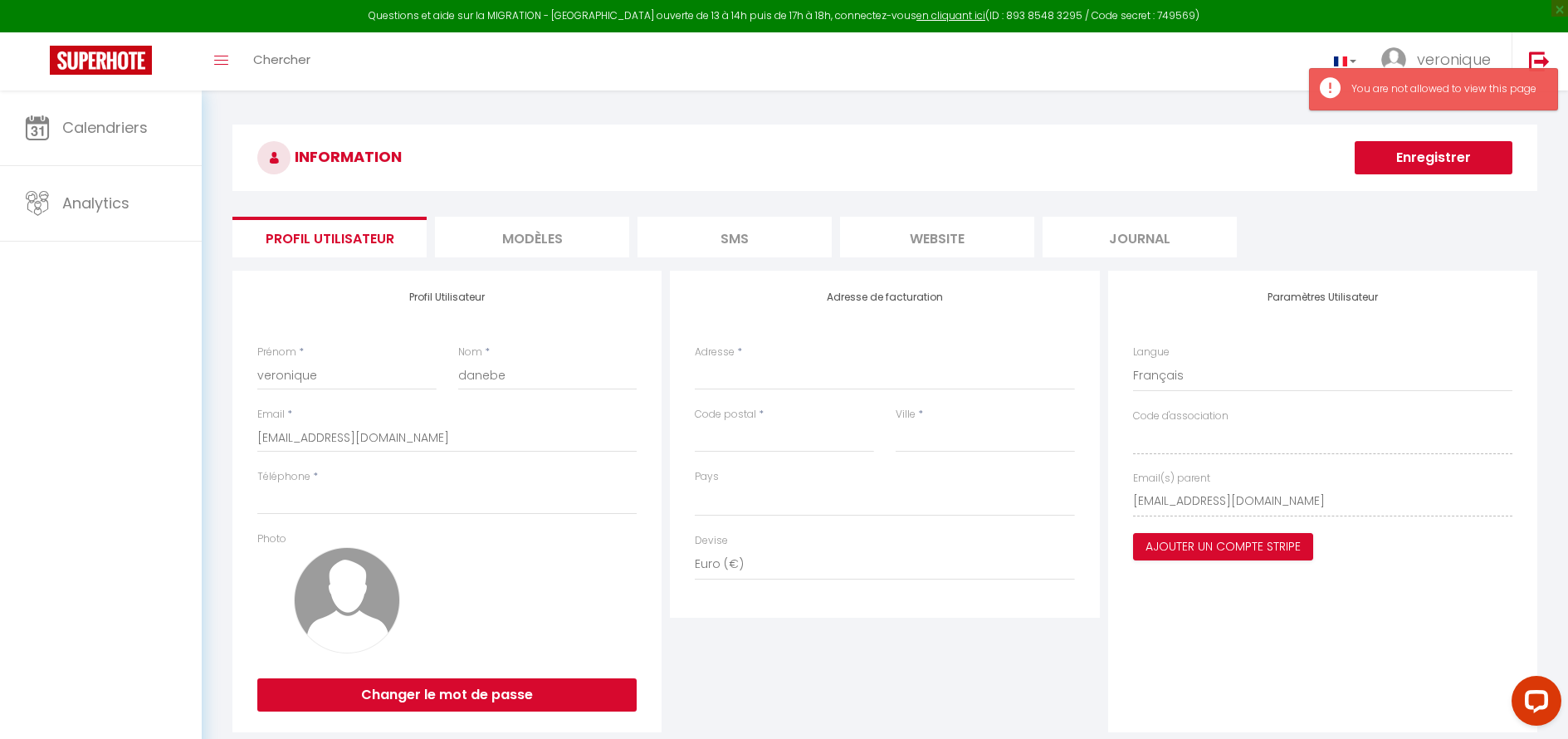
click at [557, 241] on li "MODÈLES" at bounding box center [531, 237] width 194 height 41
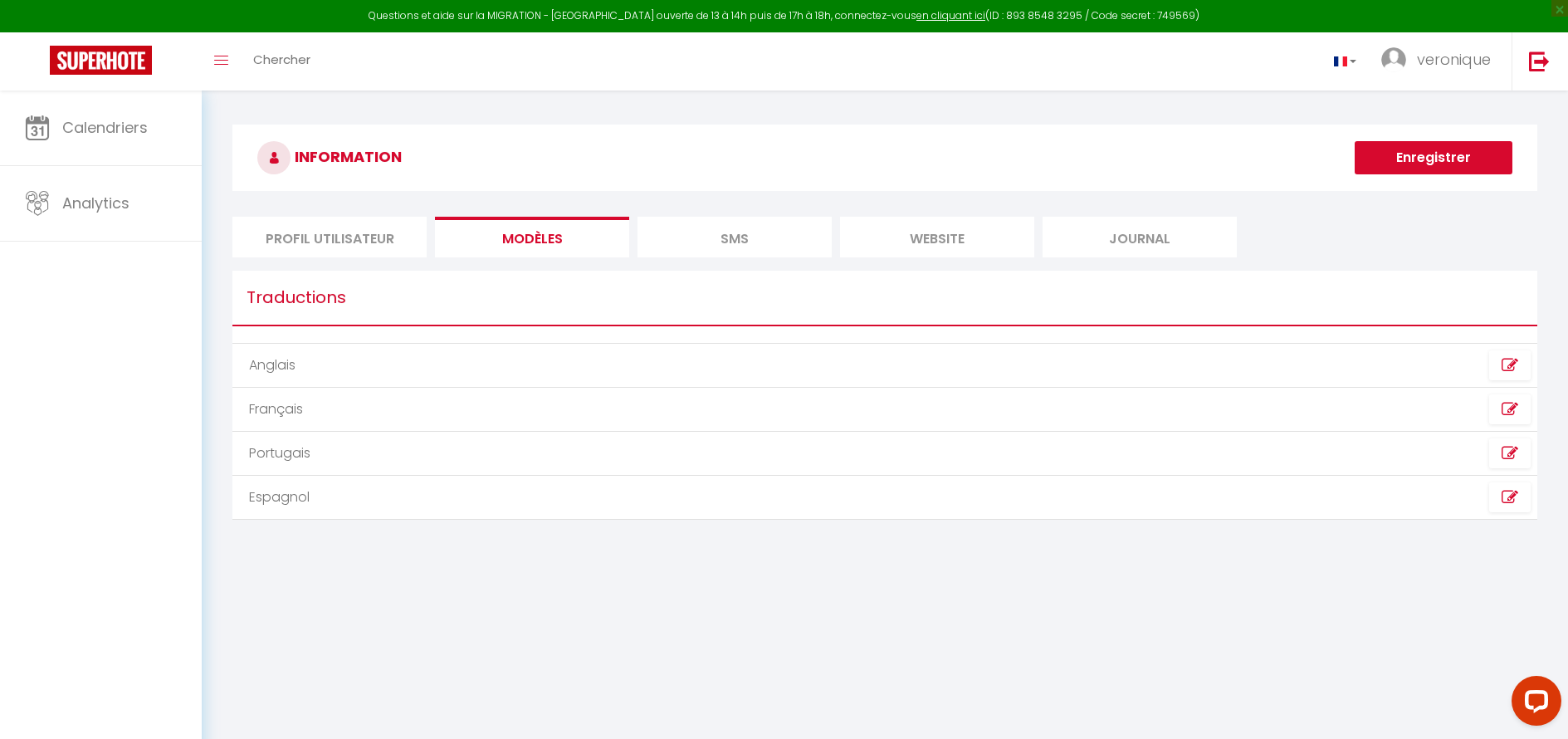
click at [720, 242] on li "SMS" at bounding box center [734, 237] width 194 height 41
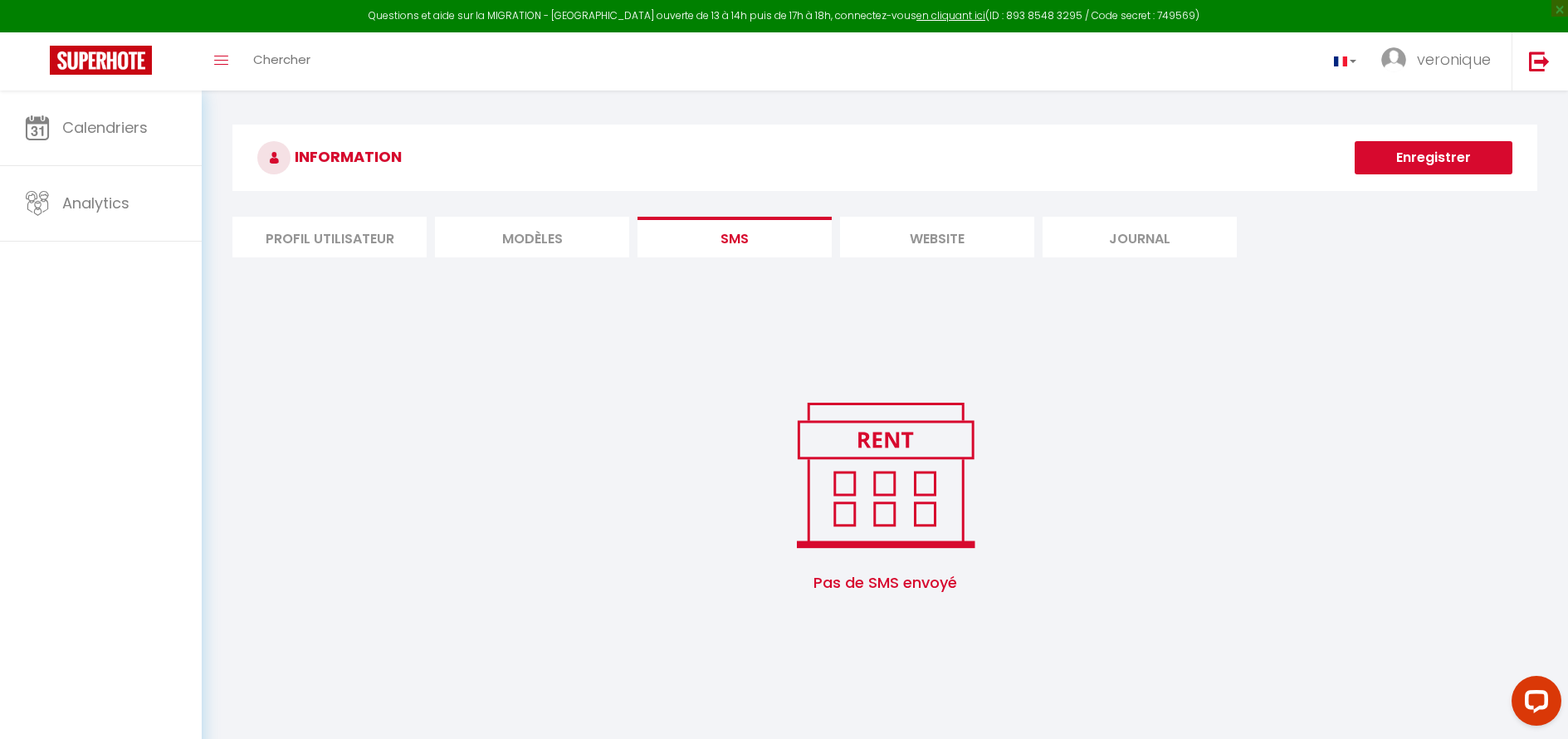
click at [874, 240] on li "website" at bounding box center [937, 237] width 194 height 41
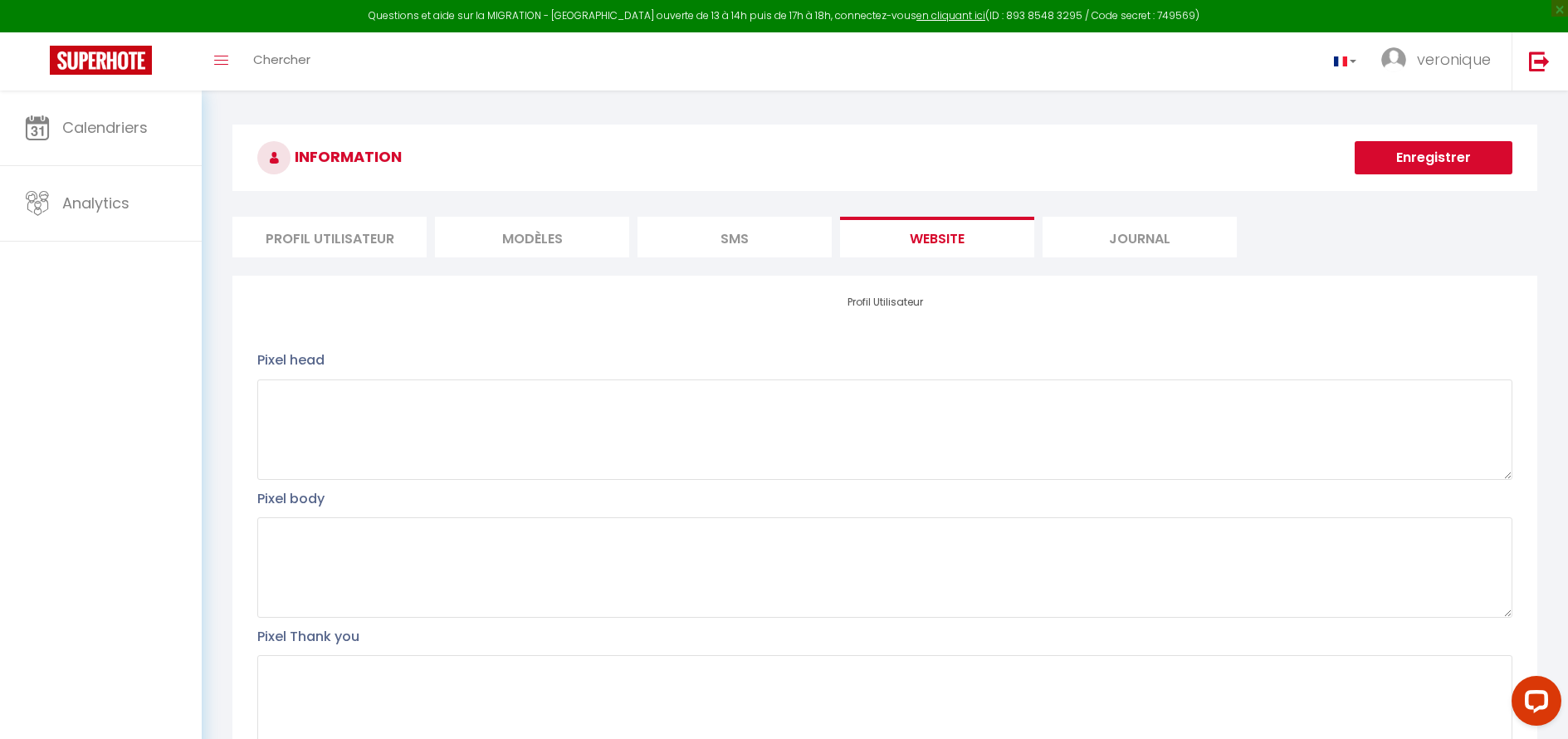
click at [1153, 245] on li "Journal" at bounding box center [1138, 237] width 194 height 41
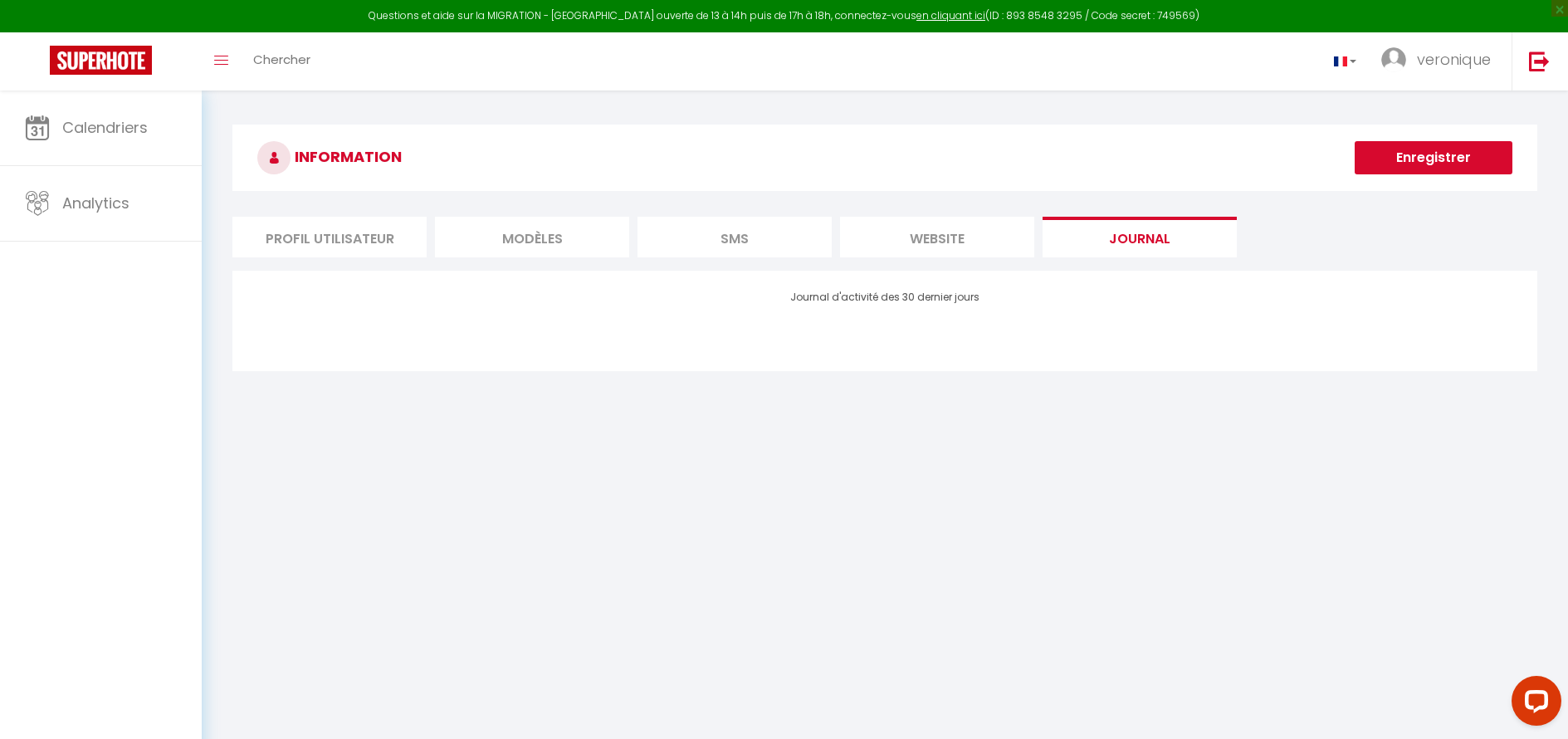
click at [379, 236] on li "Profil Utilisateur" at bounding box center [329, 237] width 194 height 41
select select
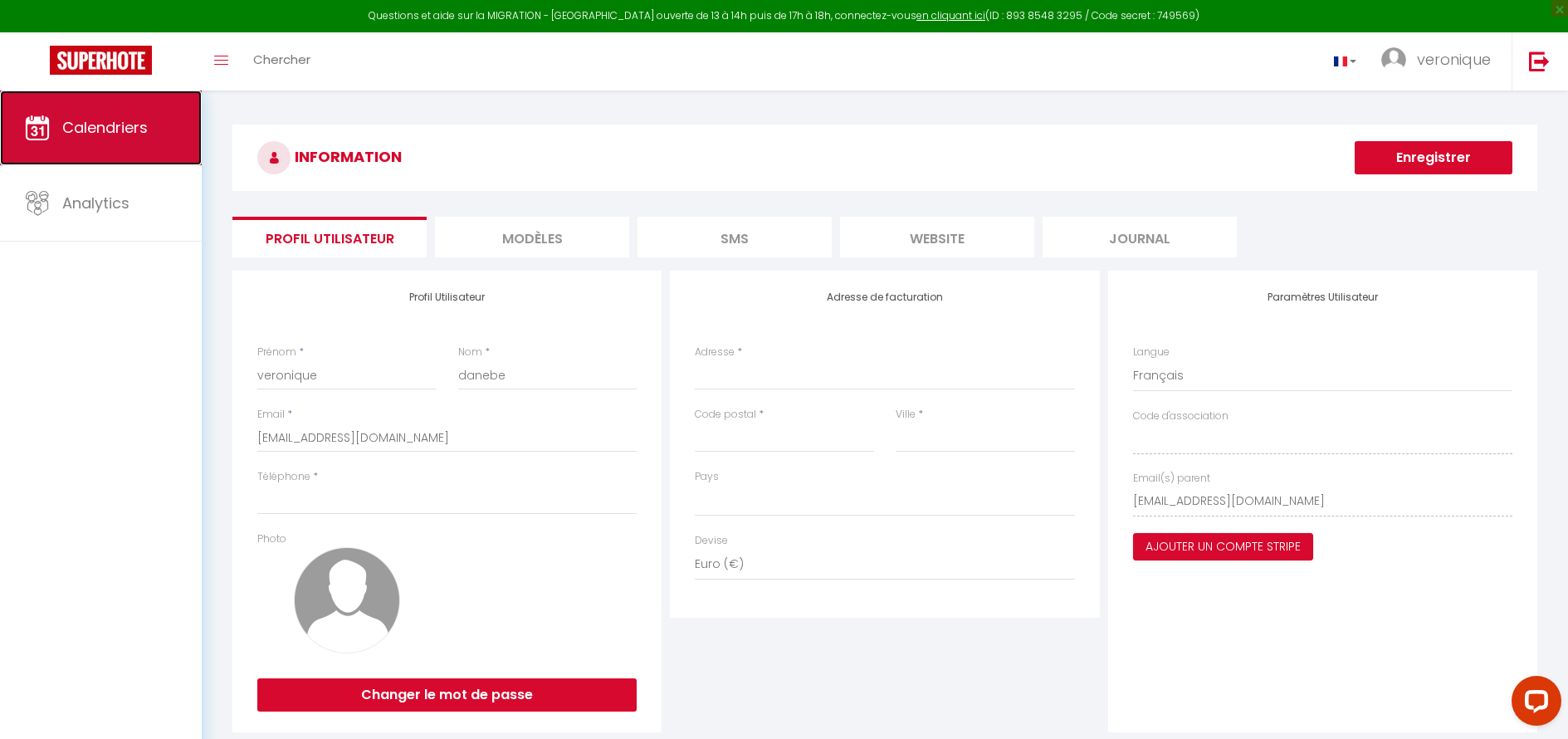
click at [148, 140] on link "Calendriers" at bounding box center [100, 128] width 202 height 74
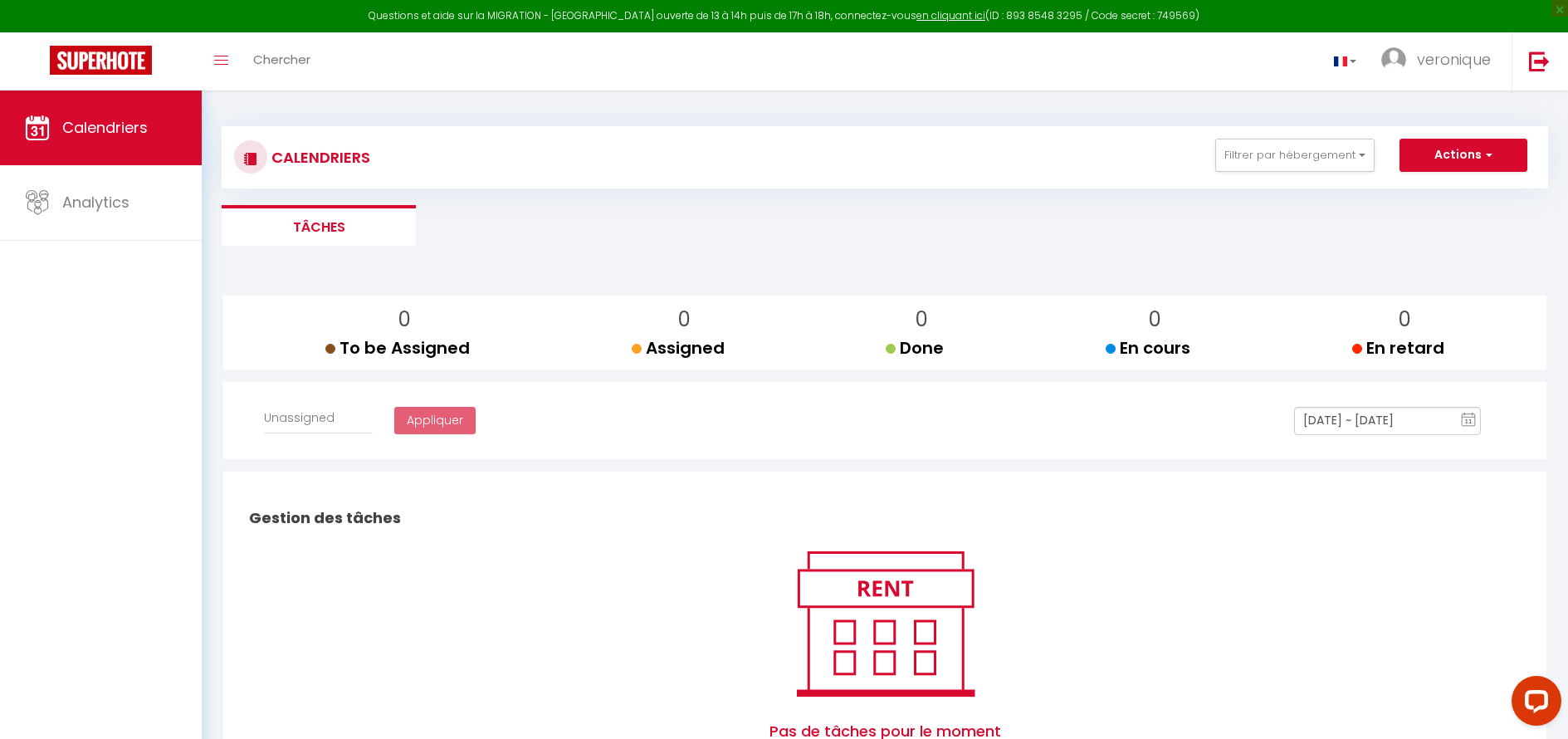
select select
click at [138, 129] on span "Calendriers" at bounding box center [104, 127] width 86 height 20
click at [133, 62] on img at bounding box center [101, 60] width 102 height 29
select select "fr"
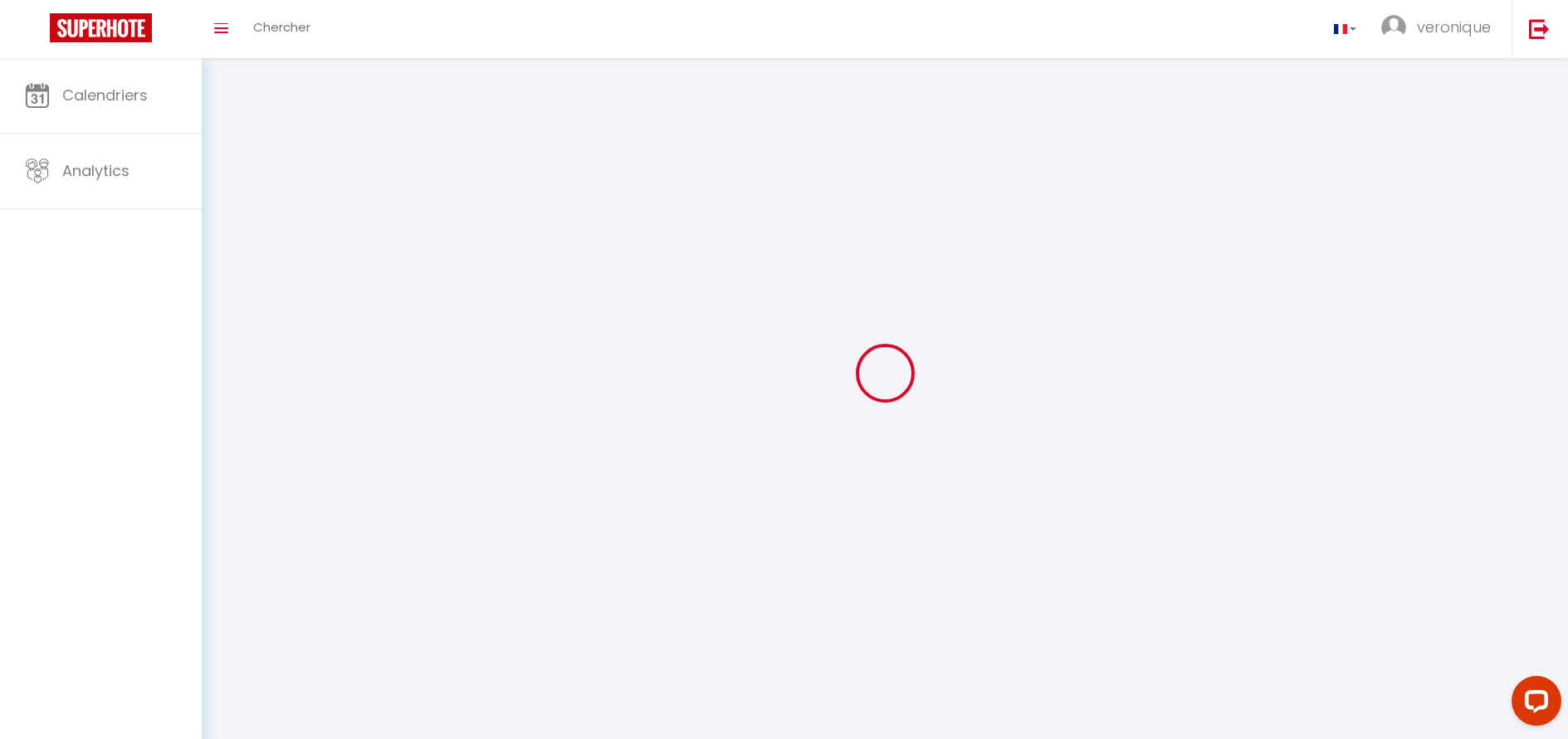
type input "veronique"
type input "danebe"
type input "[URL][DOMAIN_NAME]"
select select
select select "28"
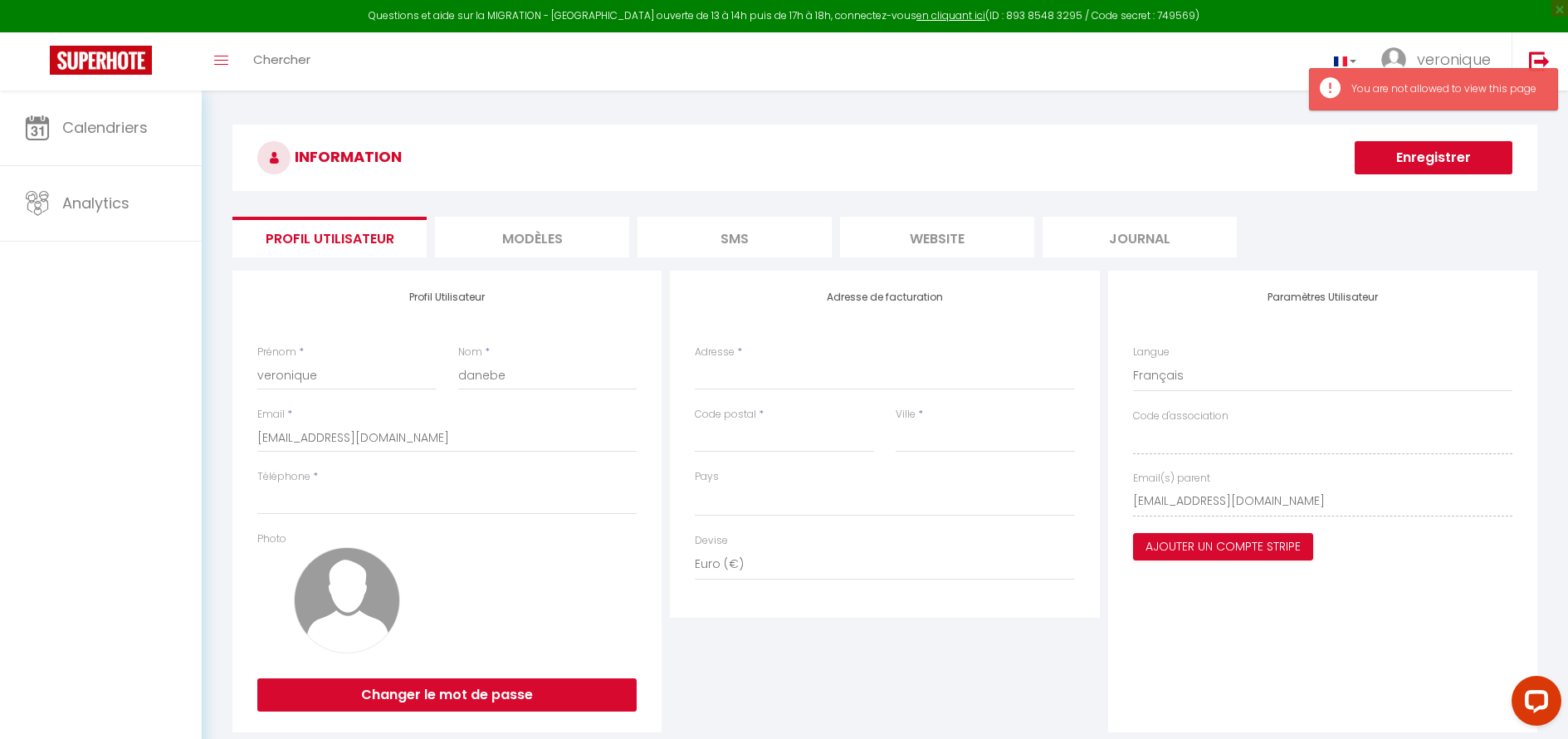
select select
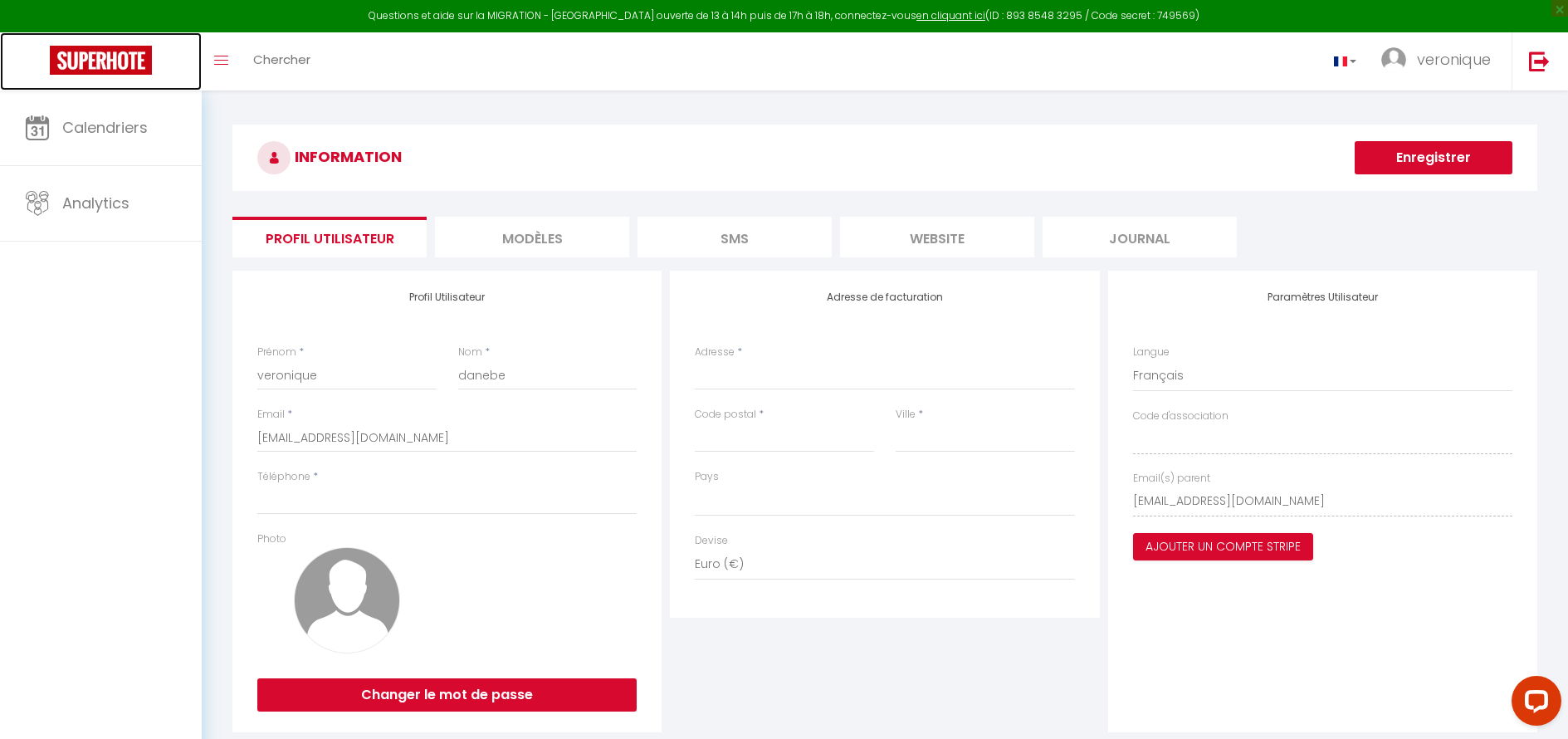
click at [134, 69] on img at bounding box center [101, 60] width 102 height 29
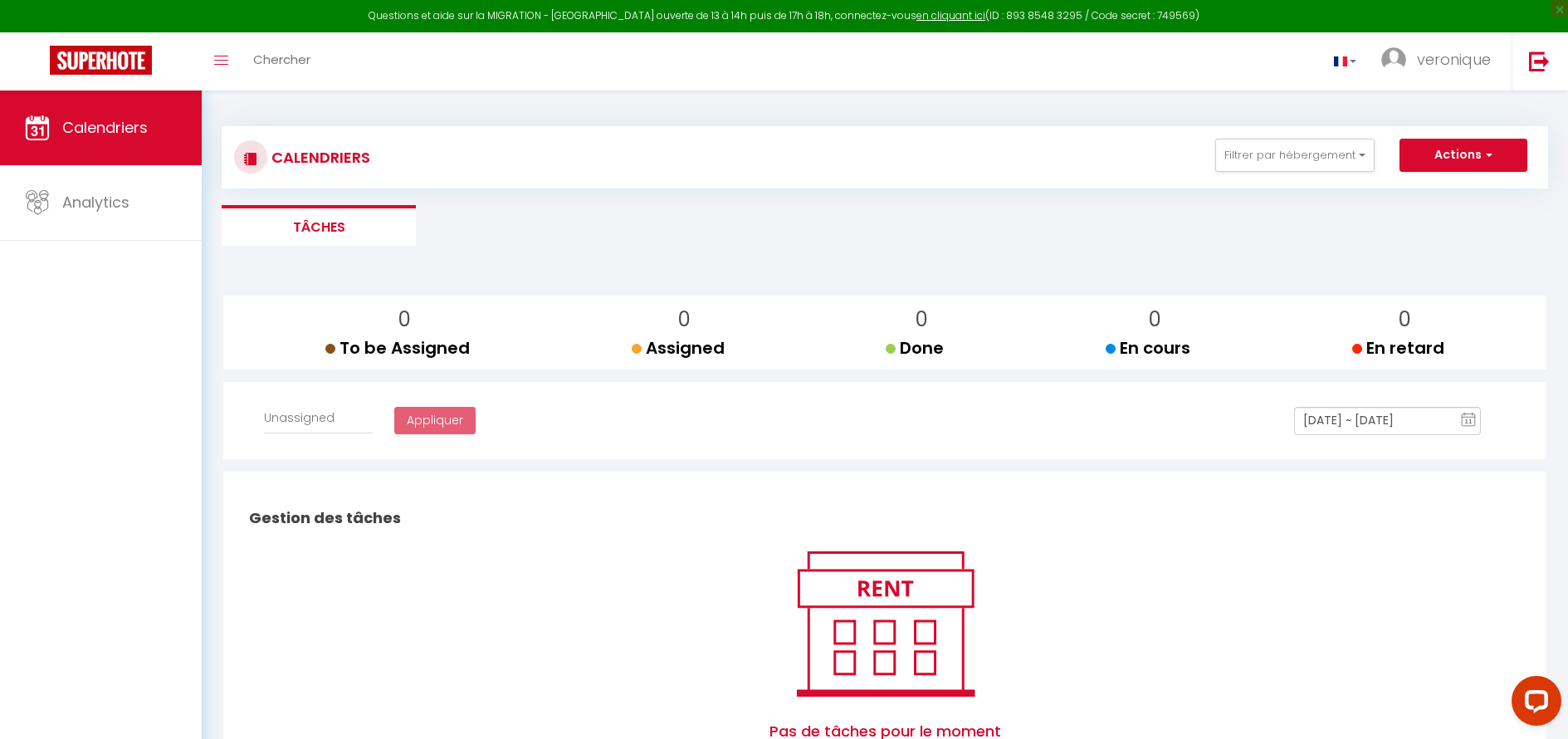
select select
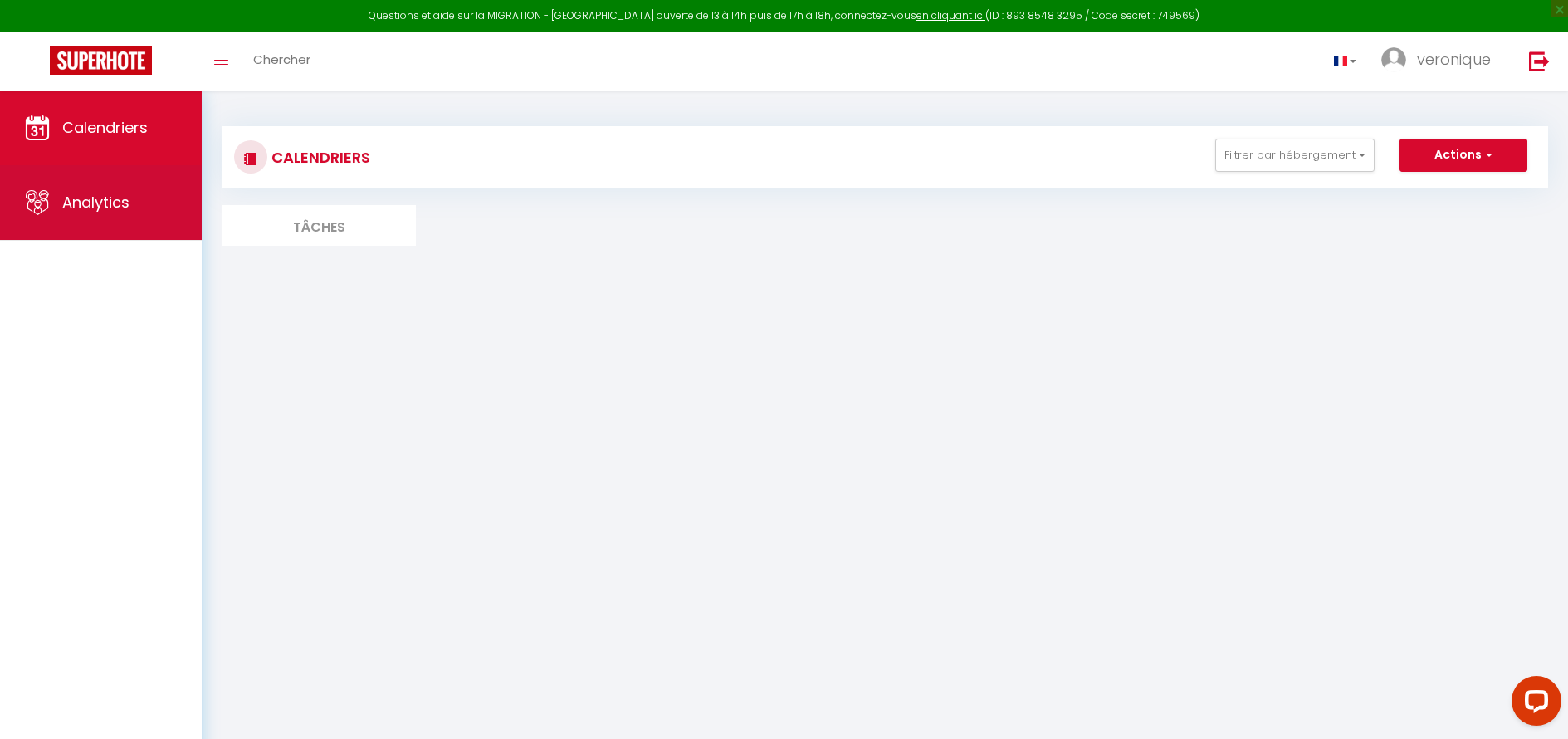
click at [126, 216] on link "Analytics" at bounding box center [100, 202] width 202 height 74
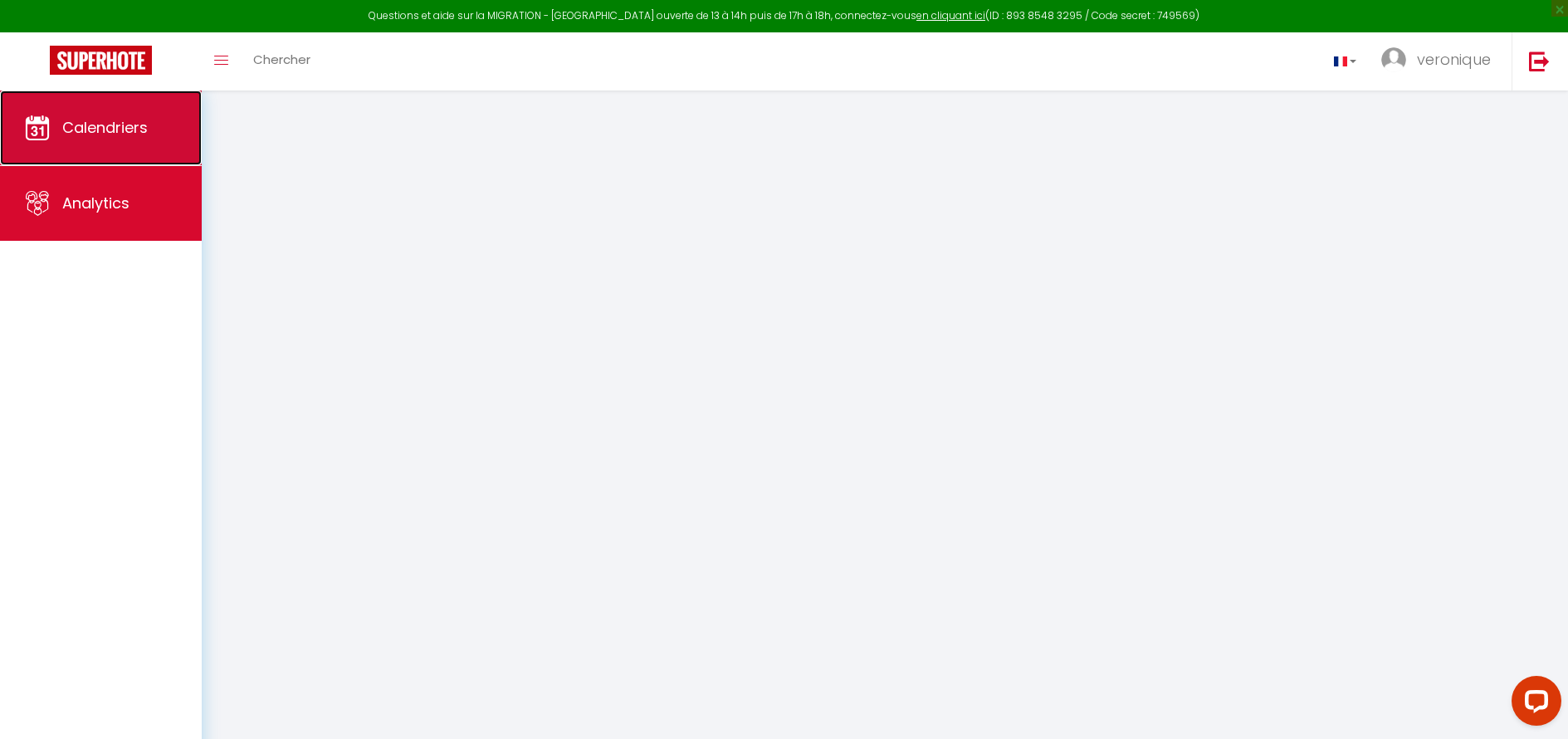
click at [126, 128] on span "Calendriers" at bounding box center [104, 127] width 86 height 20
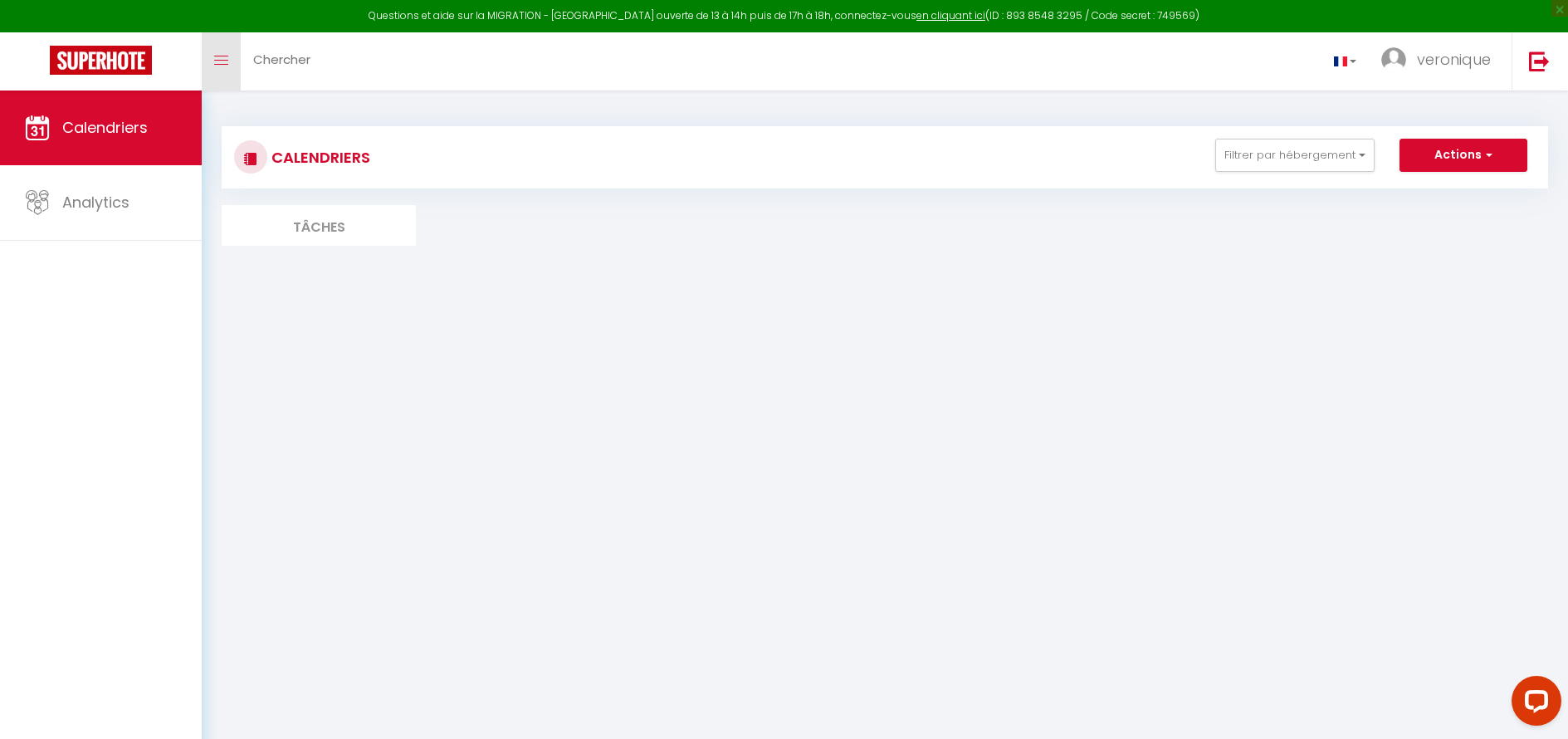
click at [227, 67] on link "Toggle menubar" at bounding box center [221, 62] width 39 height 58
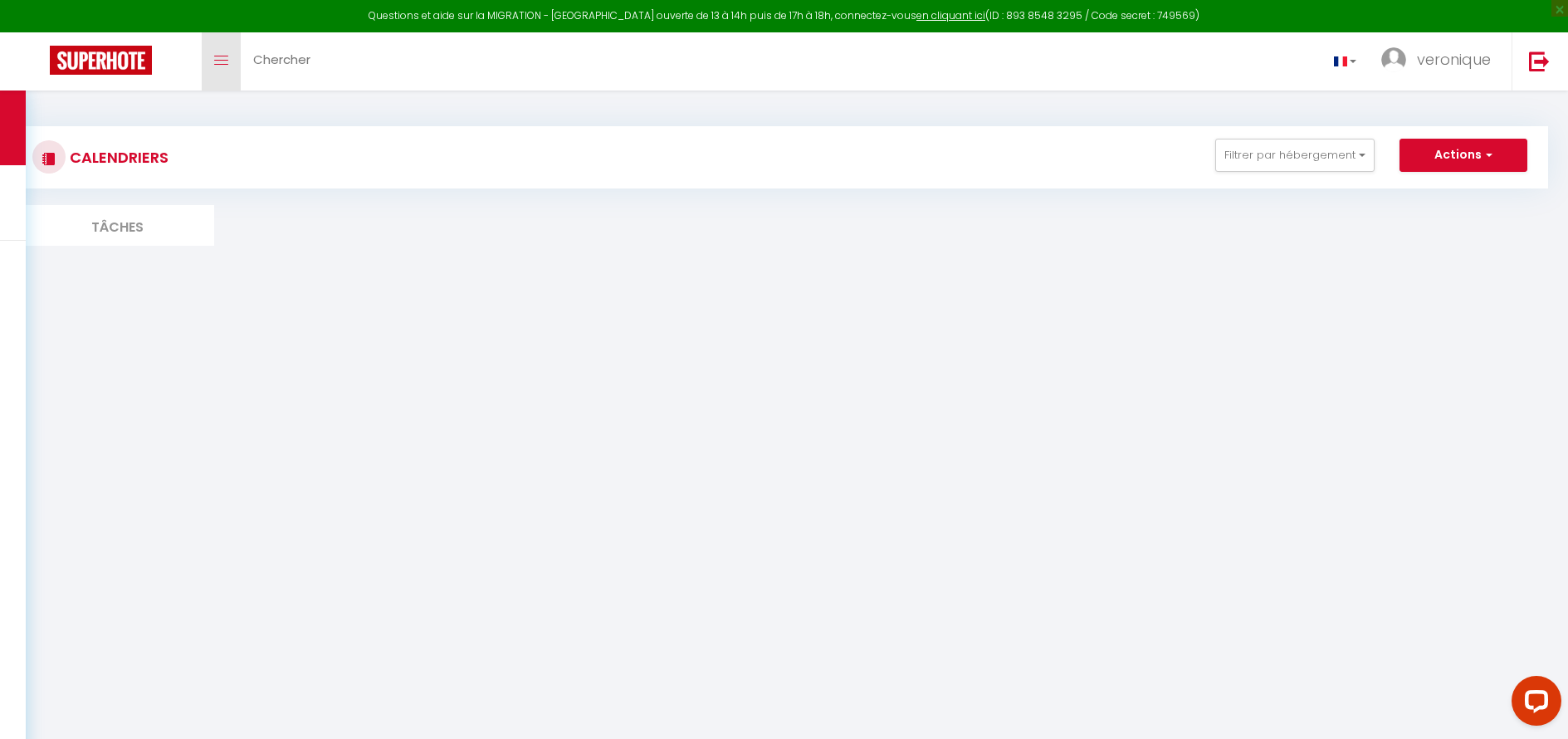
click at [227, 67] on link "Toggle menubar" at bounding box center [221, 62] width 39 height 58
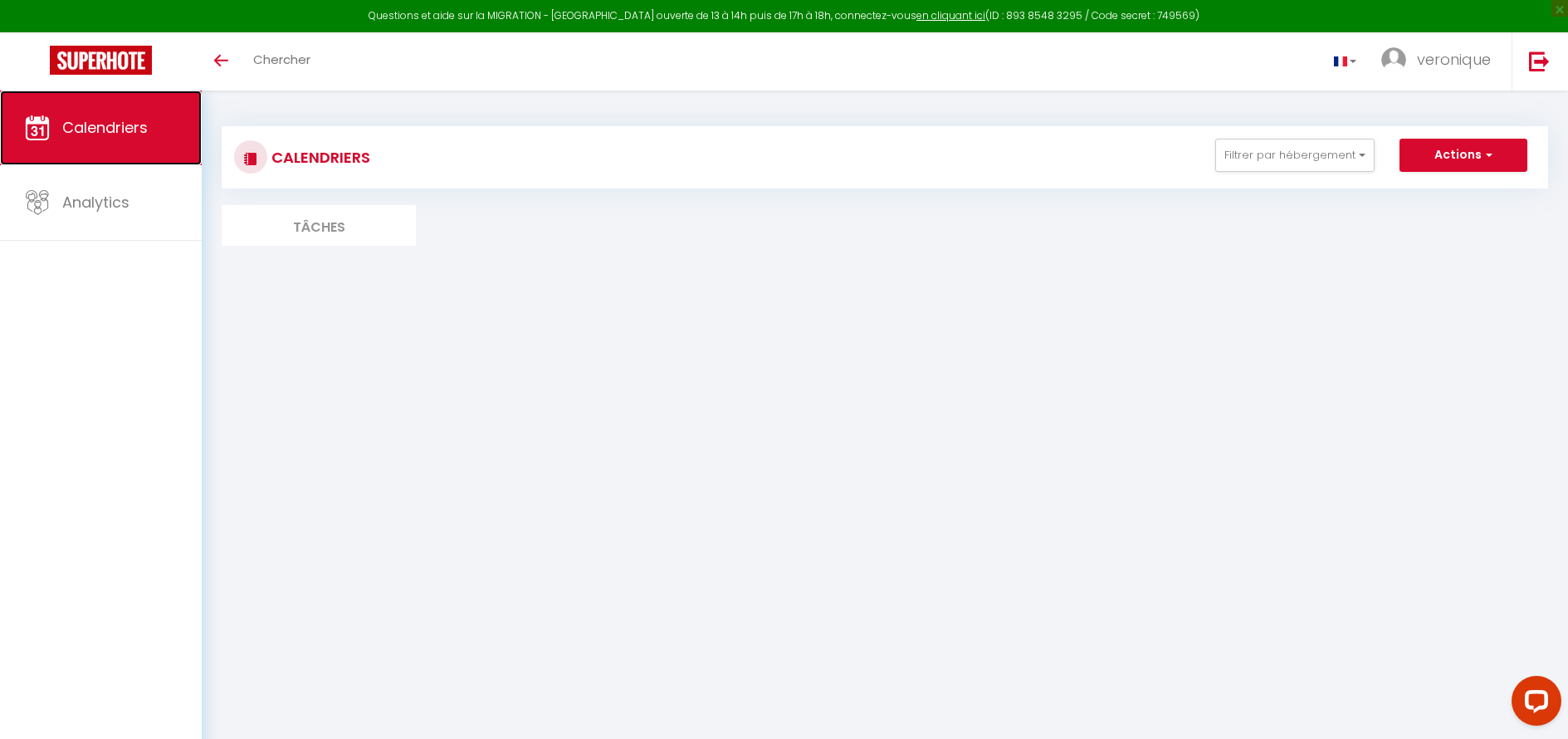
click at [81, 129] on span "Calendriers" at bounding box center [104, 127] width 86 height 20
click at [1493, 160] on button "Actions" at bounding box center [1463, 156] width 127 height 33
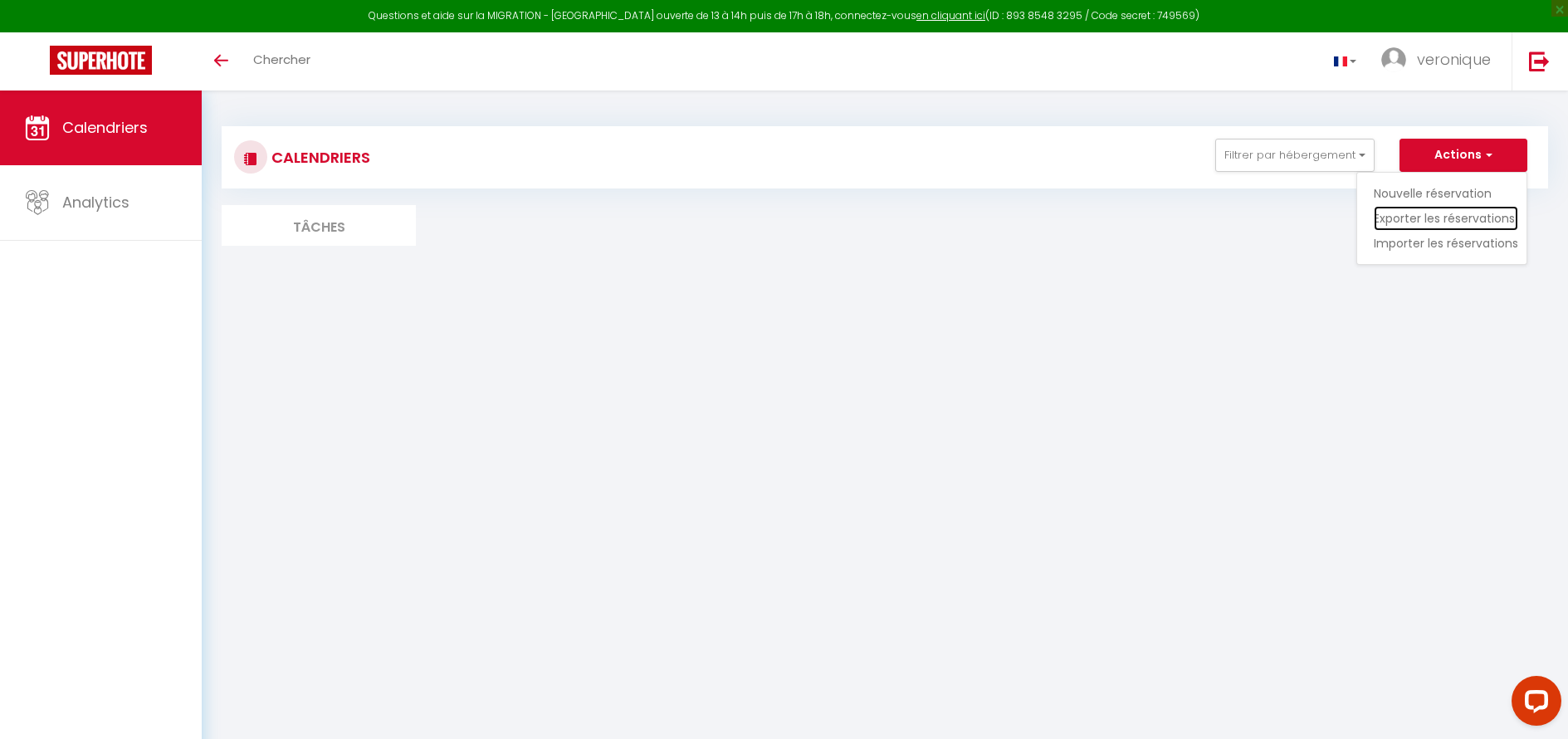
click at [1485, 214] on link "Exporter les réservations" at bounding box center [1445, 218] width 145 height 25
type input "[EMAIL_ADDRESS][DOMAIN_NAME]"
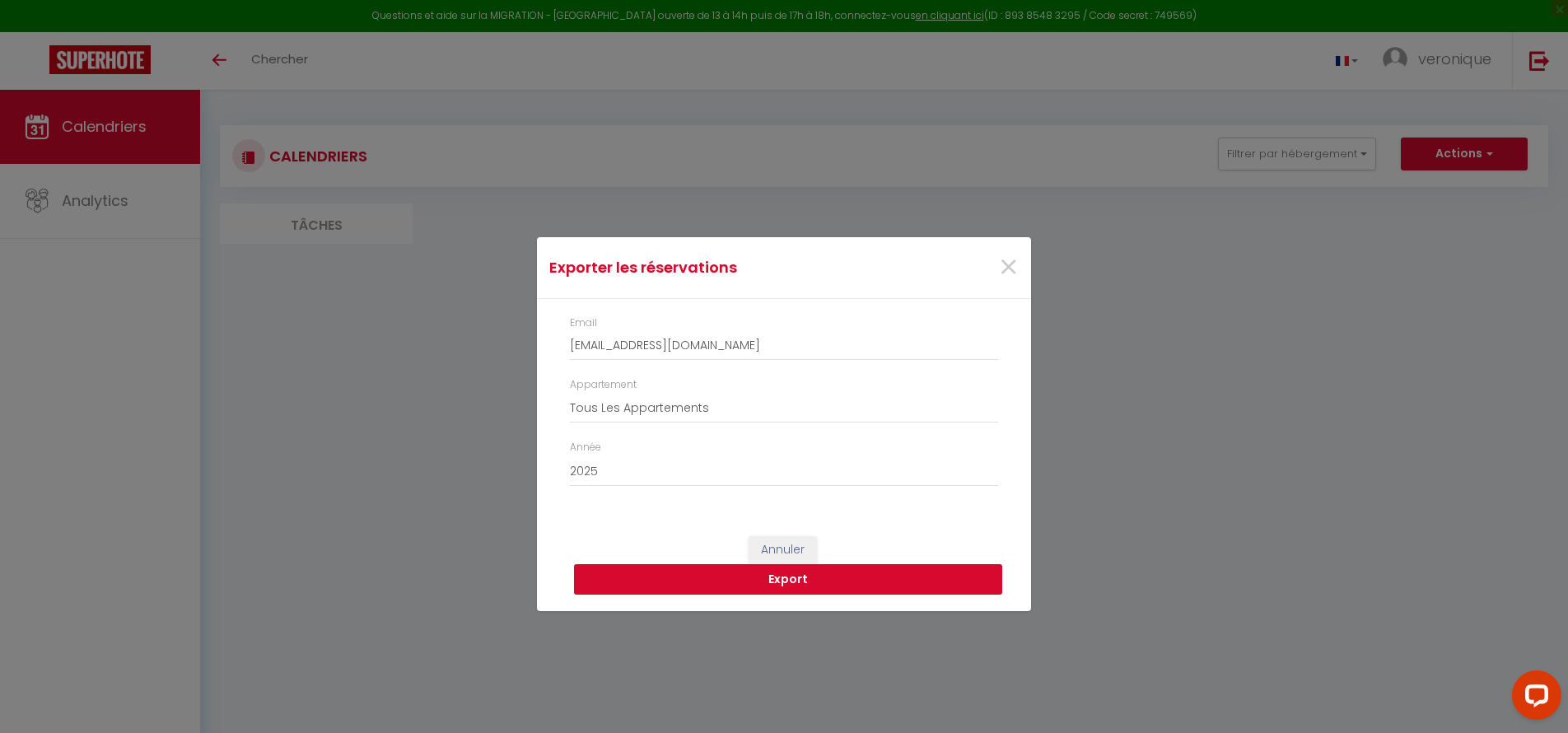
click at [796, 580] on button "Export" at bounding box center [788, 580] width 428 height 32
click at [1459, 85] on div "You are not allowed to view this page" at bounding box center [1447, 88] width 188 height 15
click at [788, 578] on button "Export" at bounding box center [788, 580] width 428 height 32
click at [1436, 91] on div "You are not allowed to view this page" at bounding box center [1447, 88] width 188 height 15
click at [1005, 269] on span "×" at bounding box center [1008, 268] width 20 height 50
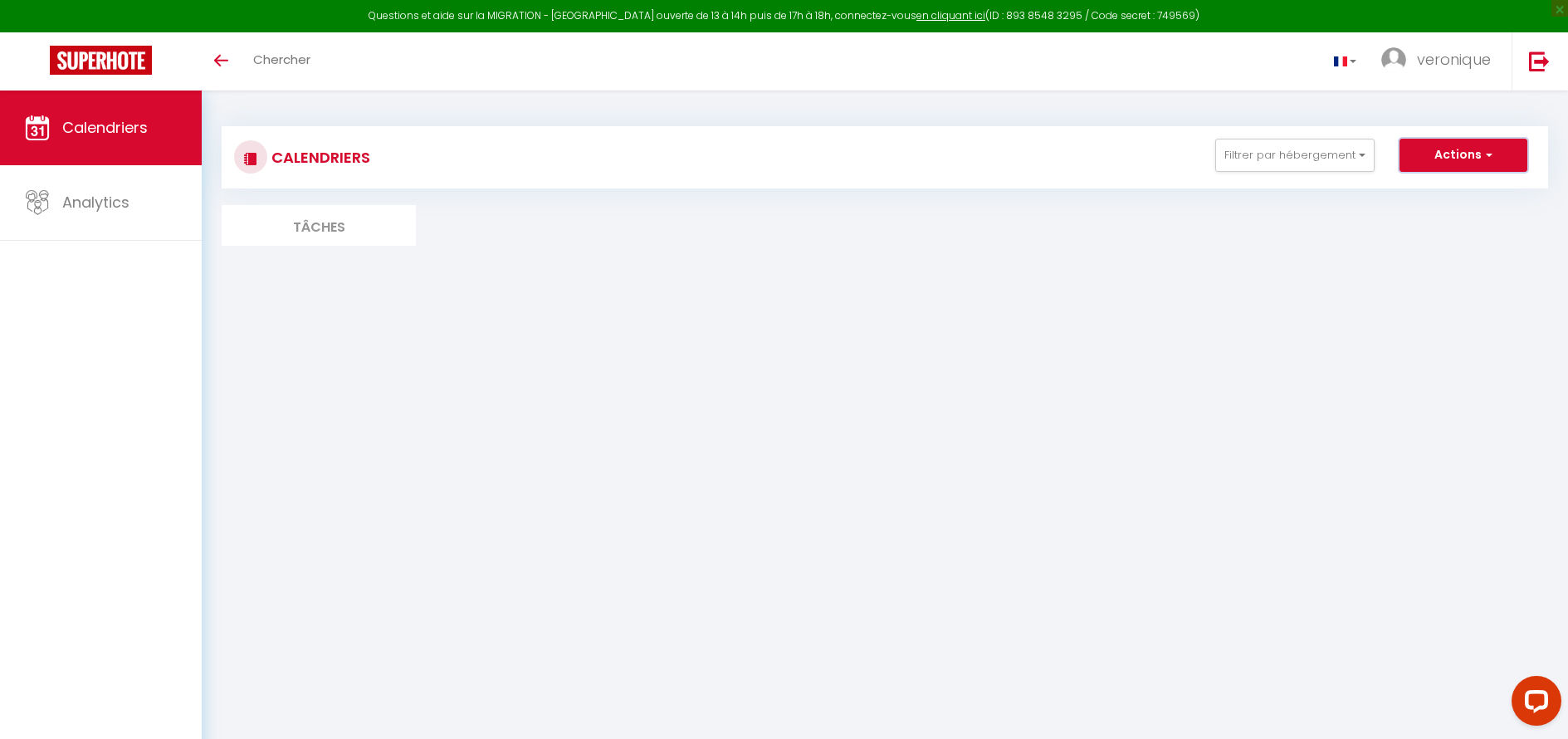
click at [1498, 150] on button "Actions" at bounding box center [1463, 156] width 127 height 33
click at [1304, 165] on button "Filtrer par hébergement" at bounding box center [1294, 156] width 159 height 33
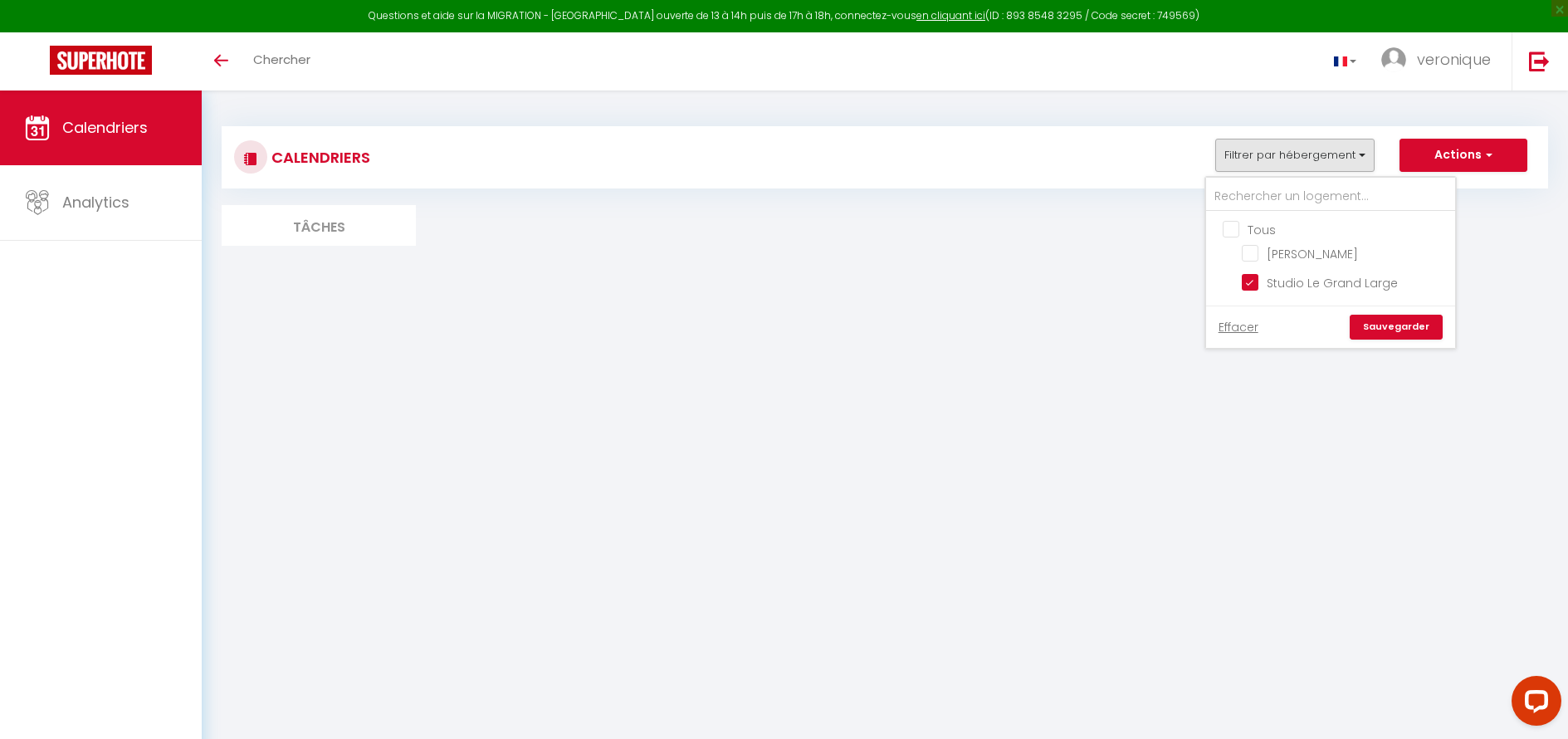
click at [1003, 271] on div "CALENDRIERS Filtrer par hébergement Tous Villa Giséla Studio Le Grand Large Eff…" at bounding box center [884, 190] width 1366 height 200
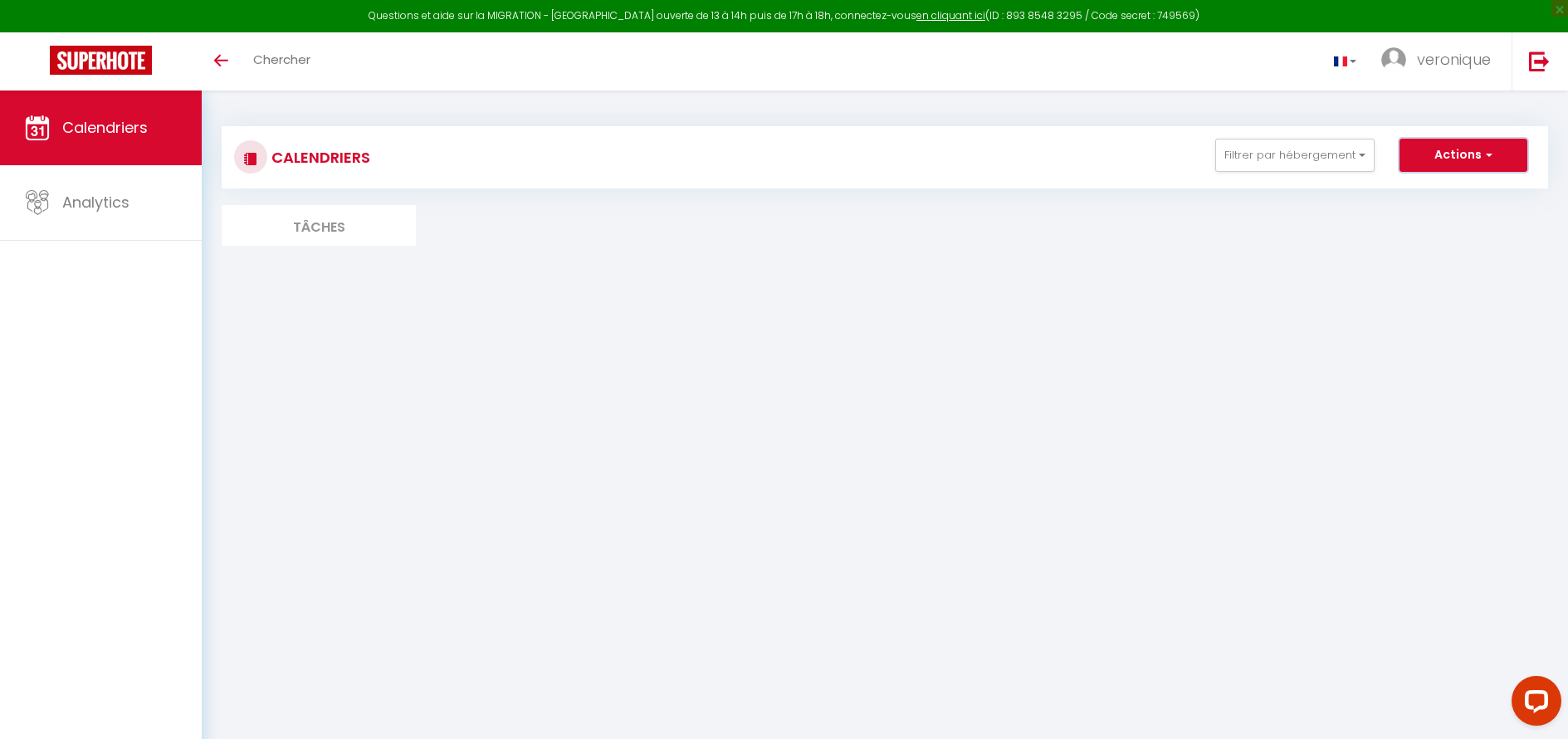
click at [1480, 160] on button "Actions" at bounding box center [1463, 156] width 127 height 33
